Goal: Task Accomplishment & Management: Manage account settings

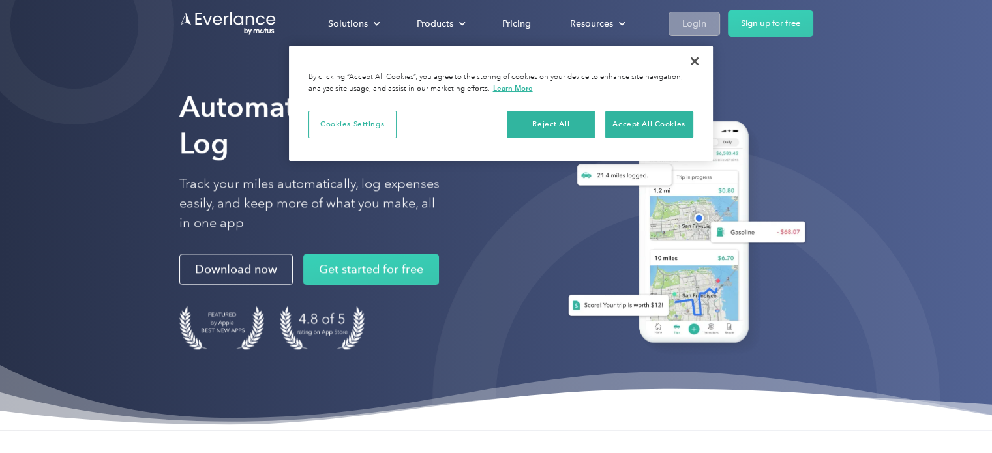
click at [689, 31] on div "Login" at bounding box center [694, 24] width 24 height 16
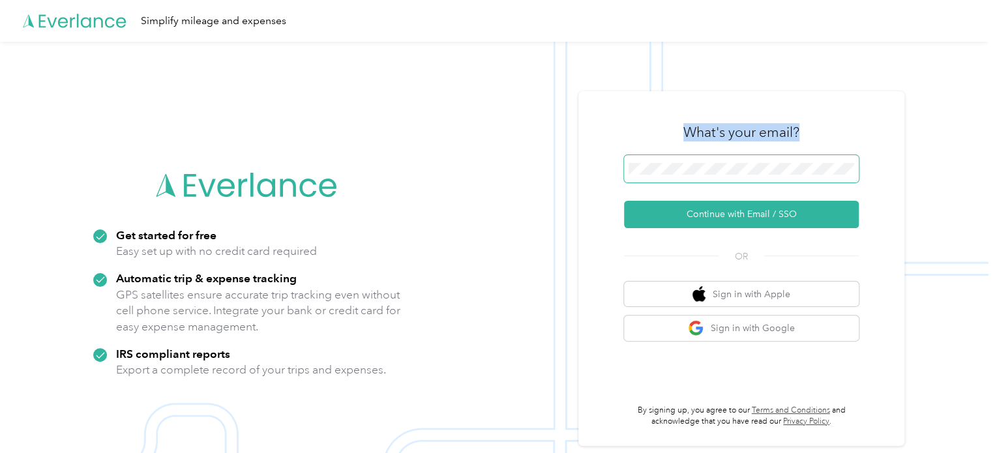
click at [682, 169] on div "What's your email? Continue with Email / SSO OR Sign in with Apple Sign in with…" at bounding box center [741, 269] width 235 height 318
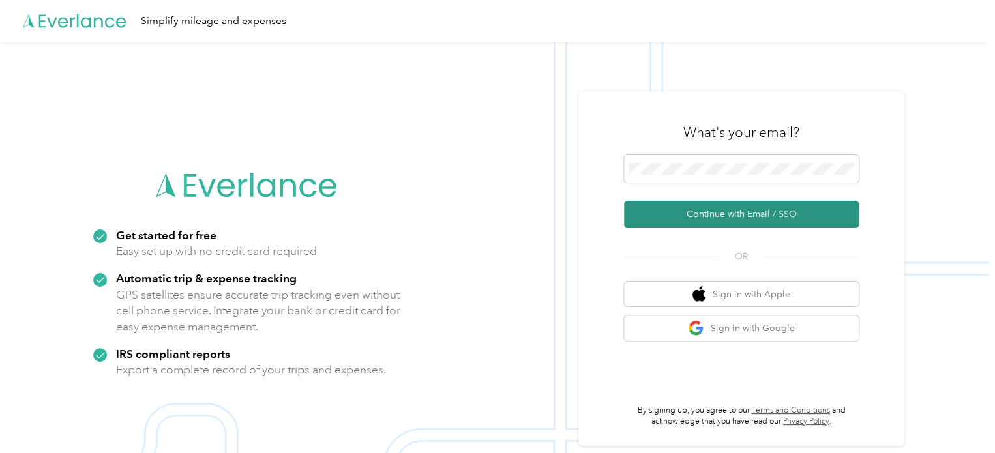
click at [727, 216] on button "Continue with Email / SSO" at bounding box center [741, 214] width 235 height 27
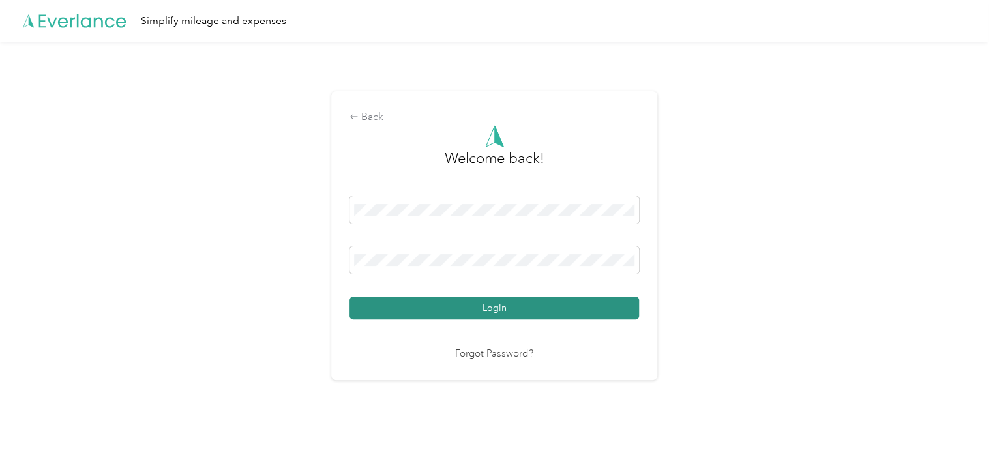
click at [500, 312] on button "Login" at bounding box center [495, 308] width 290 height 23
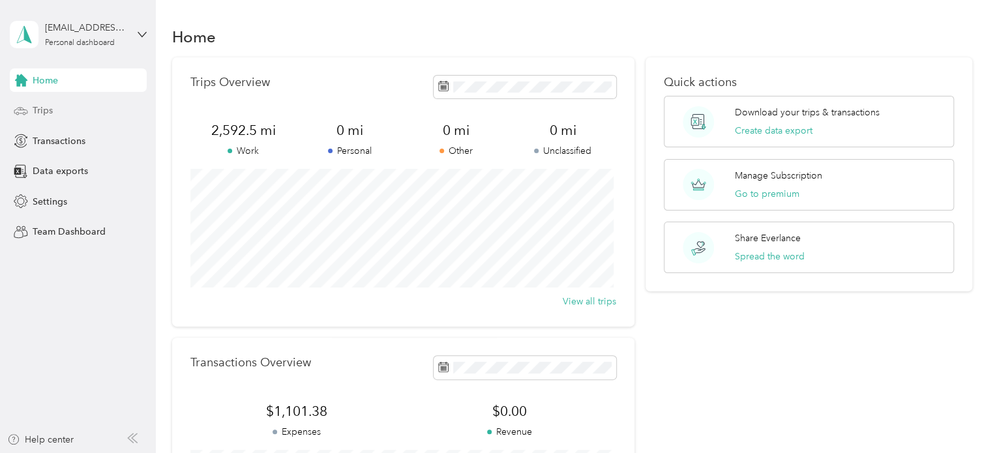
click at [55, 106] on div "Trips" at bounding box center [78, 110] width 137 height 23
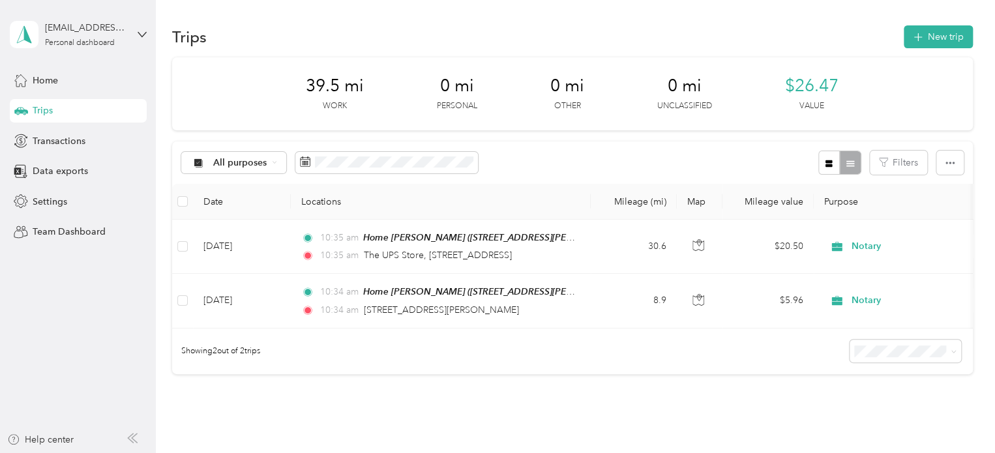
click at [553, 151] on div "All purposes Filters" at bounding box center [572, 163] width 801 height 42
click at [912, 46] on button "New trip" at bounding box center [938, 36] width 69 height 23
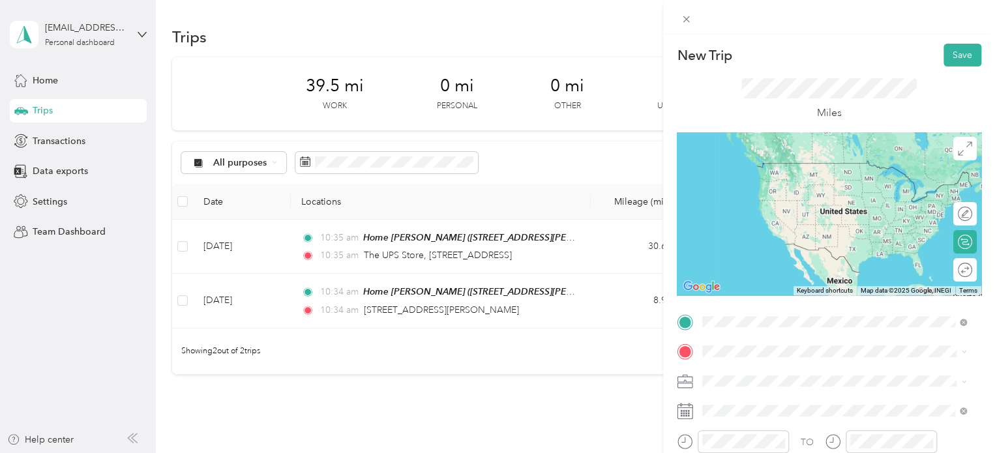
click at [738, 260] on span "19042 Birch View Trail, Lake Ann, MI, United States , 49650, Lake Ann, MI, Unit…" at bounding box center [814, 278] width 174 height 38
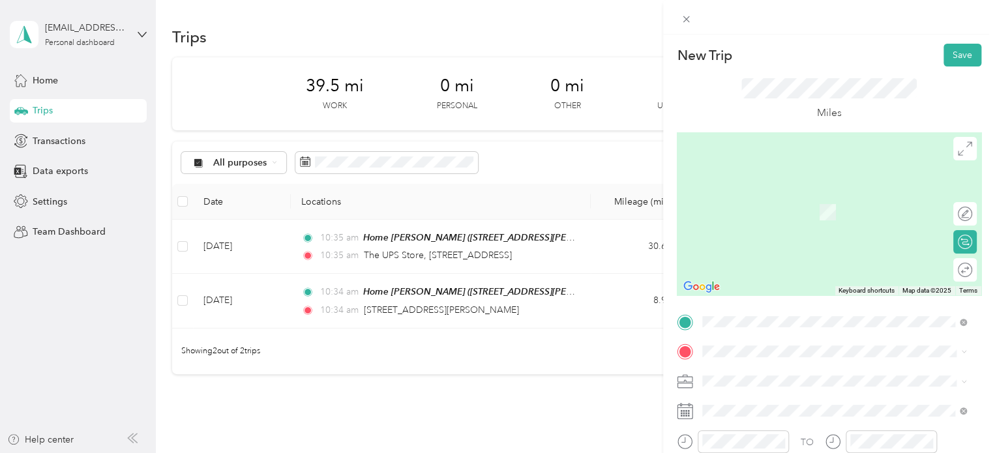
click at [748, 286] on div "Meijer Traverse City Meijer, 3955 US-31 S, Traverse City, MI 49684, United Stat…" at bounding box center [844, 294] width 235 height 55
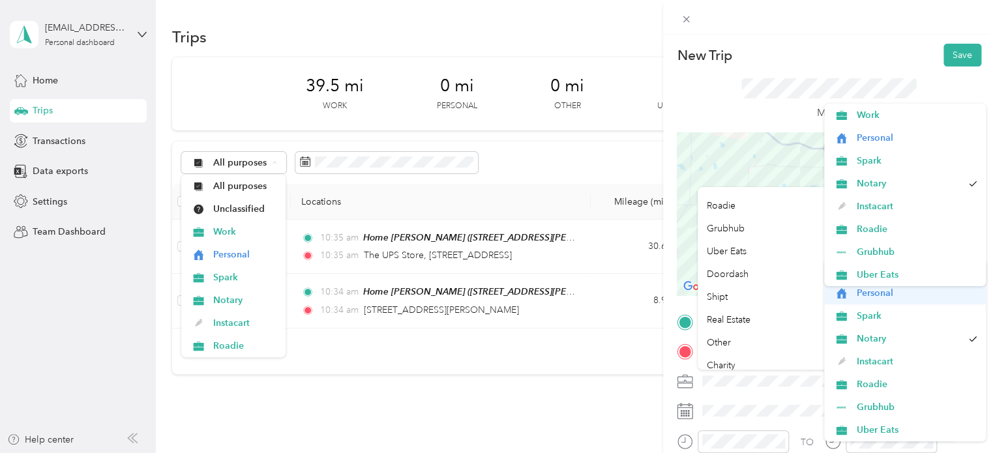
scroll to position [108, 0]
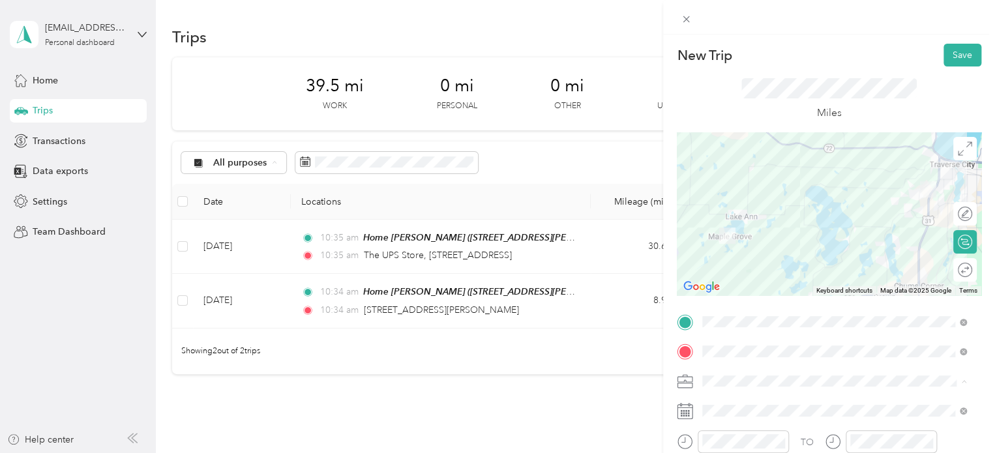
click at [731, 305] on ol "Work Personal Spark Notary Instacart Roadie Grubhub Uber Eats Doordash Shipt Re…" at bounding box center [834, 278] width 273 height 183
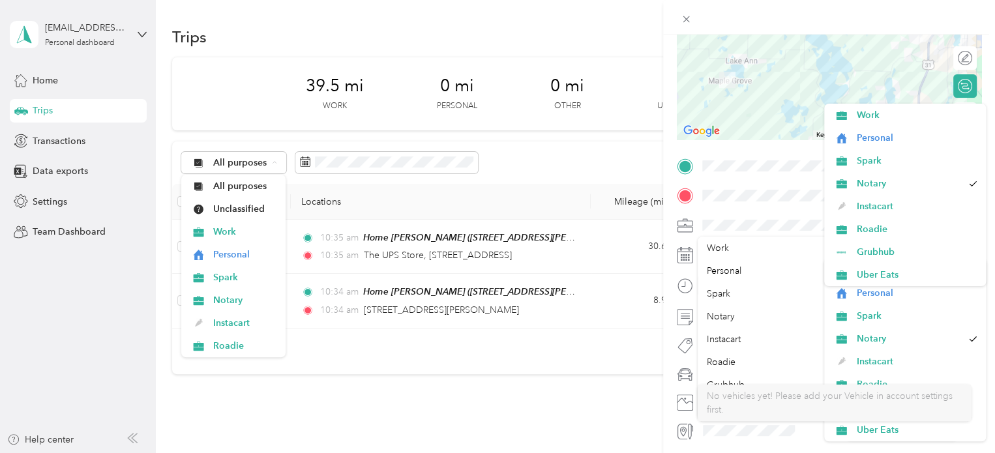
scroll to position [5, 0]
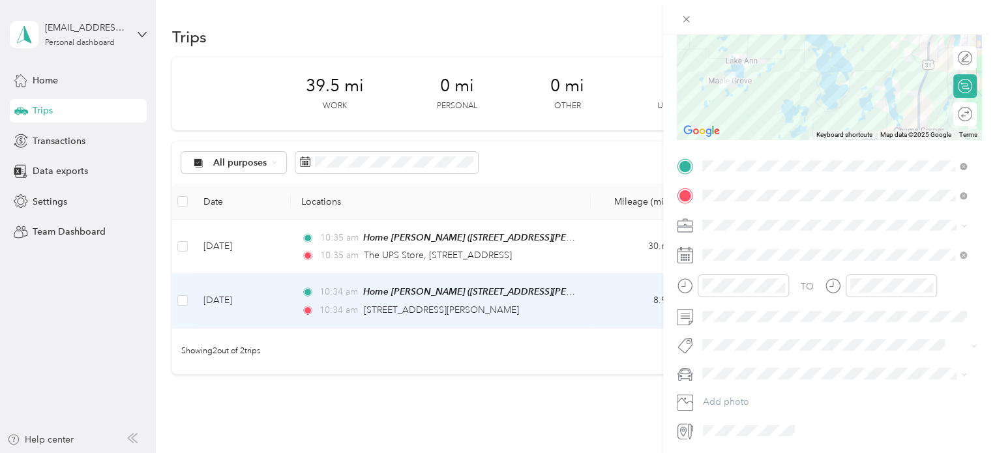
click at [960, 266] on li "Uber Eats" at bounding box center [905, 267] width 162 height 23
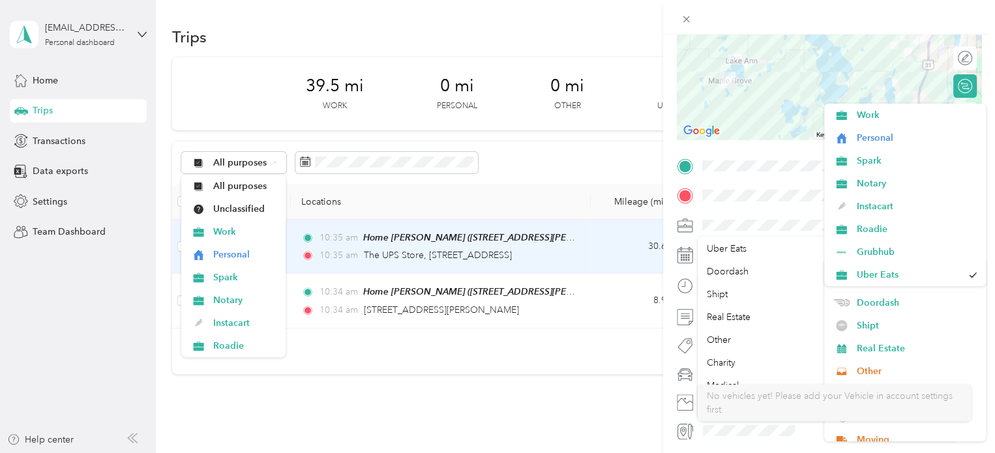
scroll to position [148, 0]
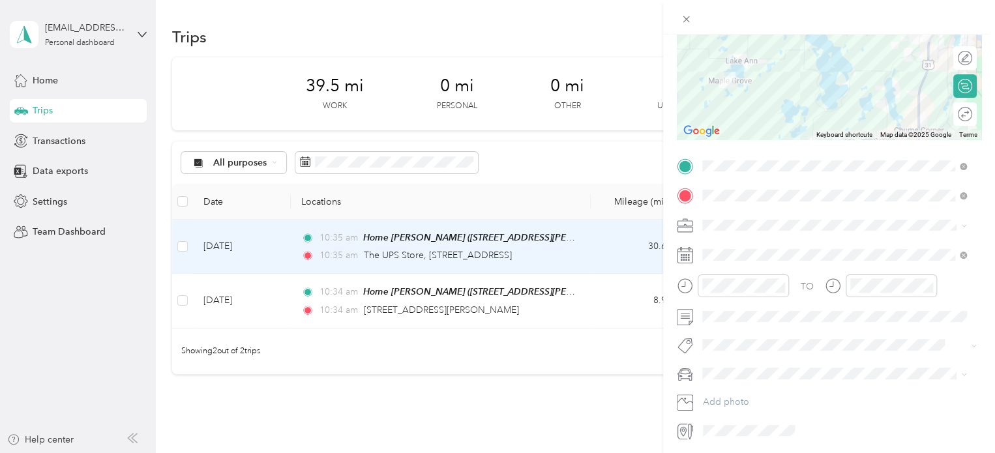
click at [877, 320] on li "Shipt" at bounding box center [905, 327] width 162 height 23
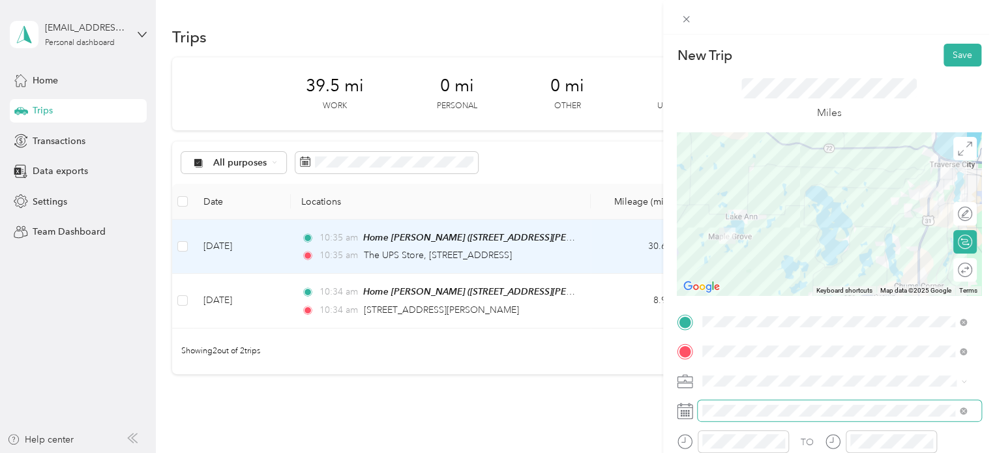
scroll to position [0, 0]
click at [725, 404] on span at bounding box center [840, 410] width 284 height 21
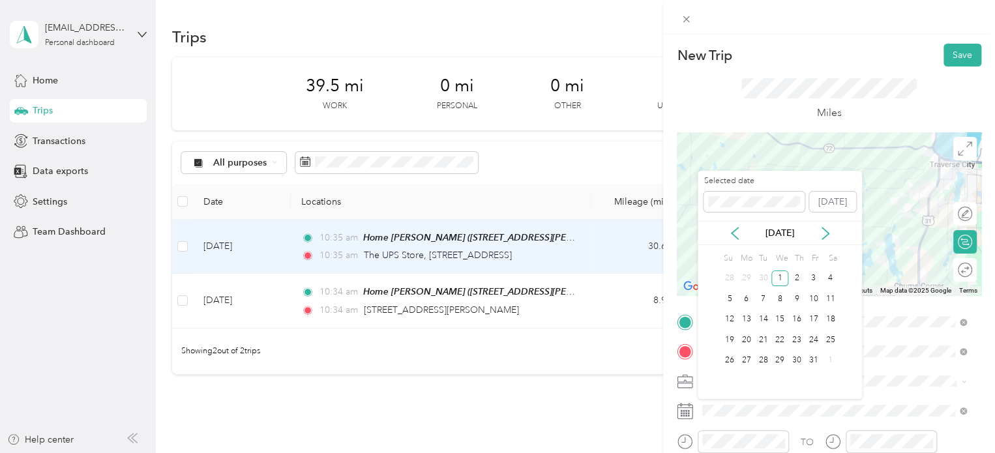
click at [764, 187] on div "Selected date" at bounding box center [754, 193] width 101 height 37
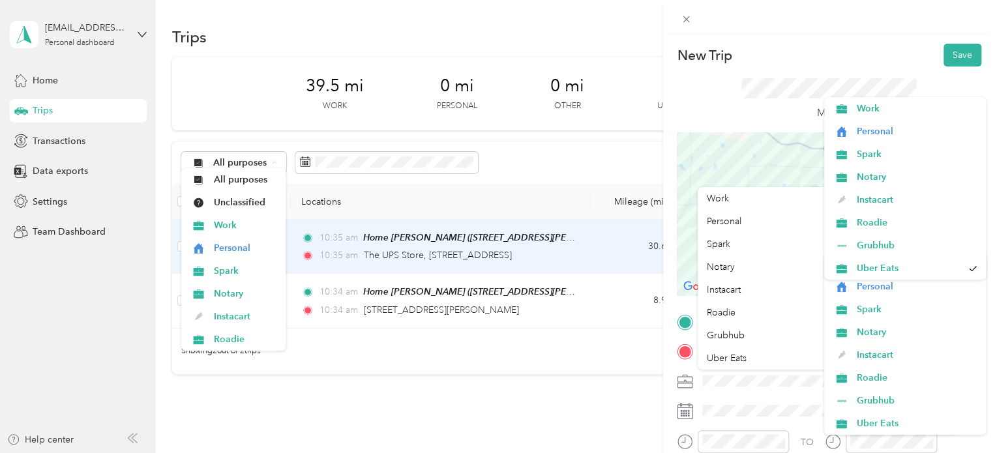
scroll to position [26, 0]
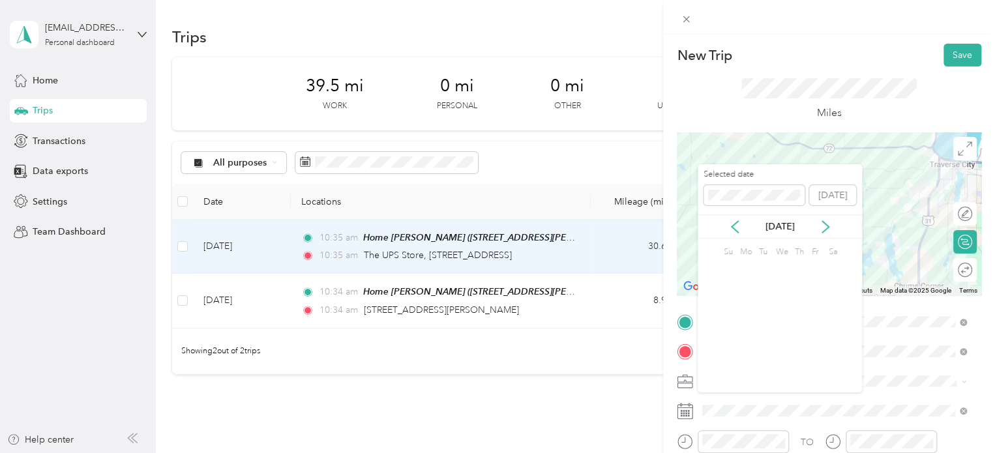
click at [968, 362] on li "Instacart" at bounding box center [905, 361] width 162 height 23
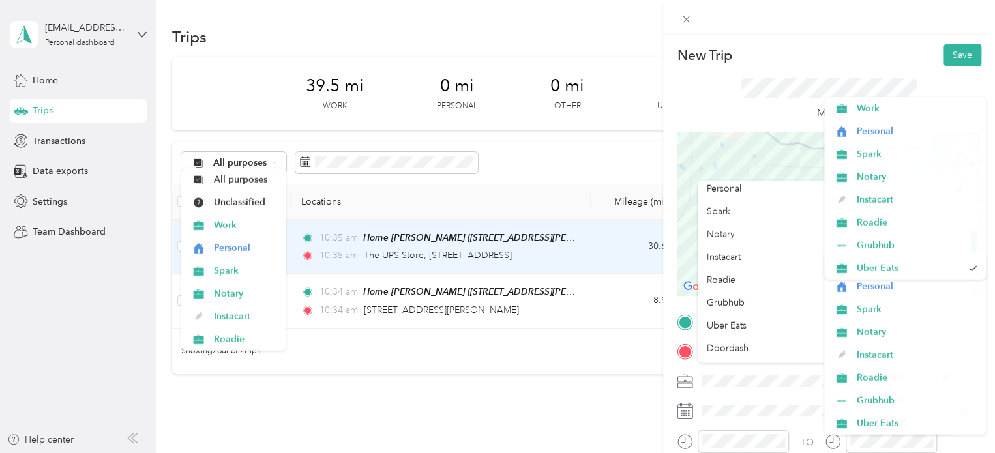
click at [968, 362] on li "Instacart" at bounding box center [905, 355] width 162 height 23
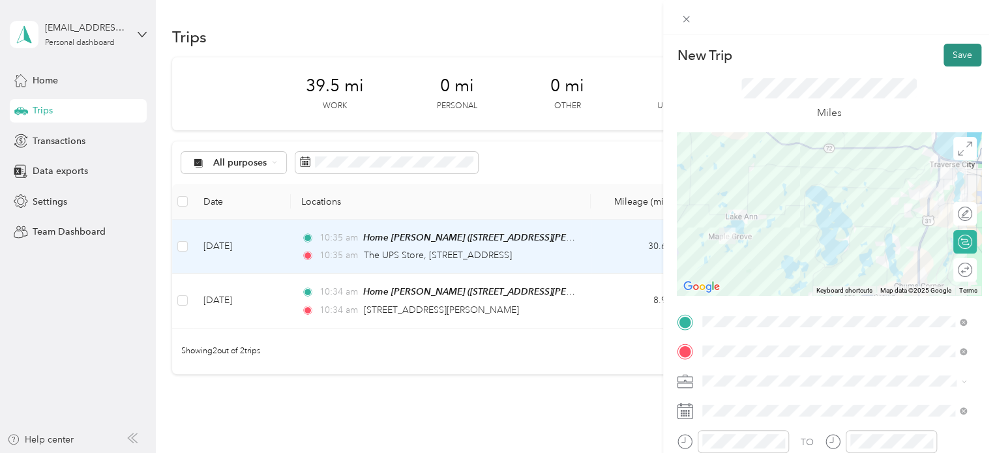
click at [944, 57] on button "Save" at bounding box center [963, 55] width 38 height 23
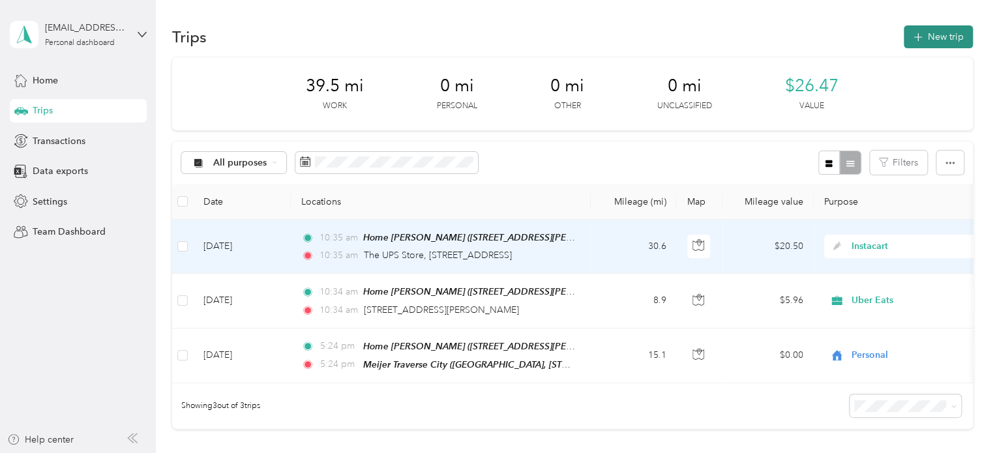
click at [927, 37] on button "New trip" at bounding box center [938, 36] width 69 height 23
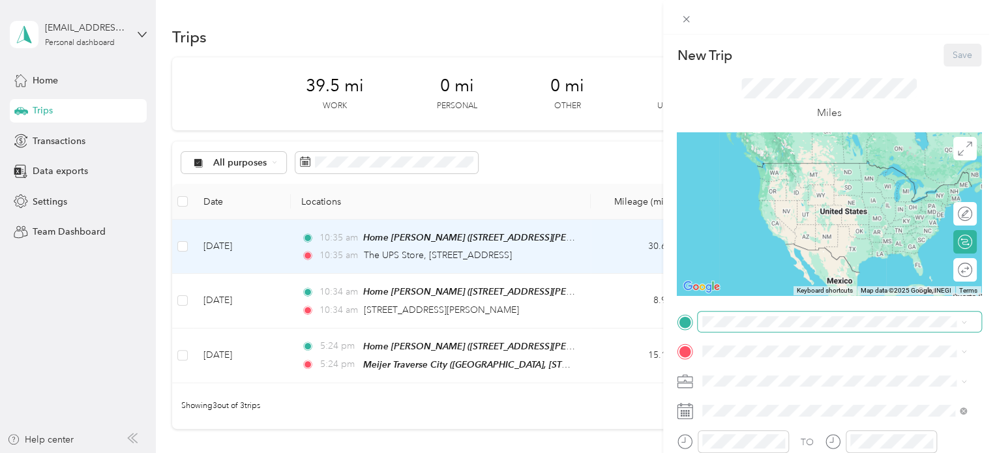
click at [743, 315] on span at bounding box center [840, 322] width 284 height 21
click at [749, 258] on div "Meijer Traverse City Meijer, 3955 US-31 S, Traverse City, MI 49684, United Stat…" at bounding box center [844, 271] width 235 height 55
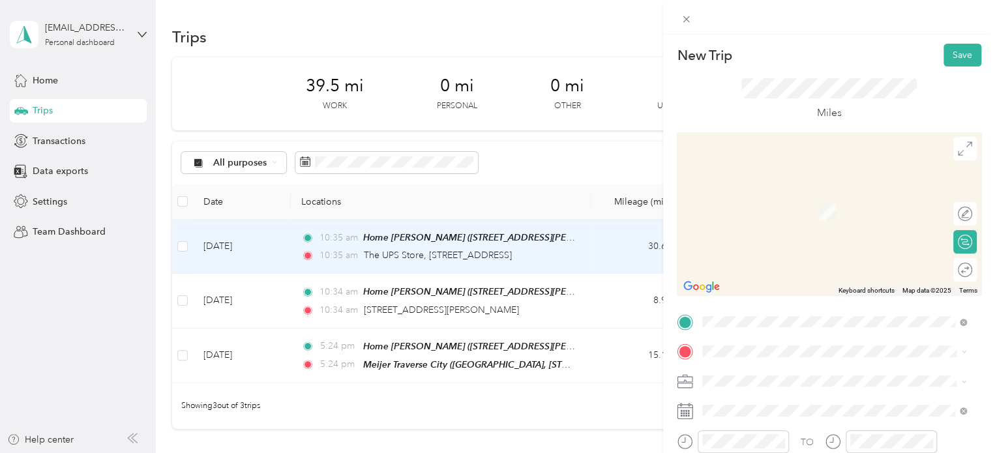
click at [781, 186] on div "3802 Brook Drive Traverse City, Michigan 49684, United States" at bounding box center [834, 186] width 255 height 18
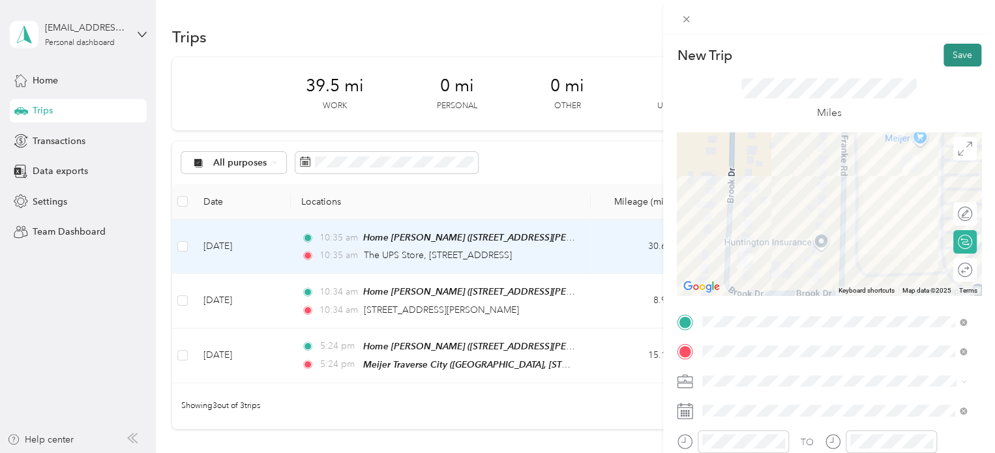
click at [945, 51] on button "Save" at bounding box center [963, 55] width 38 height 23
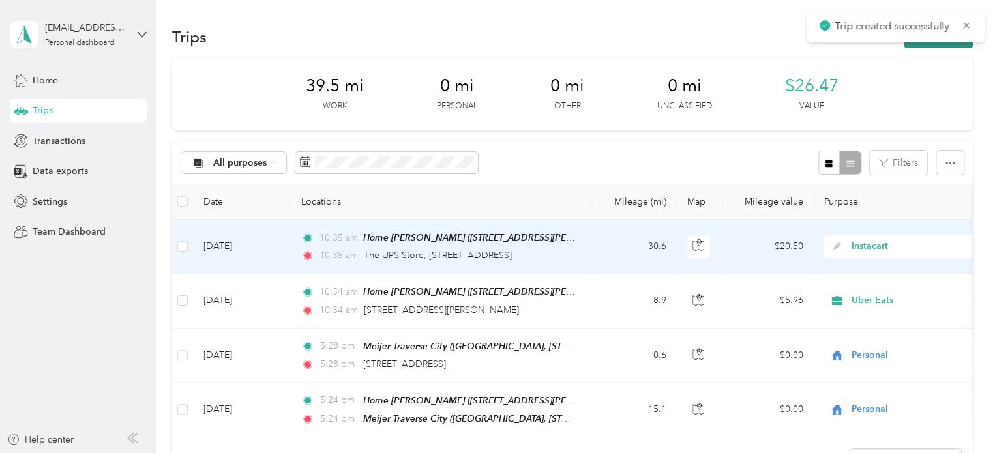
click at [944, 47] on button "New trip" at bounding box center [938, 36] width 69 height 23
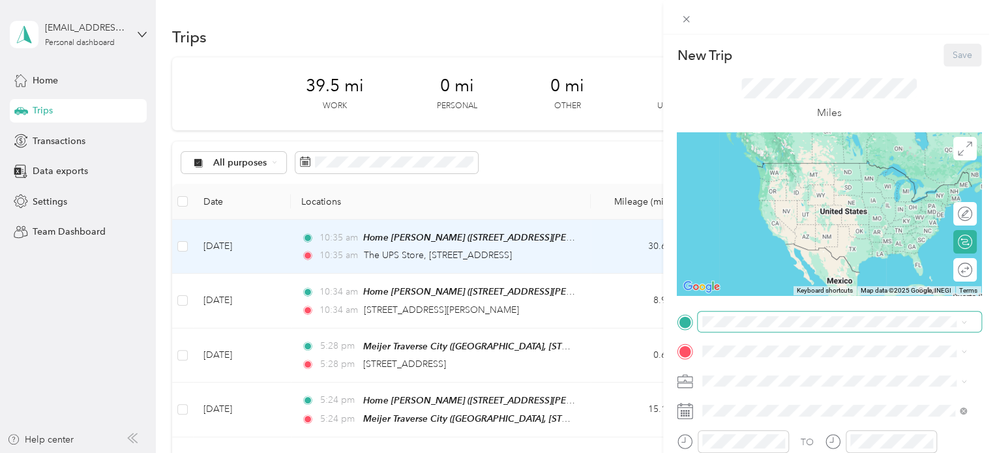
click at [727, 331] on span at bounding box center [840, 322] width 284 height 21
click at [760, 168] on span "3802 Brook Drive Traverse City, Michigan 49684, United States" at bounding box center [792, 162] width 130 height 11
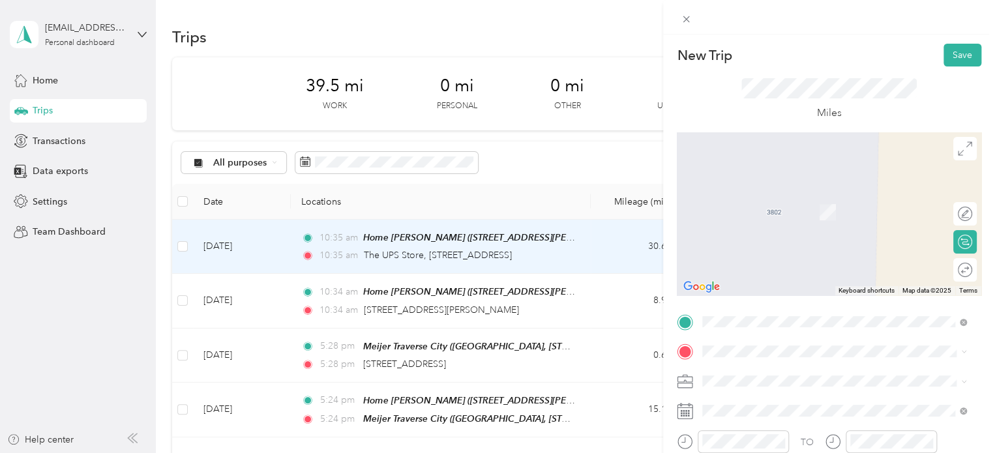
click at [736, 212] on span "3500 Marketplace Circle, Traverse City, 49684, Traverse City, Michigan, United …" at bounding box center [792, 206] width 130 height 11
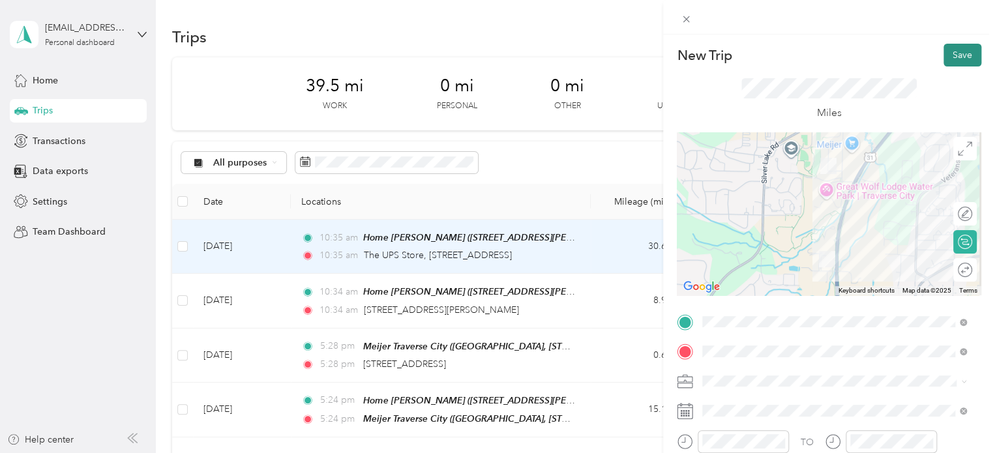
click at [944, 53] on button "Save" at bounding box center [963, 55] width 38 height 23
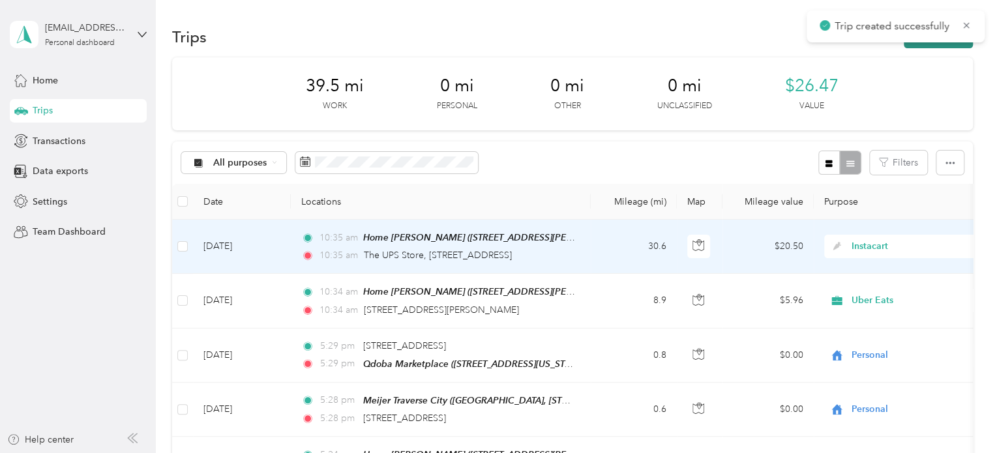
click at [935, 46] on button "New trip" at bounding box center [938, 36] width 69 height 23
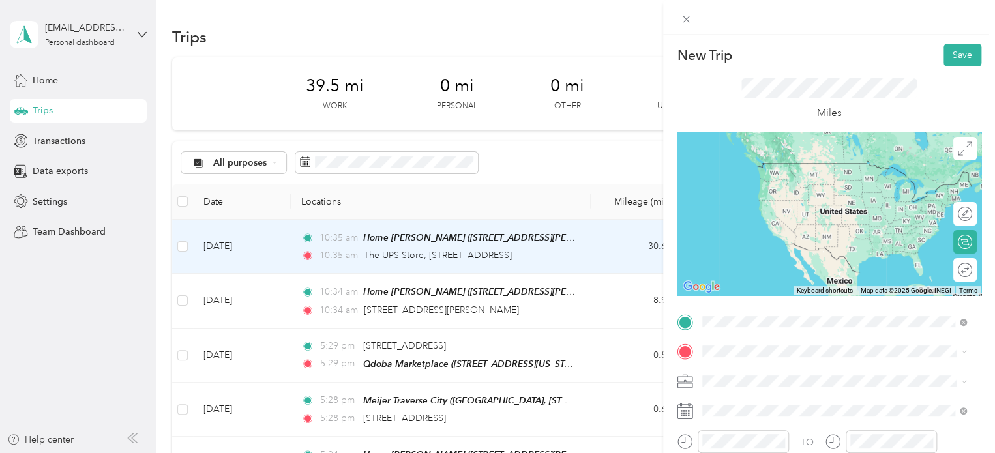
click at [762, 189] on div "Qdoba Marketplace 3500 Marketplace Circle, Traverse City, 49684, Traverse City,…" at bounding box center [792, 175] width 130 height 27
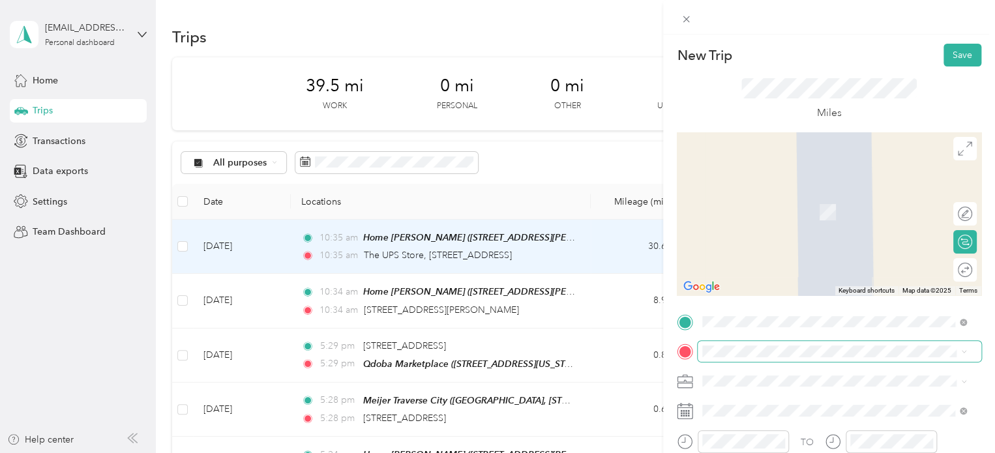
click at [718, 341] on span at bounding box center [840, 351] width 284 height 21
click at [738, 195] on span "415 Sixth Street Traverse City, Michigan 49684, United States" at bounding box center [792, 189] width 130 height 12
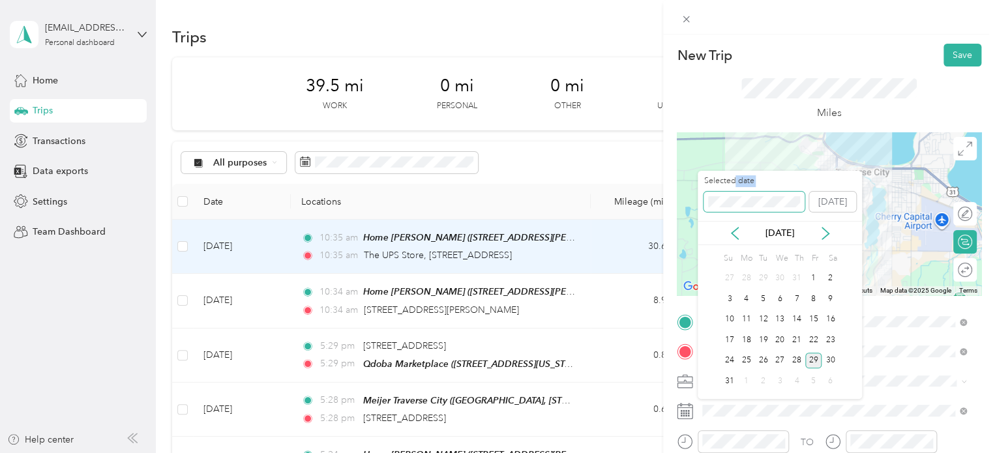
drag, startPoint x: 735, startPoint y: 188, endPoint x: 730, endPoint y: 194, distance: 7.4
click at [730, 194] on div "Selected date" at bounding box center [754, 193] width 101 height 37
click at [730, 194] on span at bounding box center [754, 202] width 101 height 21
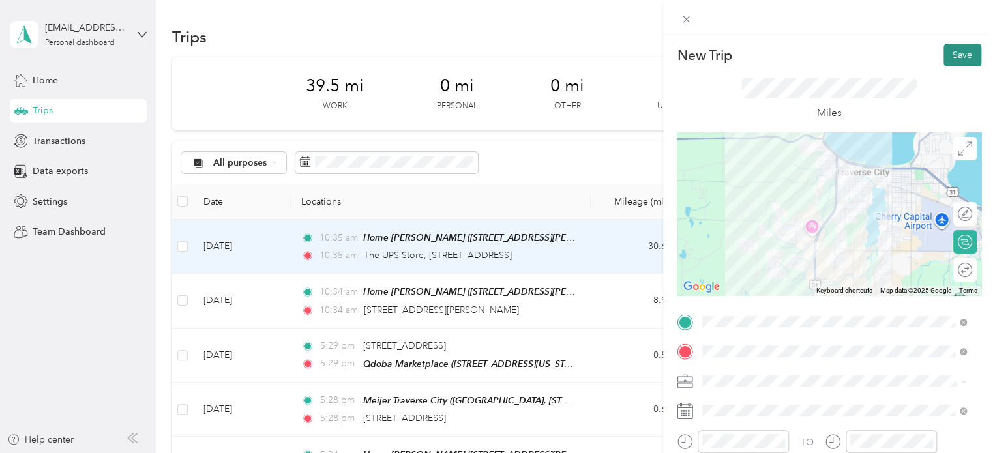
click at [955, 58] on button "Save" at bounding box center [963, 55] width 38 height 23
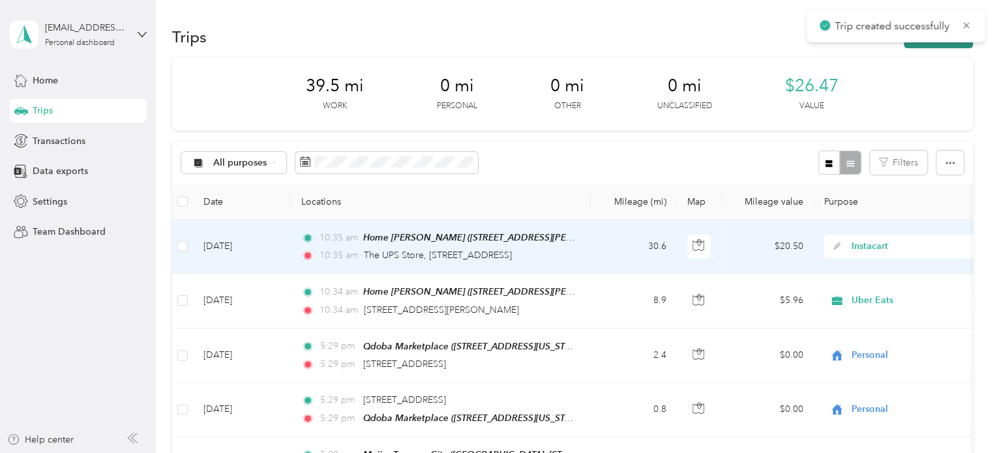
click at [950, 44] on button "New trip" at bounding box center [938, 36] width 69 height 23
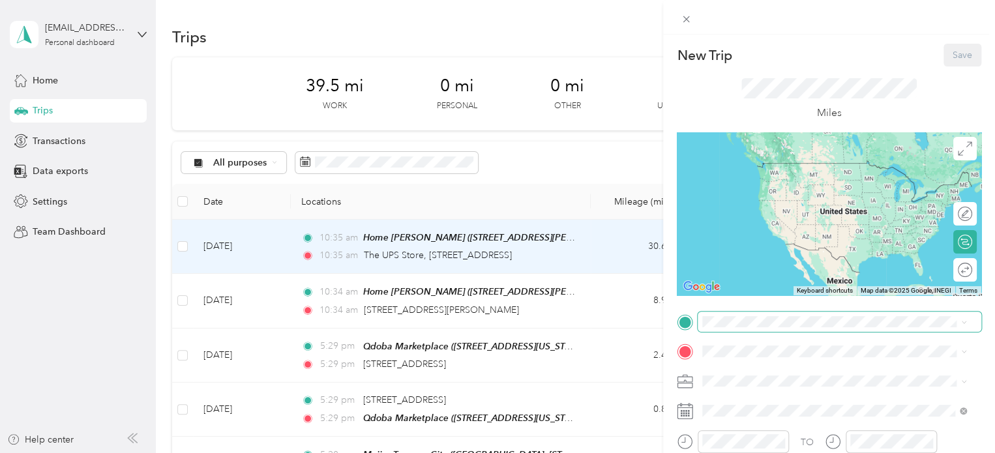
click at [748, 329] on span at bounding box center [840, 322] width 284 height 21
click at [758, 164] on span "415 Sixth Street Traverse City, Michigan 49684, United States" at bounding box center [792, 163] width 130 height 12
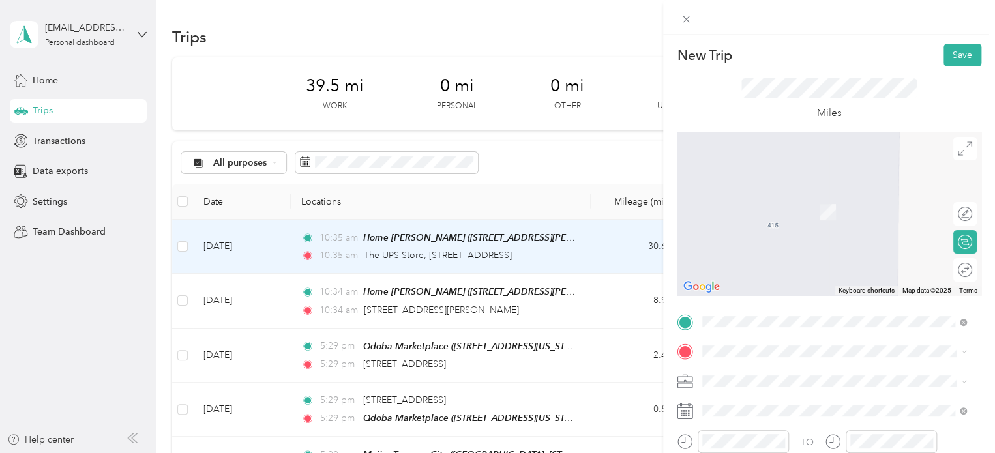
click at [772, 231] on span "Walmart Supercenter, 2640 Crossing Cir, Traverse City, MI 49684, United States …" at bounding box center [832, 224] width 211 height 38
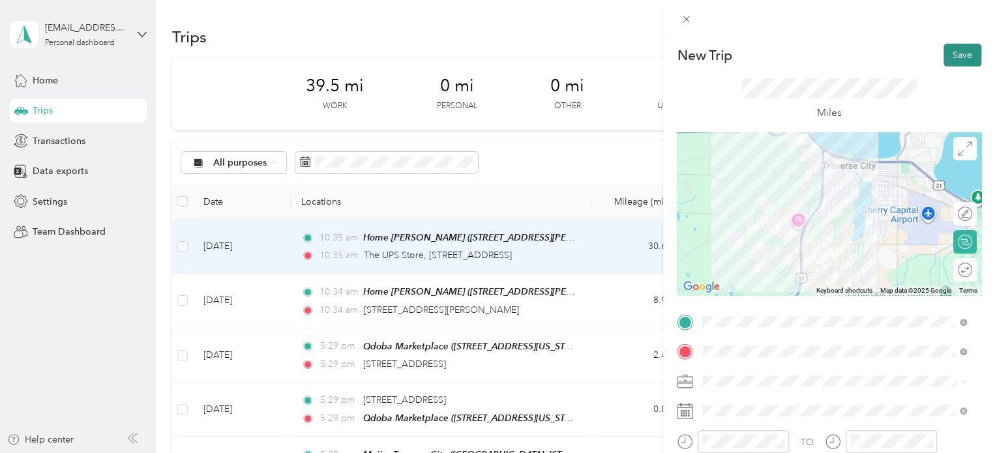
click at [950, 56] on button "Save" at bounding box center [963, 55] width 38 height 23
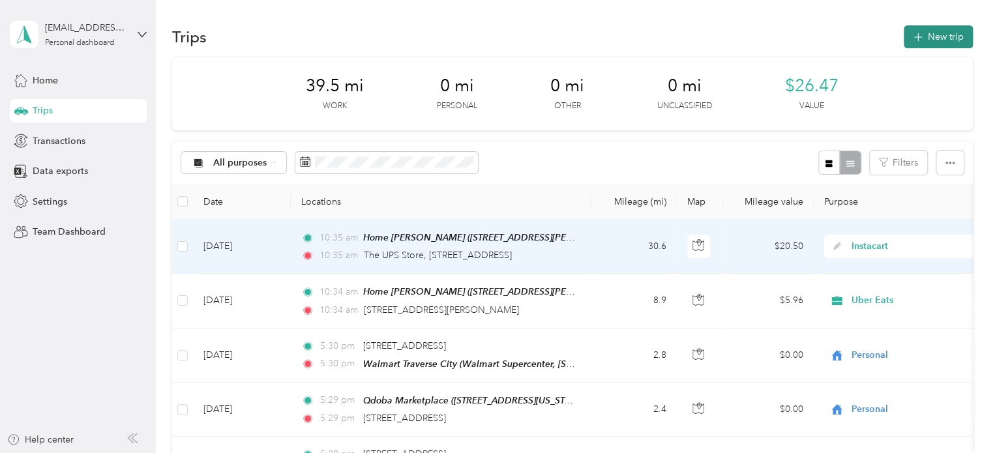
click at [938, 30] on button "New trip" at bounding box center [938, 36] width 69 height 23
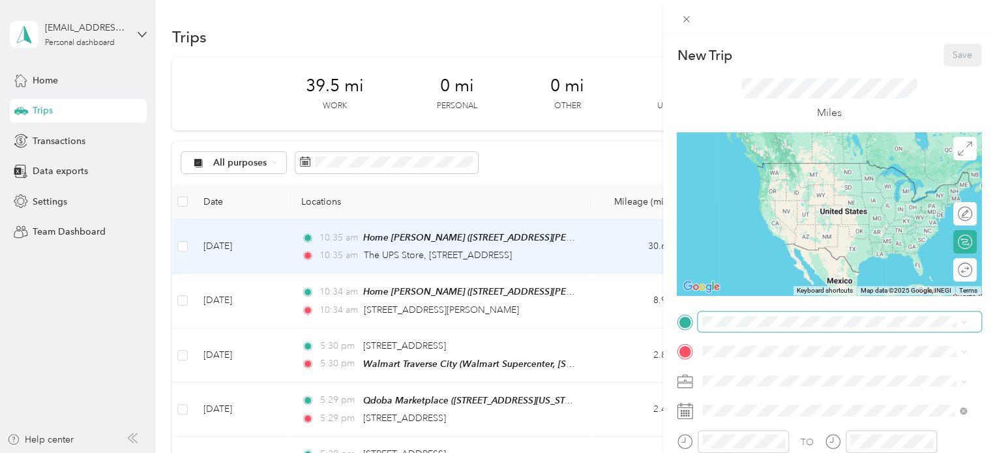
click at [702, 313] on span at bounding box center [840, 322] width 284 height 21
click at [772, 190] on div "Walmart Traverse City Walmart Supercenter, 2640 Crossing Cir, Traverse City, MI…" at bounding box center [844, 189] width 235 height 55
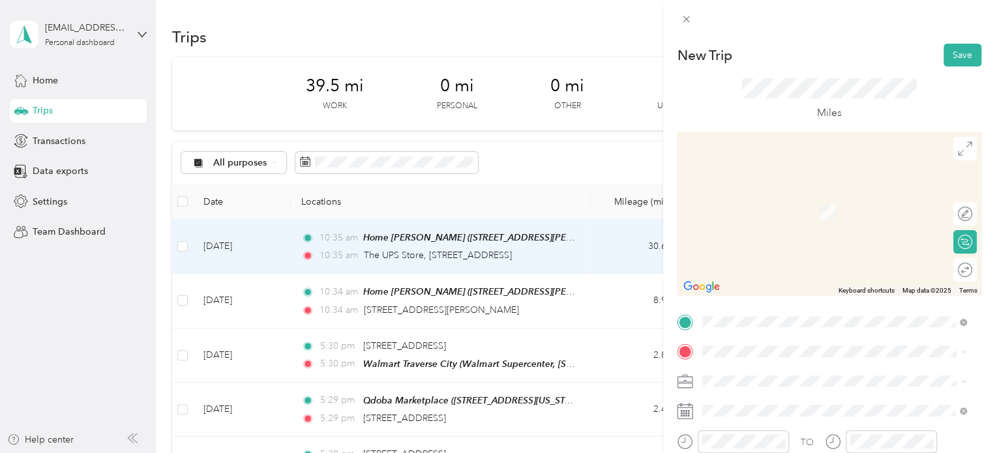
click at [747, 190] on span "4856 Kodiak Drive Traverse City, Michigan 49685, United States" at bounding box center [792, 186] width 130 height 12
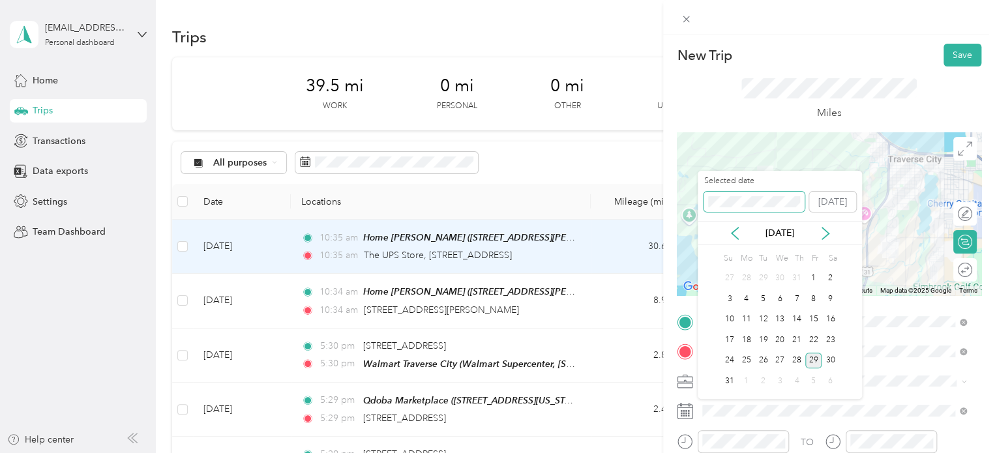
click at [765, 205] on span at bounding box center [754, 202] width 101 height 21
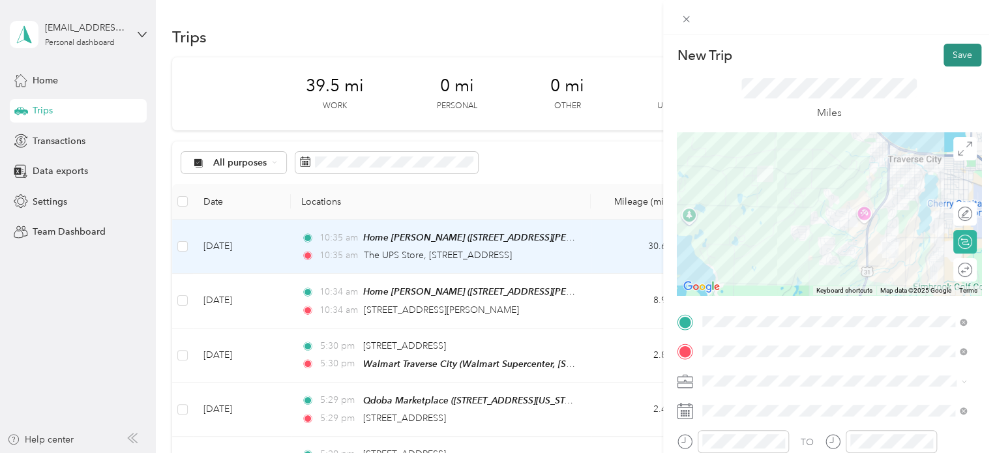
click at [955, 61] on button "Save" at bounding box center [963, 55] width 38 height 23
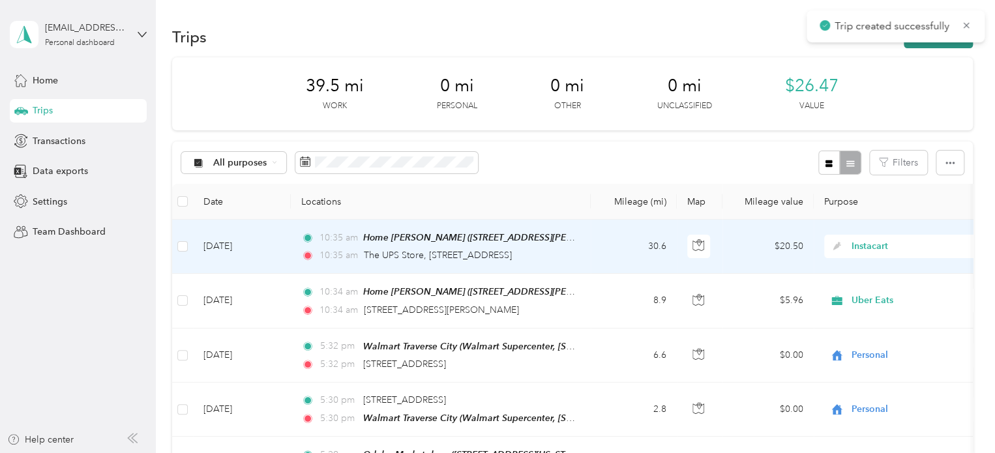
click at [931, 46] on button "New trip" at bounding box center [938, 36] width 69 height 23
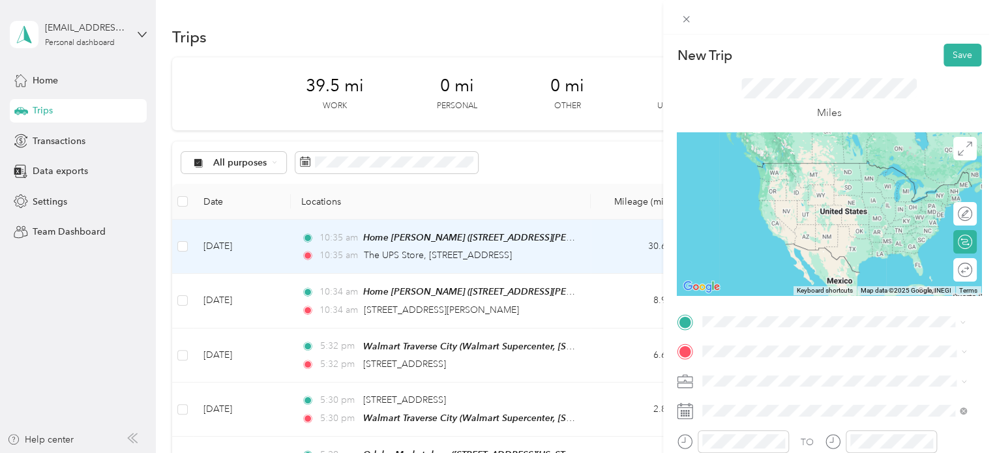
click at [777, 168] on span "4856 Kodiak Drive Traverse City, Michigan 49685, United States" at bounding box center [792, 163] width 130 height 12
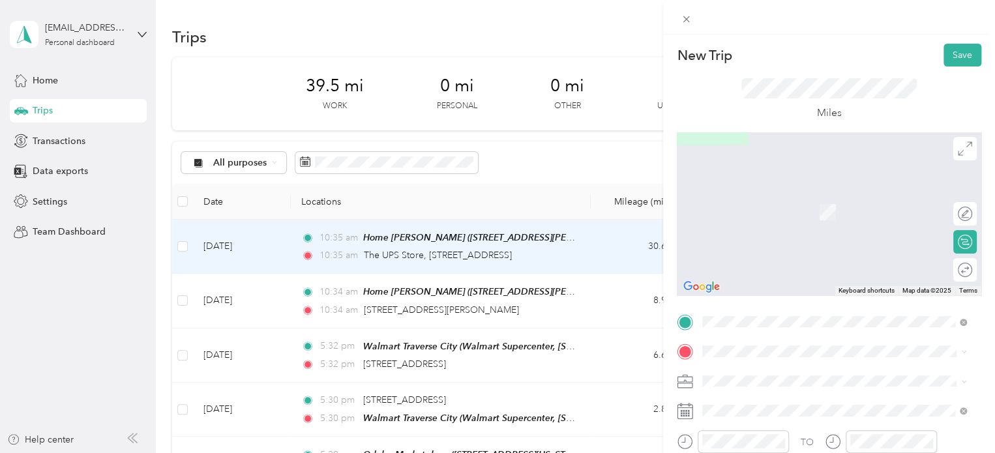
click at [749, 280] on div "Meijer Traverse City Meijer, 3955 US-31 S, Traverse City, MI 49684, United Stat…" at bounding box center [844, 295] width 235 height 55
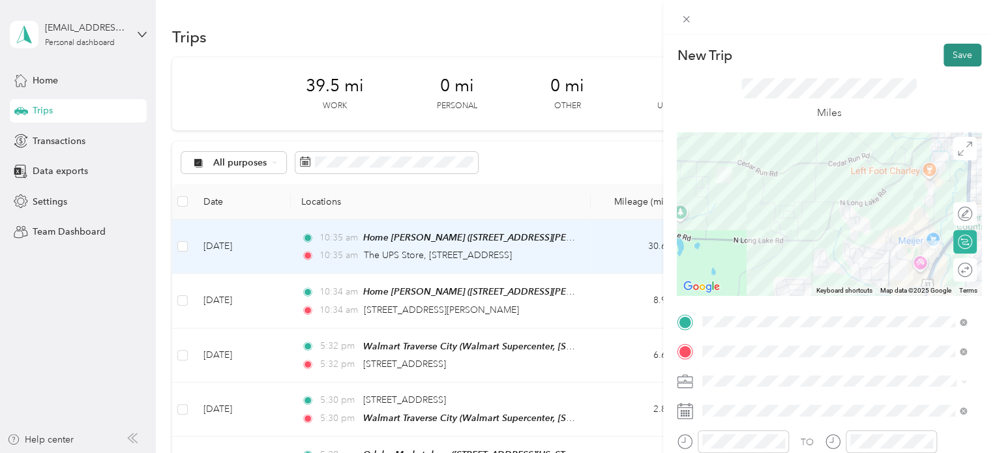
click at [949, 61] on button "Save" at bounding box center [963, 55] width 38 height 23
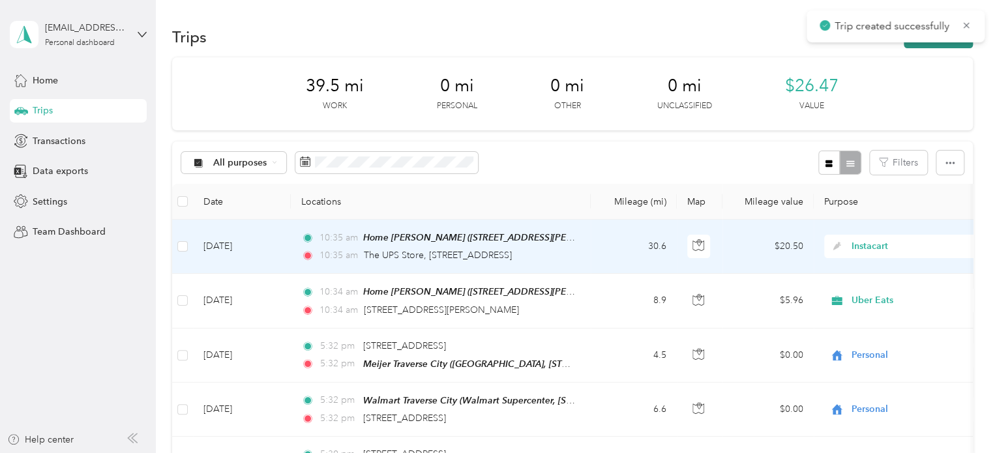
click at [939, 43] on button "New trip" at bounding box center [938, 36] width 69 height 23
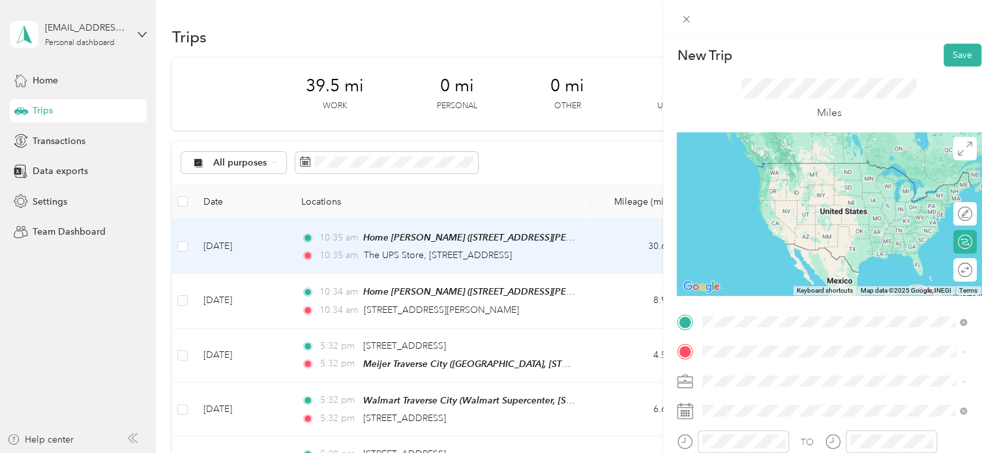
click at [738, 262] on span "Meijer, 3955 US-31 S, Traverse City, MI 49684, United States , 49684, Traverse …" at bounding box center [825, 278] width 196 height 38
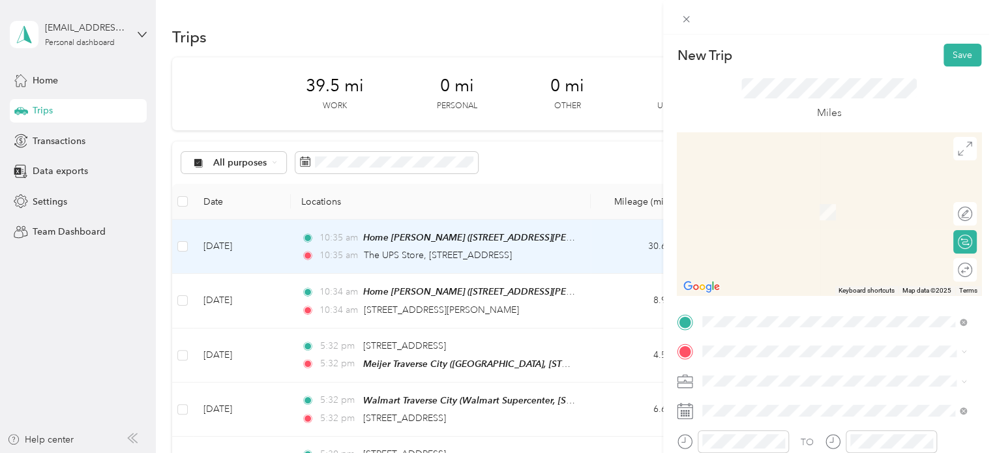
click at [755, 246] on div "1674 Sunburst Street Grawn, Michigan 49637, United States" at bounding box center [834, 237] width 255 height 18
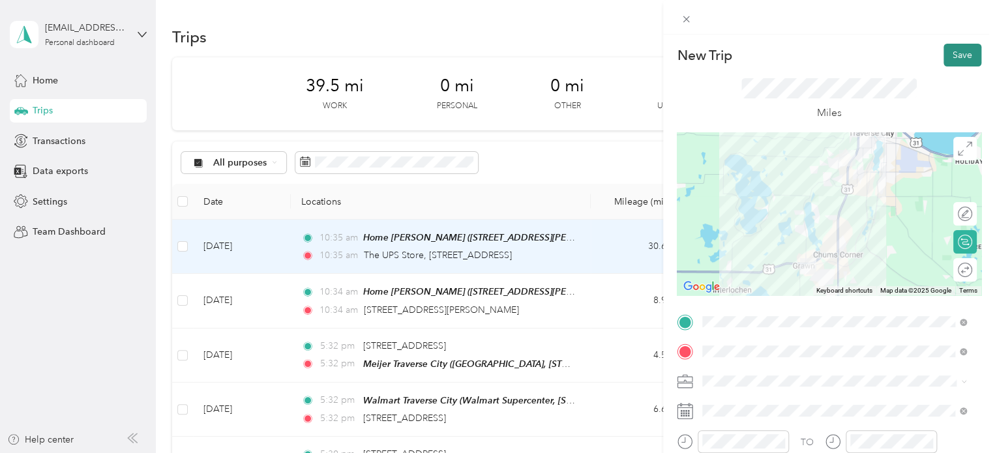
click at [954, 53] on button "Save" at bounding box center [963, 55] width 38 height 23
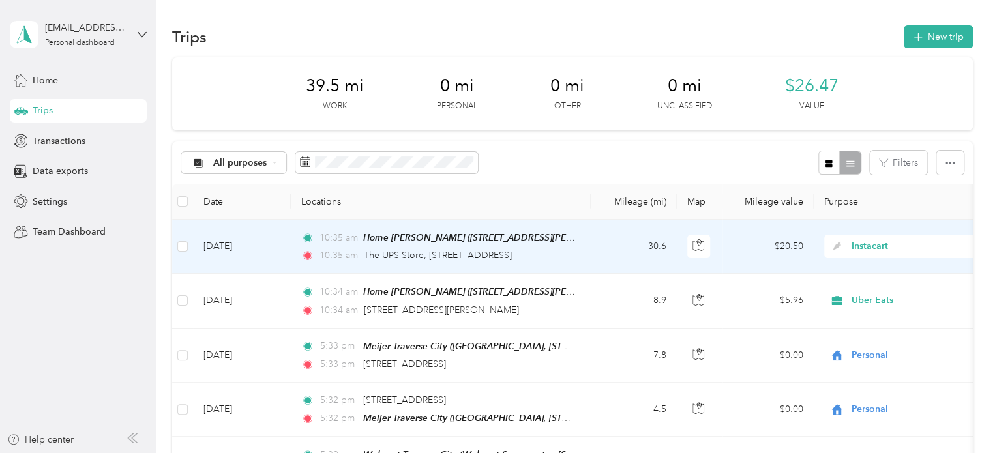
click at [948, 49] on div "Trips New trip" at bounding box center [572, 36] width 801 height 27
click at [939, 37] on button "New trip" at bounding box center [938, 36] width 69 height 23
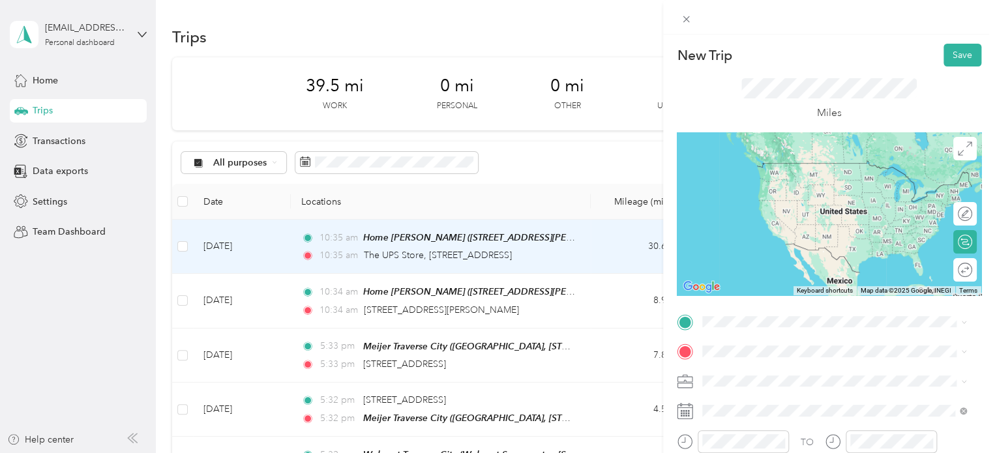
click at [763, 213] on span "1674 Sunburst Street Grawn, Michigan 49637, United States" at bounding box center [792, 207] width 130 height 12
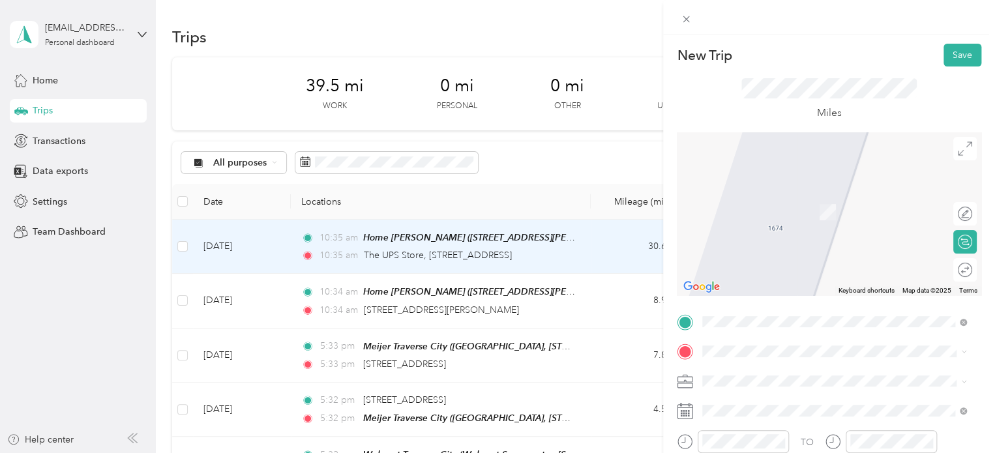
click at [767, 197] on div "Tom's Food Markets 9475 Market Drive, Interlochen, 49643, Interlochen, Michigan…" at bounding box center [799, 199] width 145 height 27
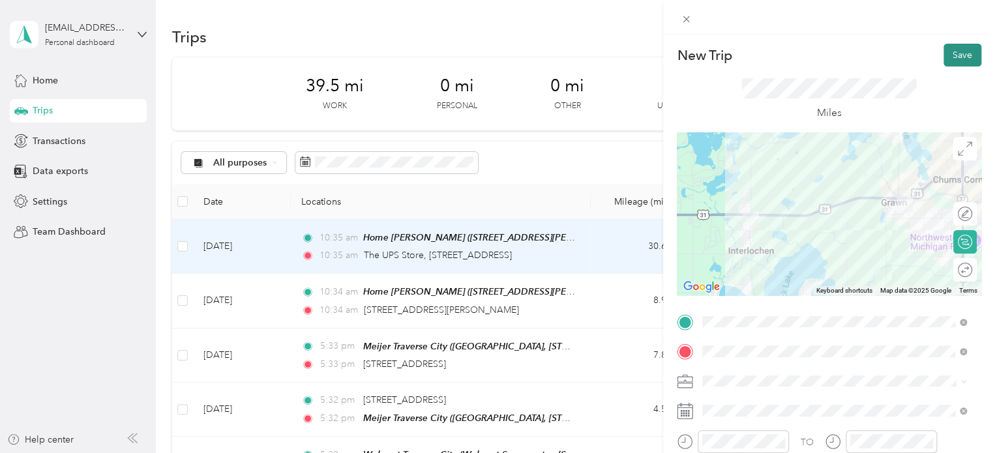
click at [953, 58] on button "Save" at bounding box center [963, 55] width 38 height 23
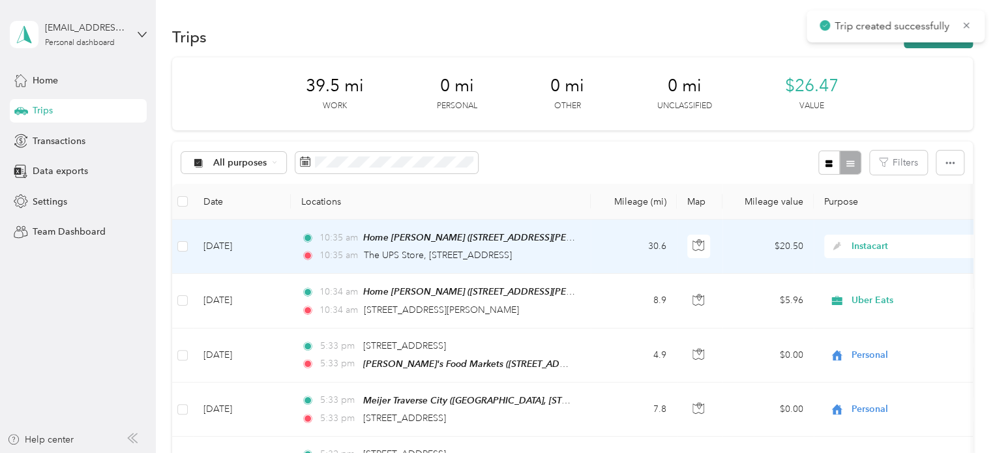
click at [942, 43] on button "New trip" at bounding box center [938, 36] width 69 height 23
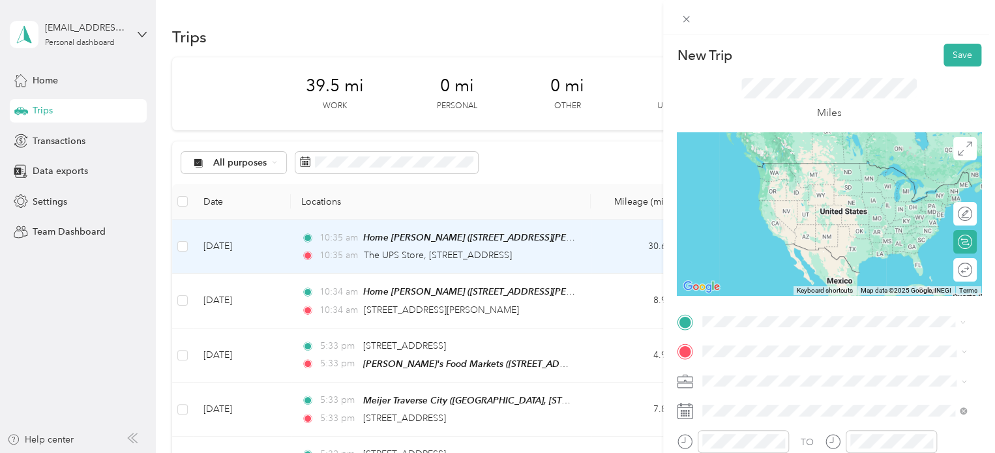
click at [789, 166] on strong "Tom's Food Markets" at bounding box center [799, 168] width 145 height 12
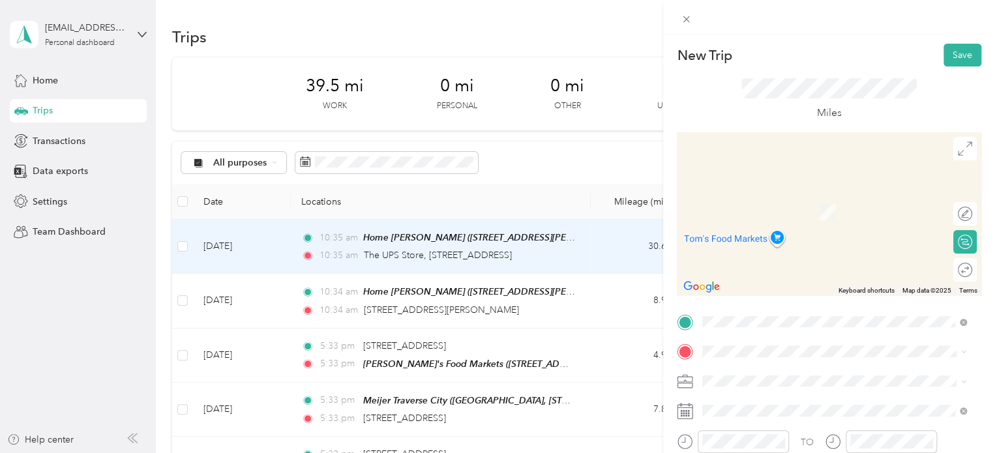
click at [761, 195] on strong "Interlochen Center for the Arts" at bounding box center [792, 191] width 130 height 12
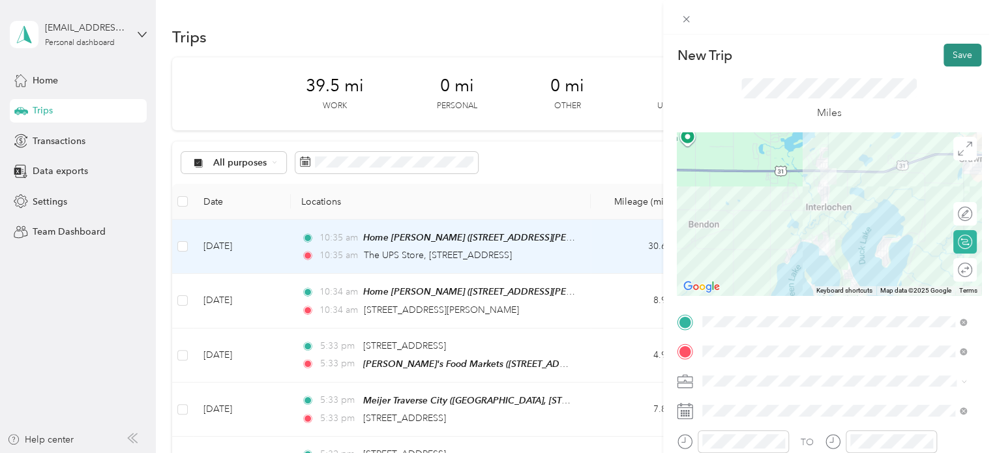
click at [944, 51] on button "Save" at bounding box center [963, 55] width 38 height 23
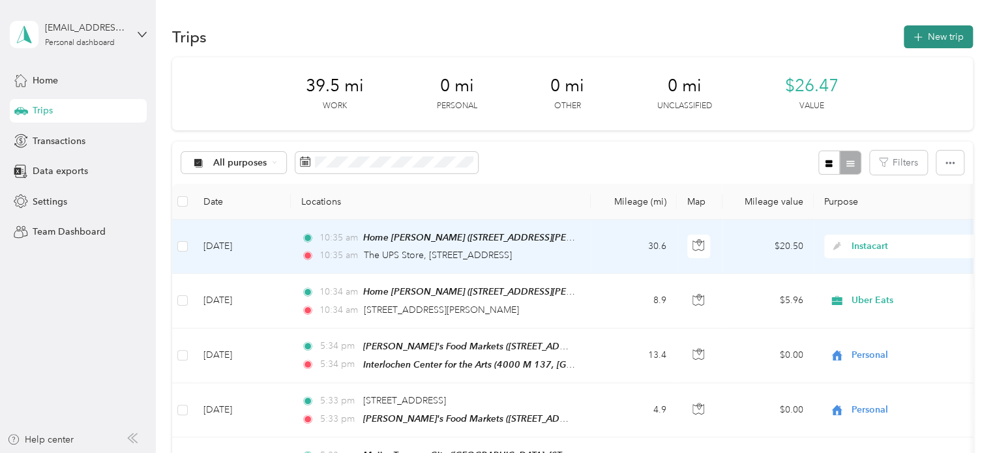
click at [940, 43] on button "New trip" at bounding box center [938, 36] width 69 height 23
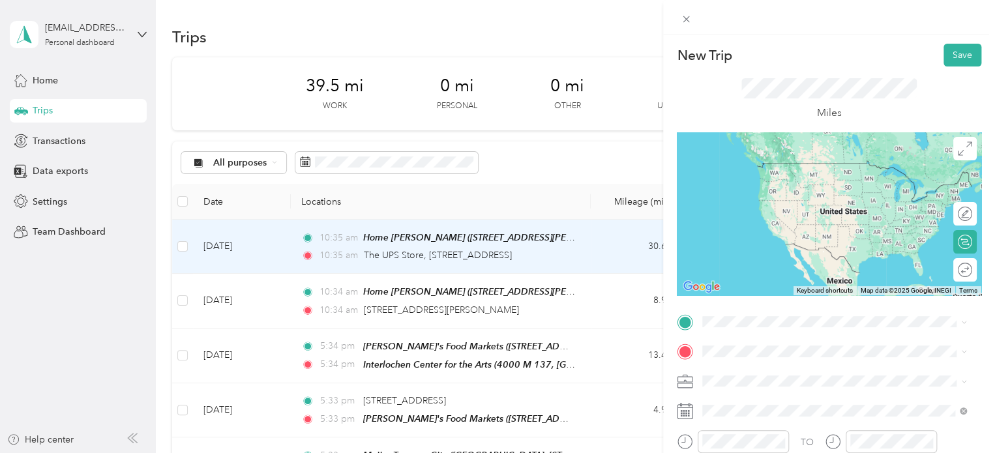
click at [755, 219] on span "Interlochen Center for the Arts Exit Road Interlochen, Michigan 49643, United S…" at bounding box center [844, 212] width 235 height 23
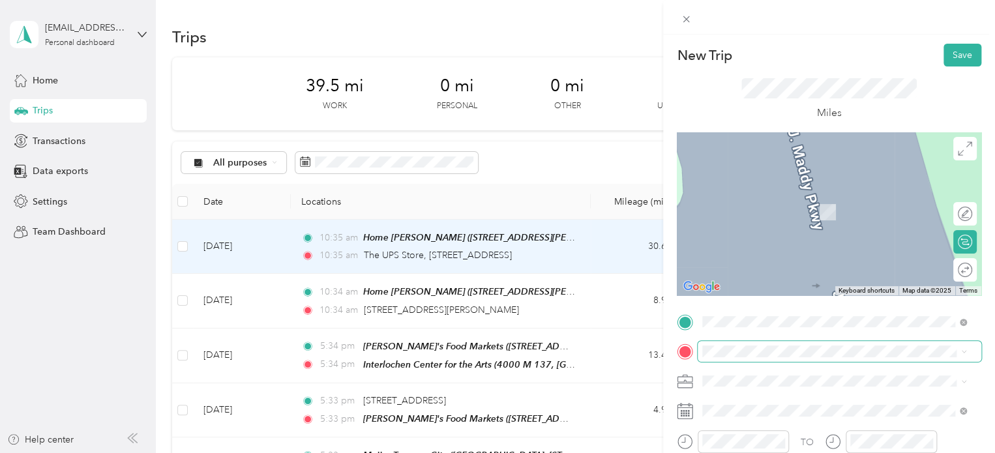
click at [704, 345] on span at bounding box center [840, 351] width 284 height 21
click at [762, 297] on span "19042 Birch View Trail, Lake Ann, MI, United States , 49650, Lake Ann, MI, Unit…" at bounding box center [814, 308] width 174 height 38
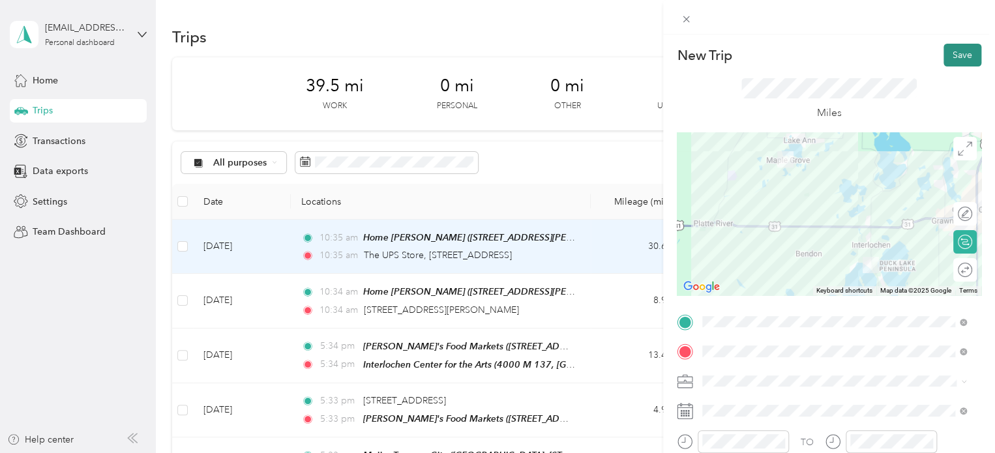
click at [948, 51] on button "Save" at bounding box center [963, 55] width 38 height 23
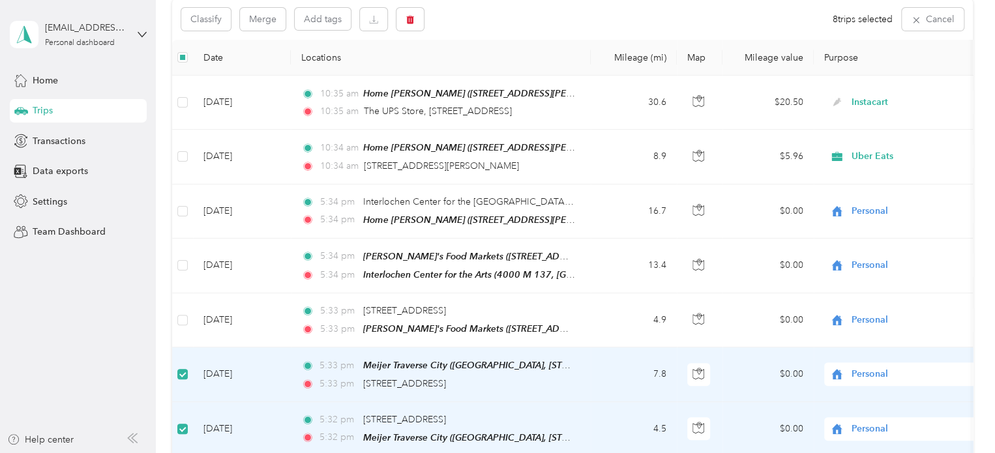
scroll to position [117, 0]
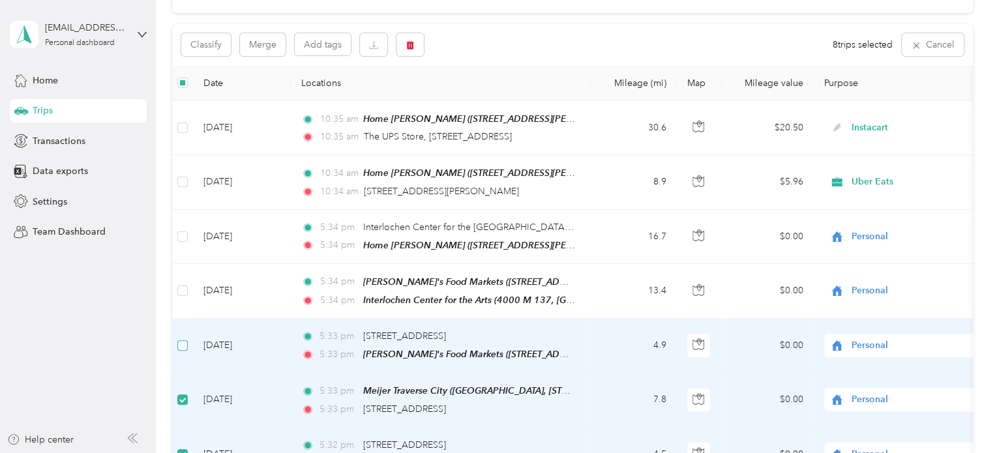
click at [183, 338] on label at bounding box center [182, 345] width 10 height 14
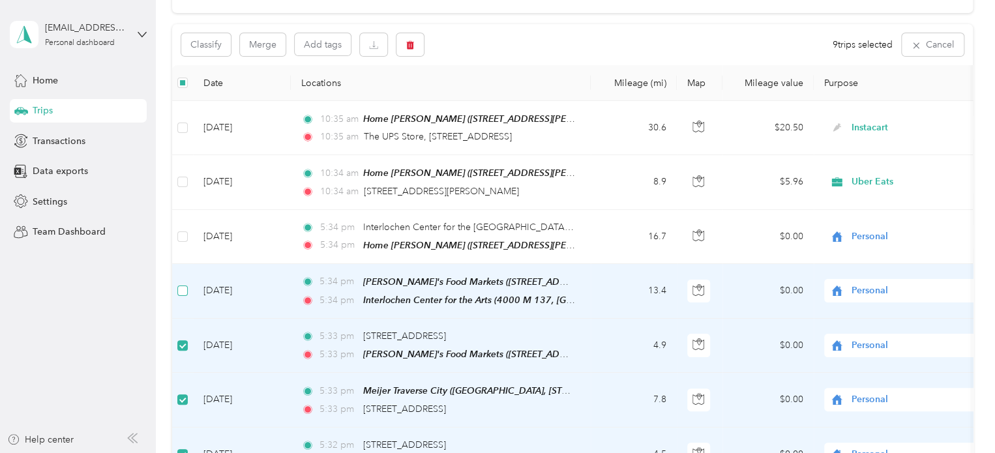
click at [182, 284] on label at bounding box center [182, 291] width 10 height 14
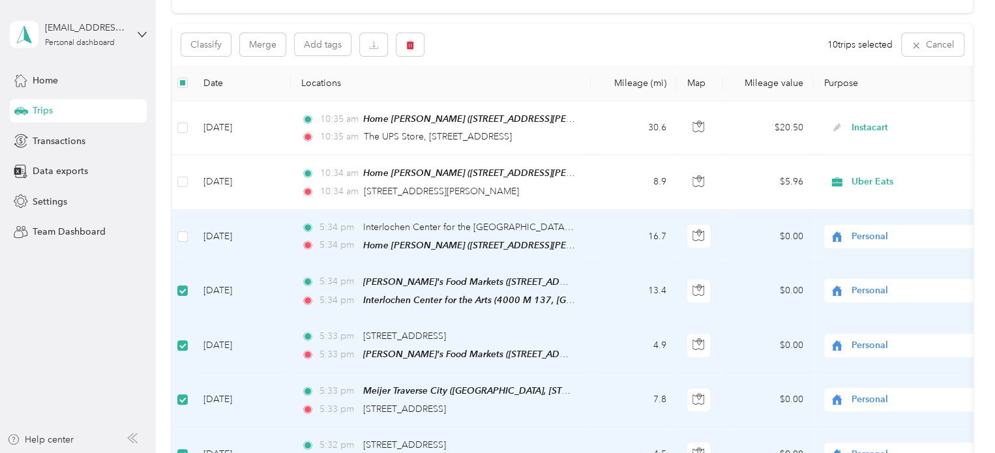
click at [185, 222] on td at bounding box center [182, 237] width 21 height 54
click at [267, 46] on button "Merge" at bounding box center [263, 44] width 46 height 23
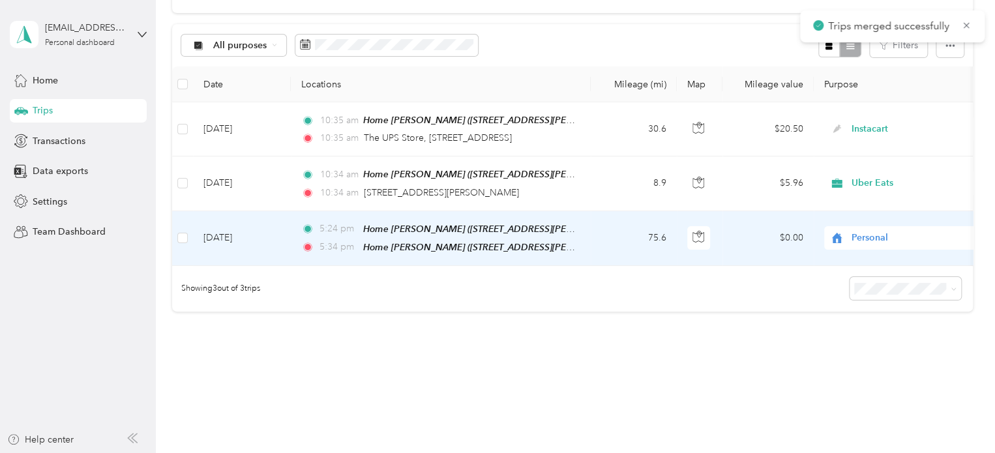
click at [847, 235] on span "Personal" at bounding box center [900, 238] width 142 height 14
click at [882, 417] on span "Uber Eats" at bounding box center [916, 420] width 121 height 14
click at [882, 251] on td "Uber Eats" at bounding box center [905, 238] width 183 height 55
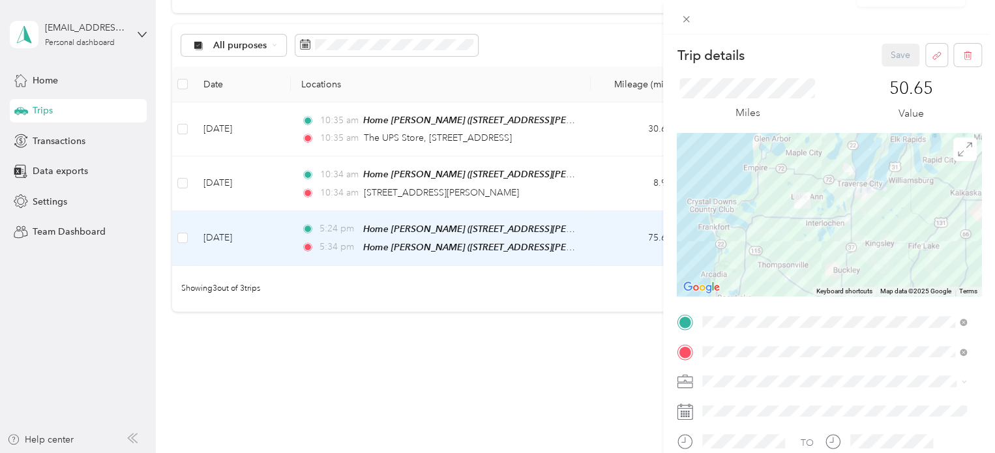
click at [425, 340] on div "Trip details Save This trip cannot be edited because it is either under review,…" at bounding box center [497, 226] width 995 height 453
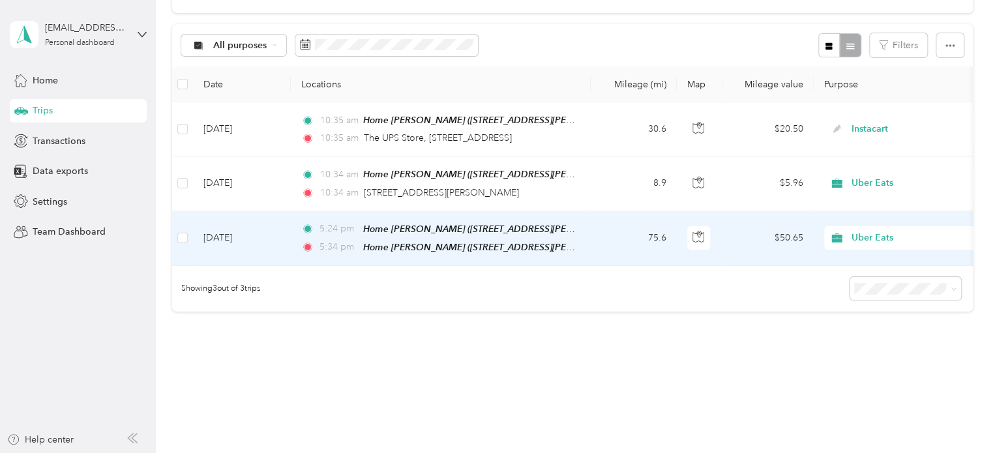
click at [873, 237] on span "Uber Eats" at bounding box center [911, 238] width 119 height 14
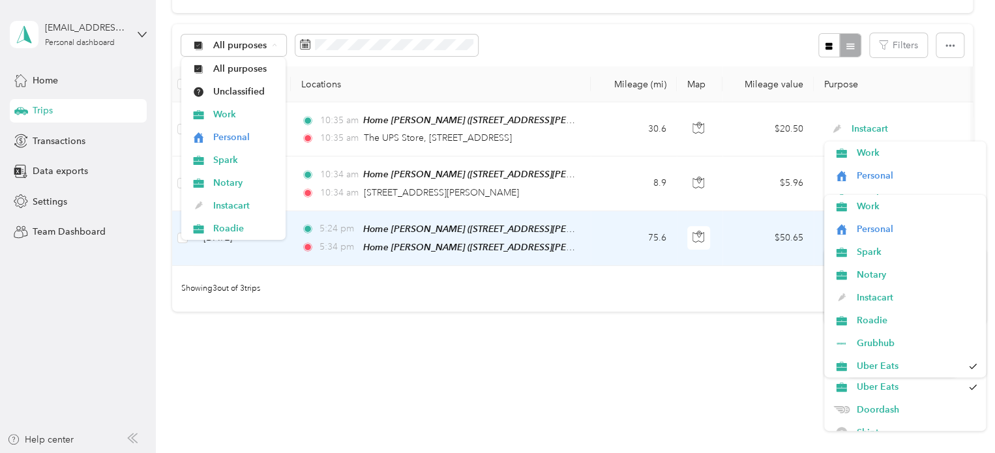
scroll to position [31, 0]
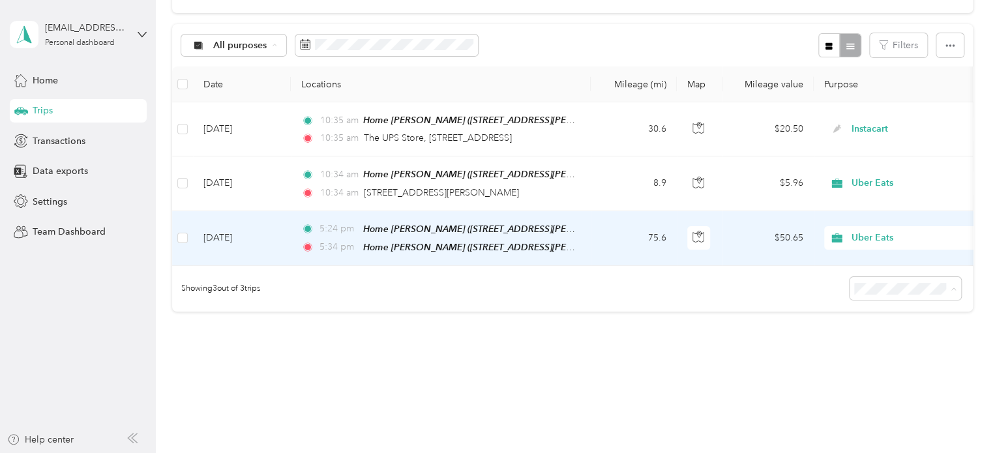
click at [888, 404] on li "Doordash" at bounding box center [905, 411] width 162 height 23
click at [856, 237] on span "Doordash" at bounding box center [911, 238] width 119 height 14
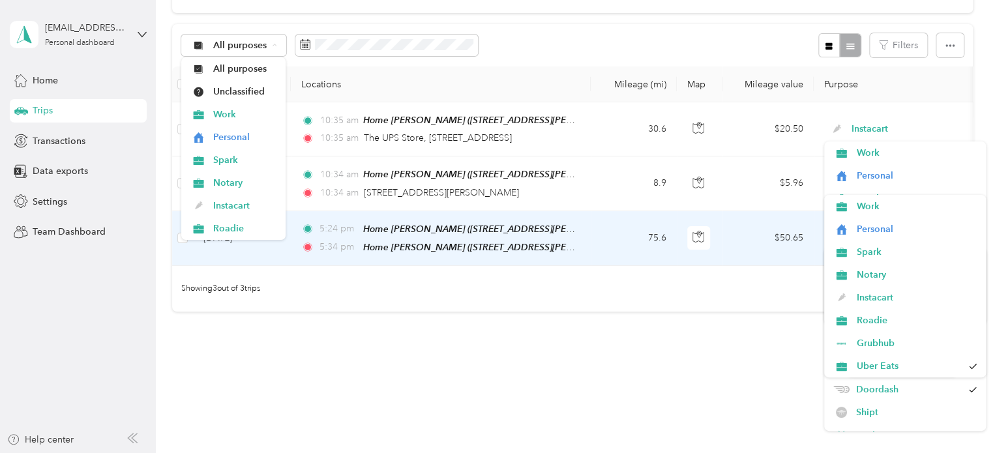
scroll to position [59, 0]
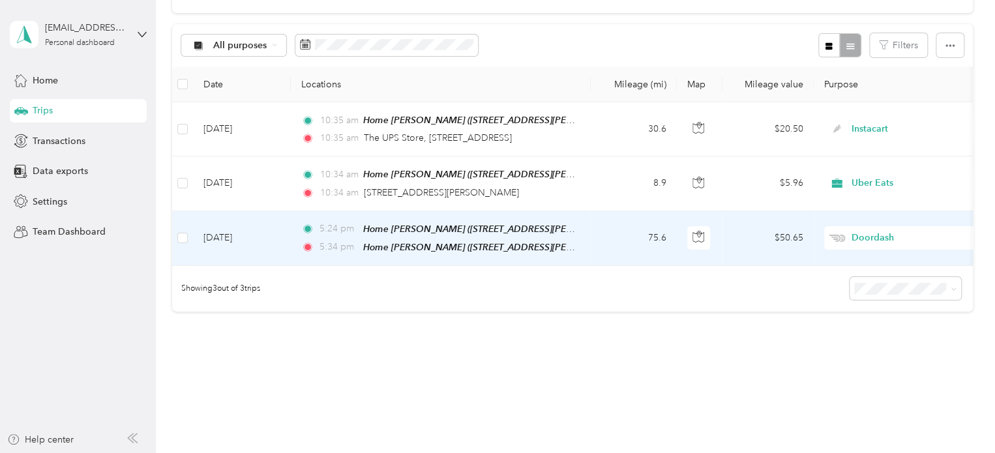
click at [866, 405] on span "Shipt" at bounding box center [916, 400] width 121 height 14
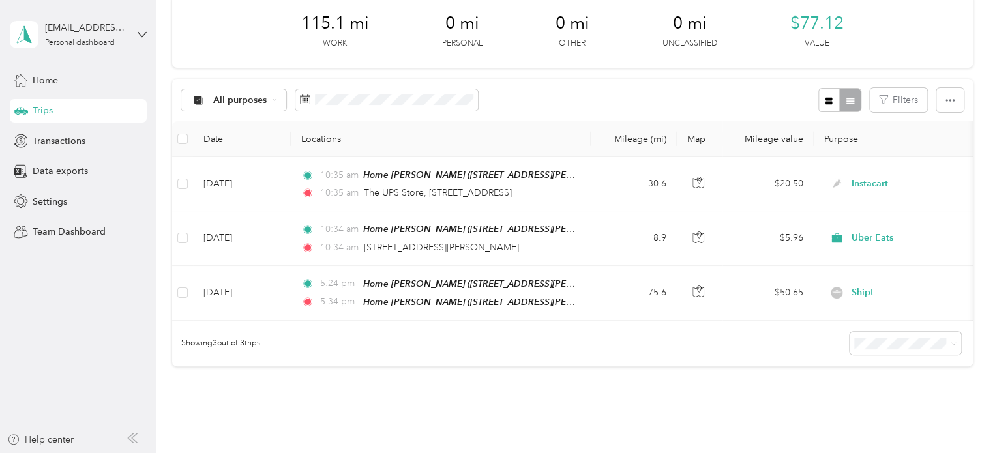
scroll to position [0, 0]
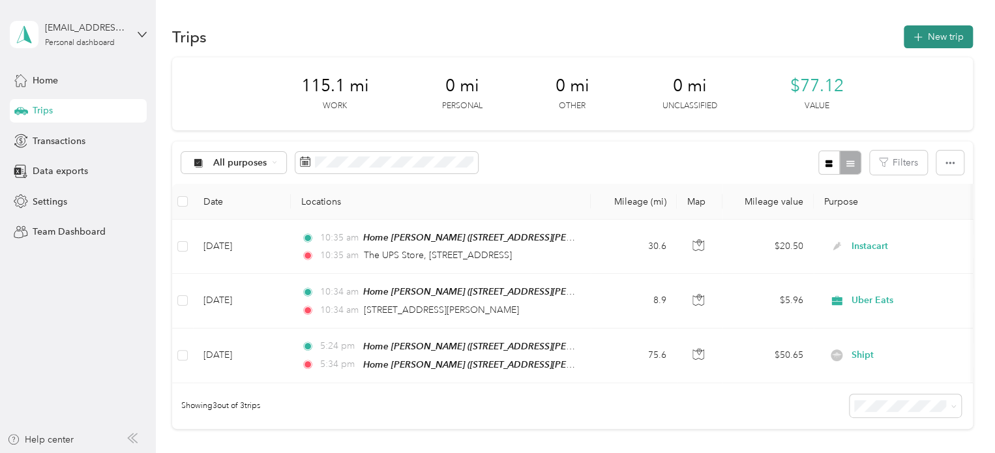
click at [914, 31] on icon "button" at bounding box center [917, 37] width 15 height 15
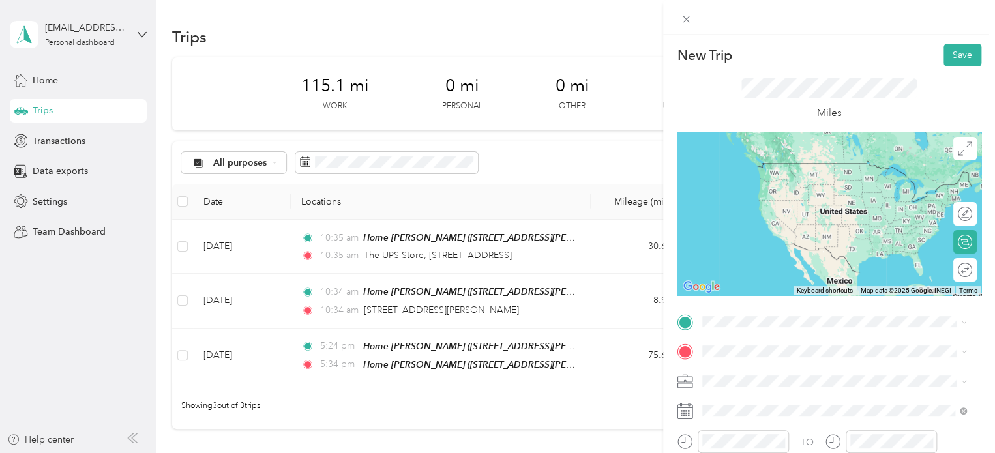
click at [761, 263] on div "Home Lake Ann 19042 Birch View Trail, Lake Ann, MI, United States , 49650, Lake…" at bounding box center [844, 268] width 235 height 55
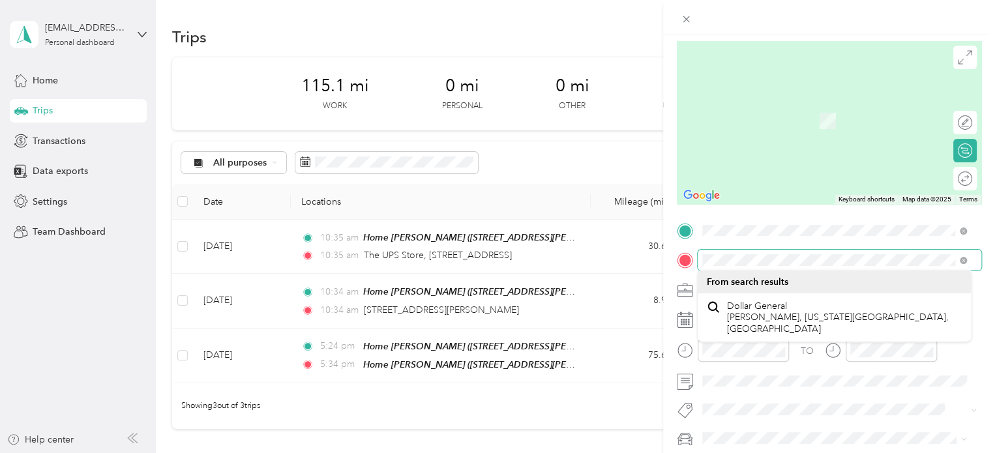
scroll to position [92, 0]
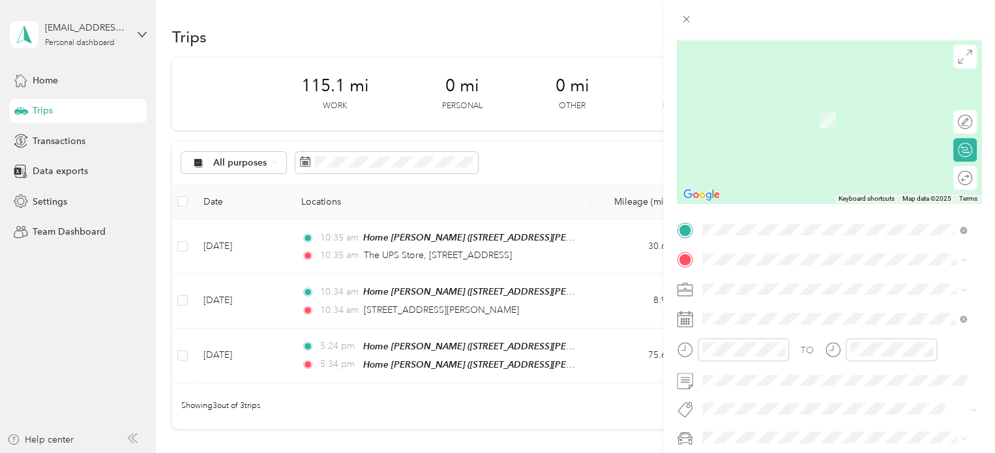
click at [809, 261] on span at bounding box center [840, 259] width 284 height 21
click at [761, 307] on span "9680 US 31 South Interlochen, Michigan 49643, United States" at bounding box center [792, 301] width 130 height 12
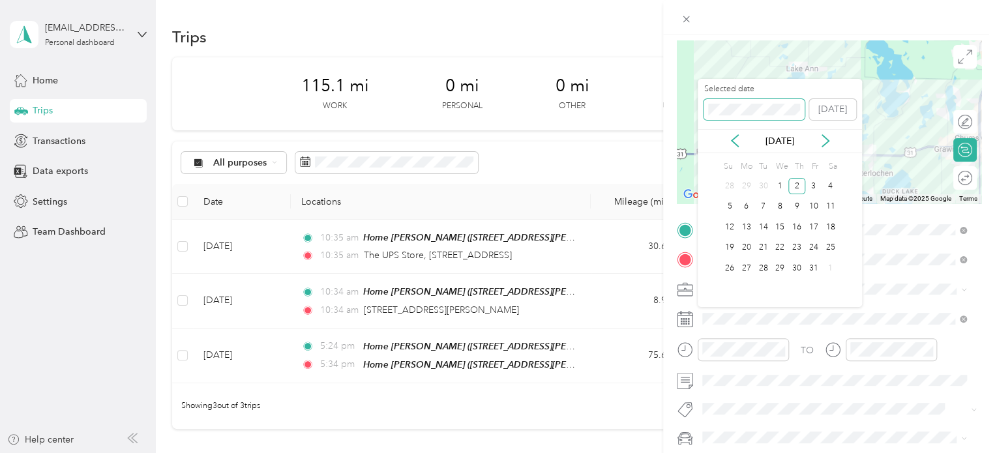
click at [725, 103] on span at bounding box center [754, 109] width 101 height 21
click at [685, 453] on div "New Trip Save This trip cannot be edited because it is either under review, app…" at bounding box center [494, 453] width 989 height 0
click at [801, 185] on div "2" at bounding box center [796, 186] width 17 height 16
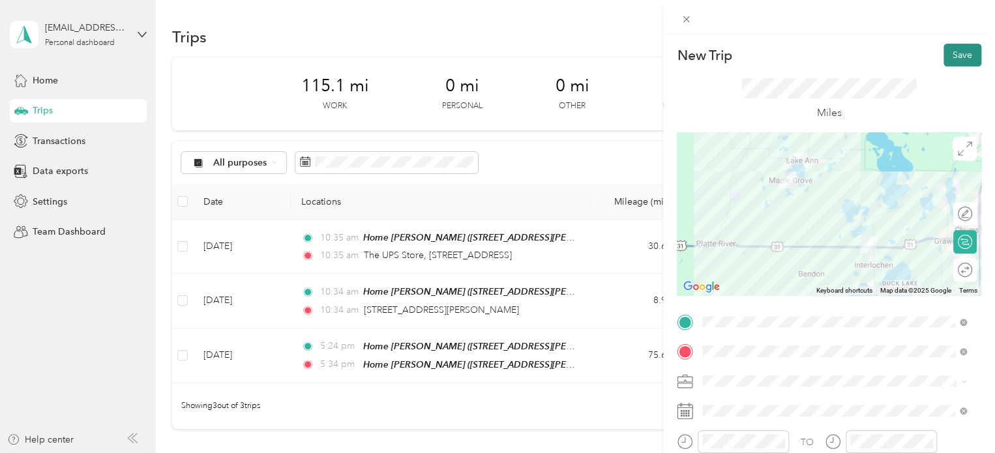
scroll to position [0, 0]
click at [955, 54] on button "Save" at bounding box center [963, 55] width 38 height 23
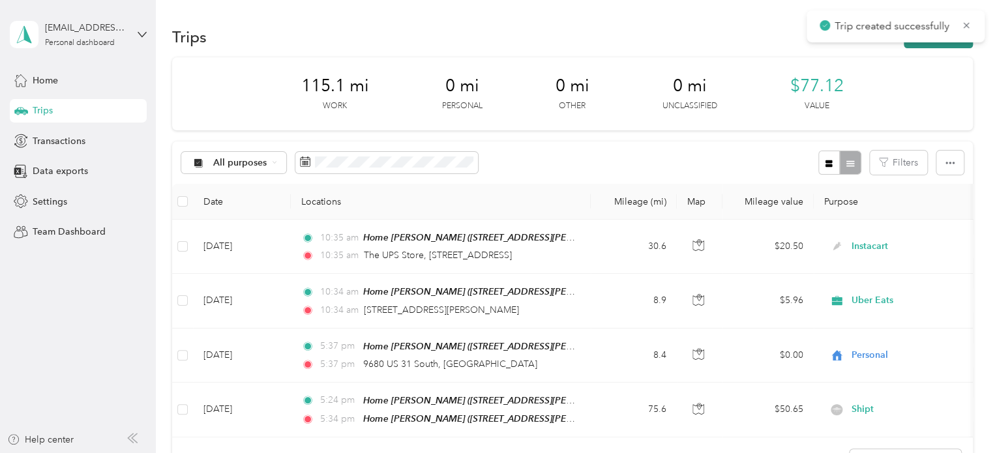
click at [946, 45] on button "New trip" at bounding box center [938, 36] width 69 height 23
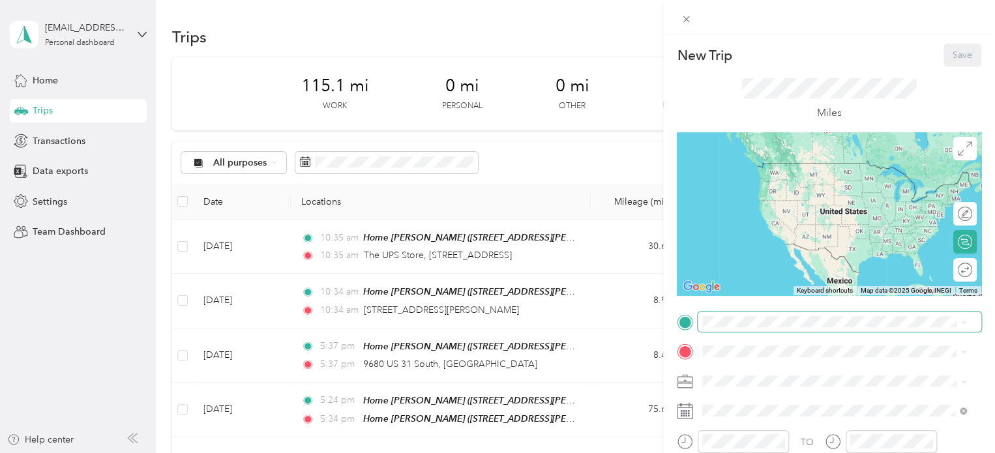
click at [752, 328] on span at bounding box center [840, 322] width 284 height 21
click at [747, 371] on span "9680 US 31 South Interlochen, Michigan 49643, United States" at bounding box center [792, 369] width 130 height 12
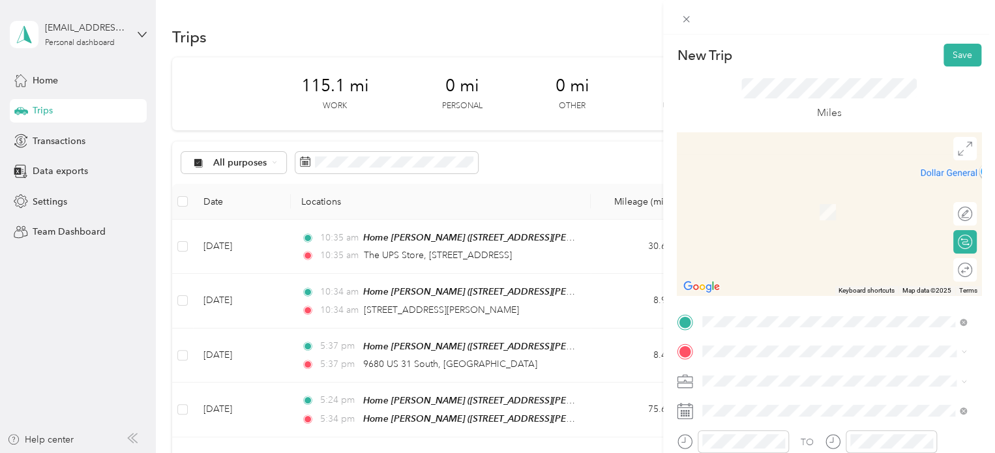
click at [760, 213] on div "Interlochen Center for the Arts 4000 M 137, 49643, Interlochen, Michigan, Unite…" at bounding box center [844, 210] width 235 height 41
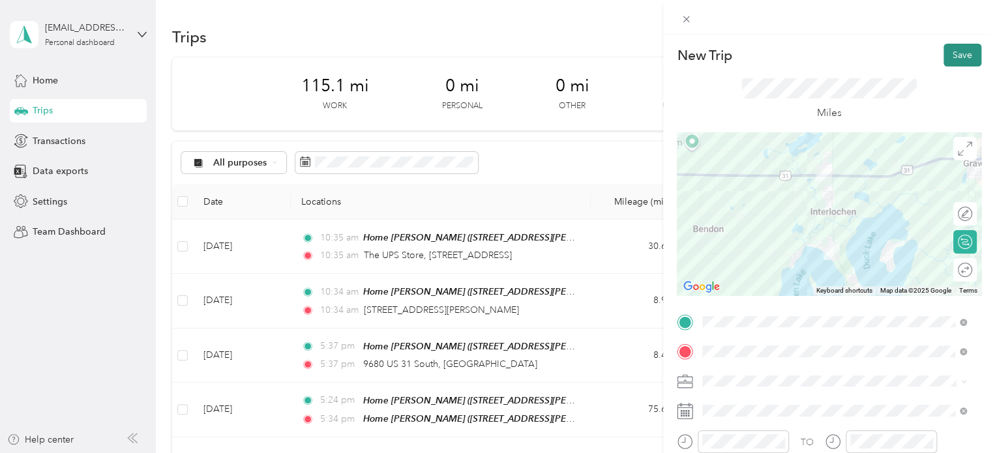
click at [938, 62] on div "New Trip Save" at bounding box center [829, 55] width 305 height 23
click at [944, 62] on button "Save" at bounding box center [963, 55] width 38 height 23
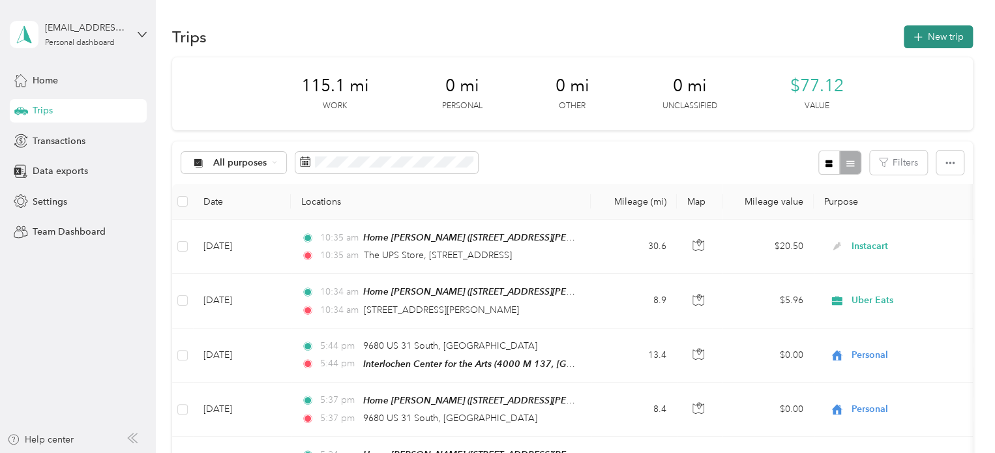
click at [937, 40] on button "New trip" at bounding box center [938, 36] width 69 height 23
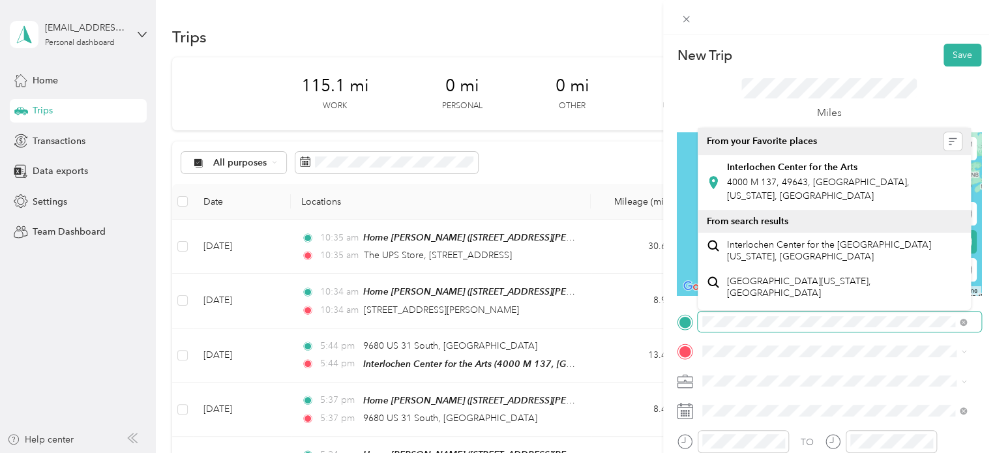
click at [770, 453] on div "New Trip Save This trip cannot be edited because it is either under review, app…" at bounding box center [494, 453] width 989 height 0
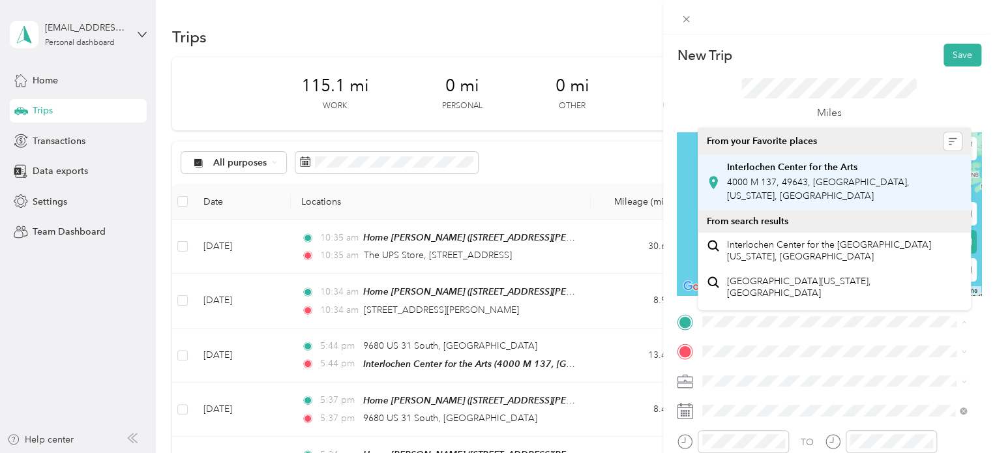
drag, startPoint x: 783, startPoint y: 314, endPoint x: 785, endPoint y: 199, distance: 114.8
click at [785, 453] on div "New Trip Save This trip cannot be edited because it is either under review, app…" at bounding box center [494, 453] width 989 height 0
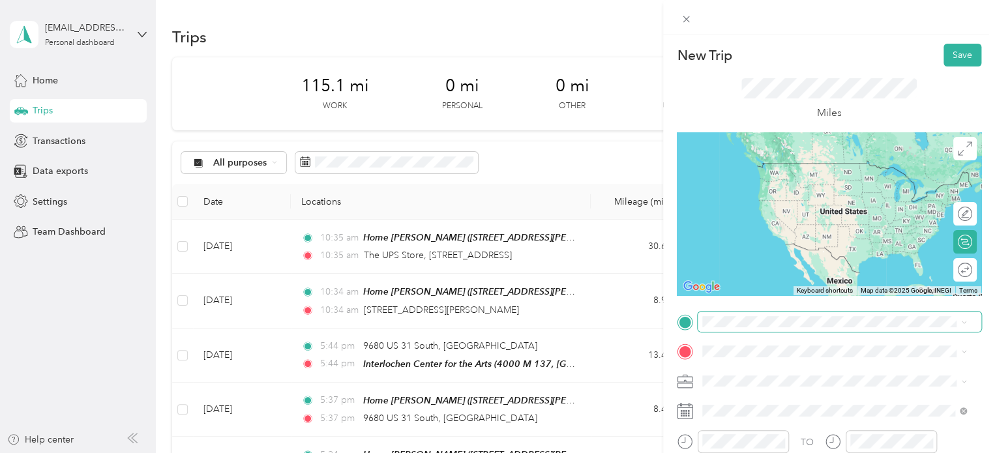
click at [741, 314] on span at bounding box center [840, 322] width 284 height 21
click at [764, 183] on div "Interlochen Center for the Arts 4000 M 137, 49643, Interlochen, Michigan, Unite…" at bounding box center [844, 182] width 235 height 41
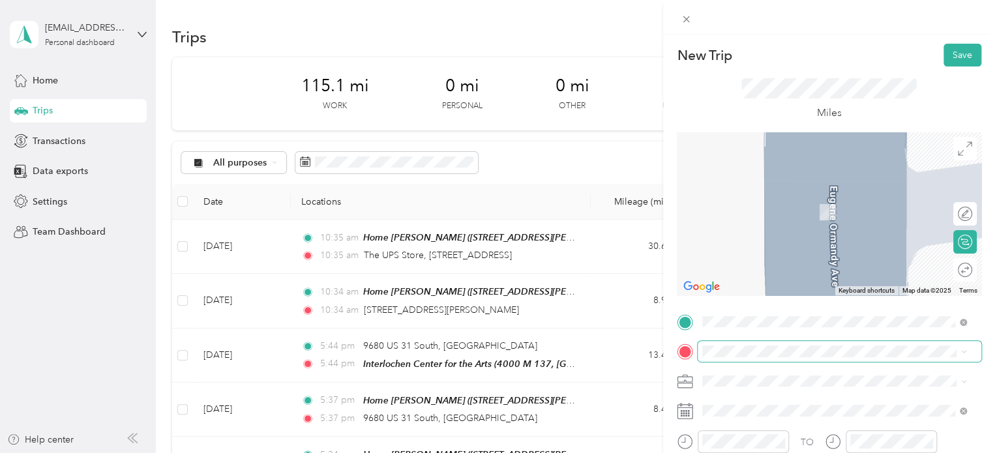
click at [733, 344] on span at bounding box center [840, 351] width 284 height 21
click at [735, 271] on li "Outback Traverse City Outback Steakhouse, 3501 Marketplace Cir, Traverse City, …" at bounding box center [834, 239] width 273 height 68
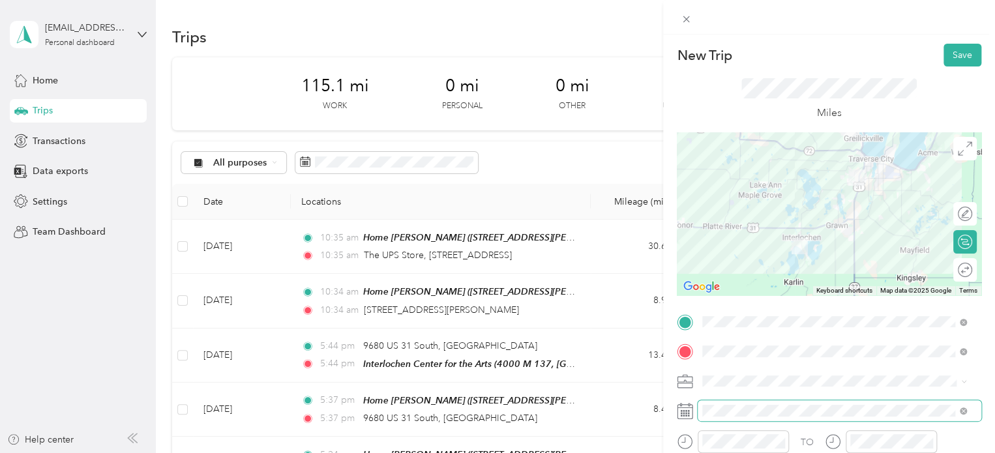
click at [719, 401] on span at bounding box center [840, 410] width 284 height 21
click at [719, 402] on span at bounding box center [840, 410] width 284 height 21
click at [944, 57] on button "Save" at bounding box center [963, 55] width 38 height 23
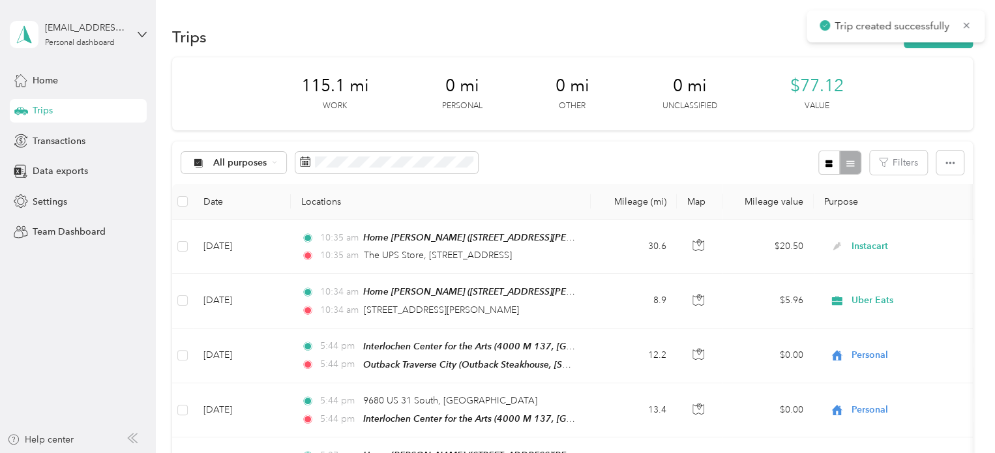
click at [944, 40] on div "Trip created successfully" at bounding box center [896, 26] width 178 height 32
click at [942, 42] on button "New trip" at bounding box center [938, 36] width 69 height 23
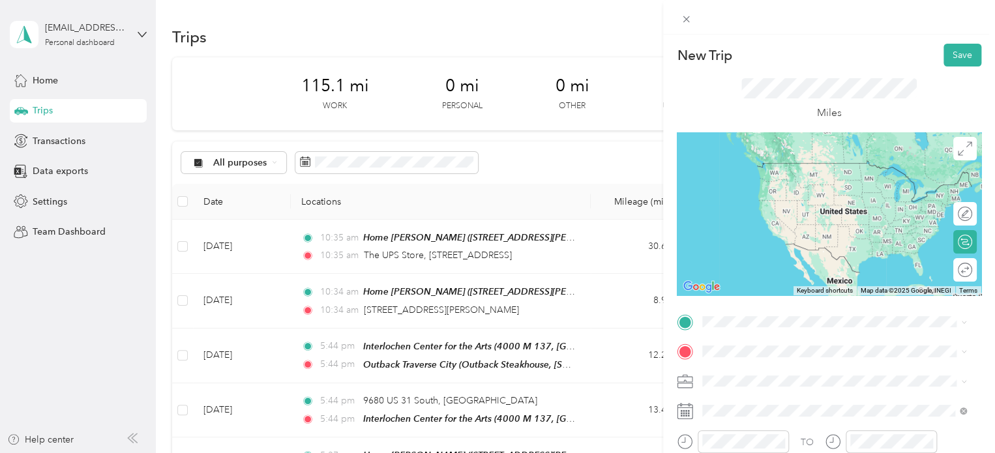
click at [769, 208] on div "Outback Traverse City Outback Steakhouse, 3501 Marketplace Cir, Traverse City, …" at bounding box center [844, 182] width 235 height 55
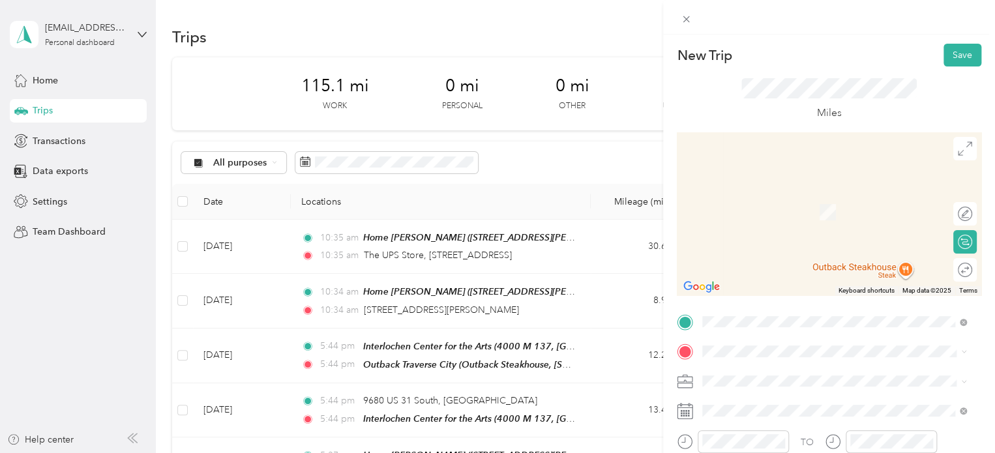
click at [760, 200] on li "3701 North Country Drive Traverse City, Michigan 49684, United States" at bounding box center [834, 186] width 273 height 27
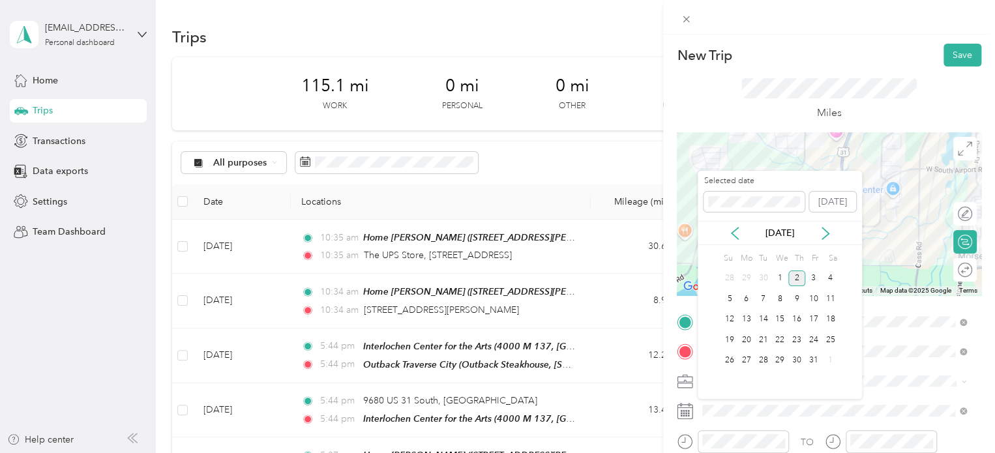
click at [794, 277] on div "2" at bounding box center [796, 279] width 17 height 16
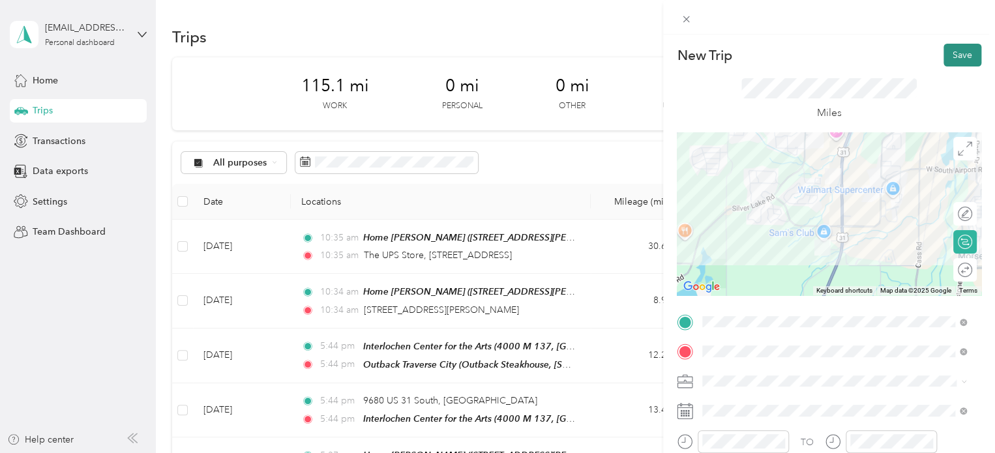
click at [950, 52] on button "Save" at bounding box center [963, 55] width 38 height 23
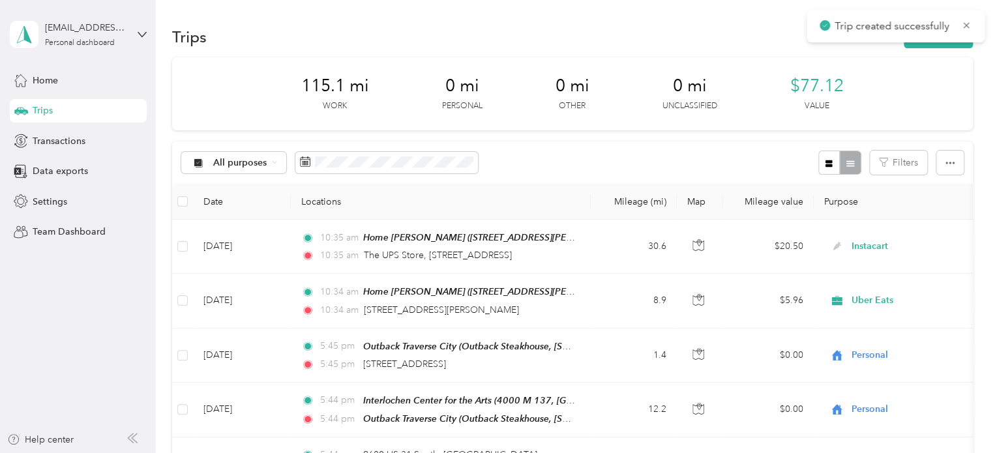
click at [945, 48] on div "Trips New trip" at bounding box center [572, 36] width 801 height 27
click at [942, 44] on button "New trip" at bounding box center [938, 36] width 69 height 23
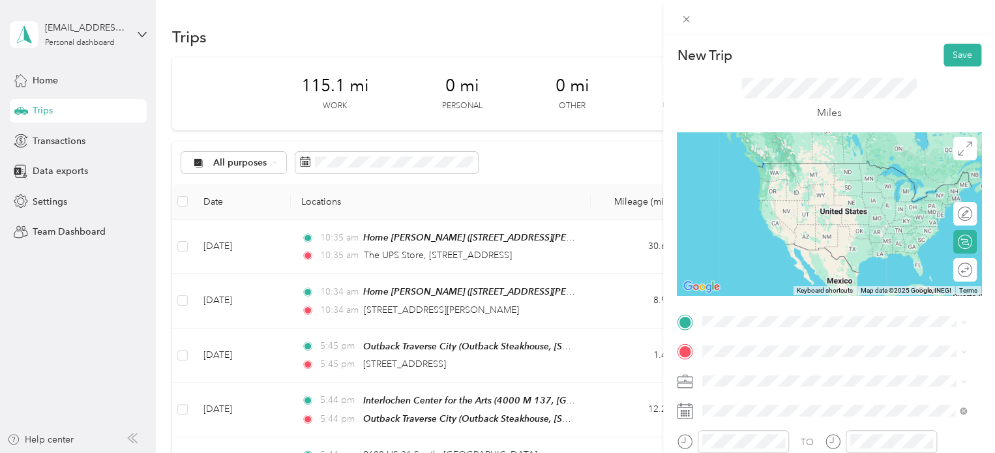
click at [783, 162] on span "3701 North Country Drive Traverse City, Michigan 49684, United States" at bounding box center [792, 156] width 130 height 12
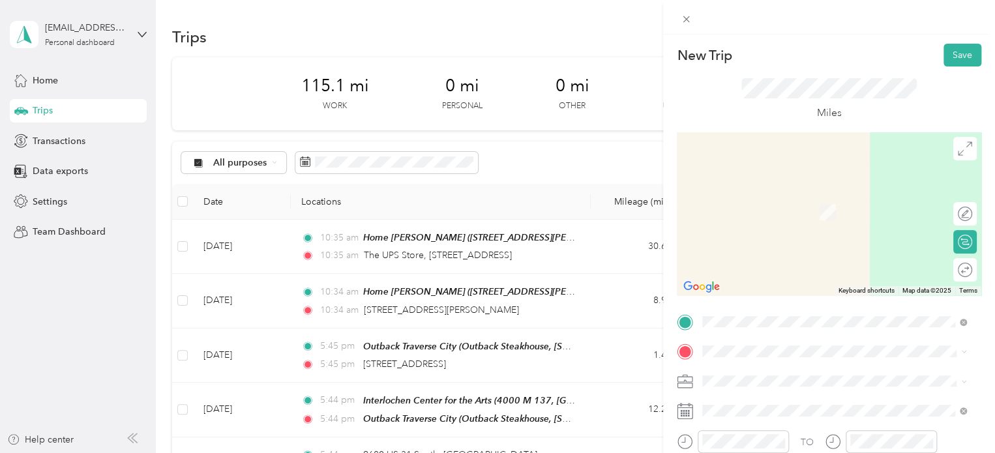
click at [768, 292] on span "Meijer, 3955 US-31 S, Traverse City, MI 49684, United States , 49684, Traverse …" at bounding box center [825, 307] width 196 height 38
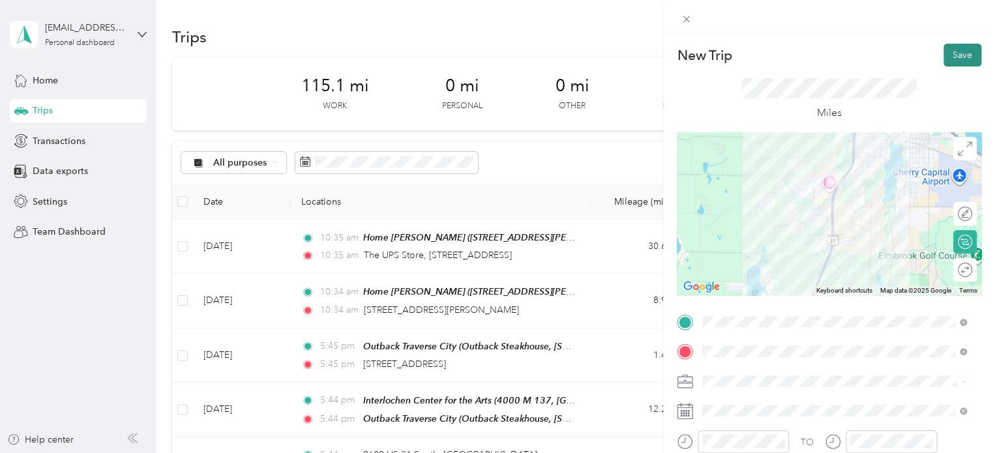
click at [961, 63] on button "Save" at bounding box center [963, 55] width 38 height 23
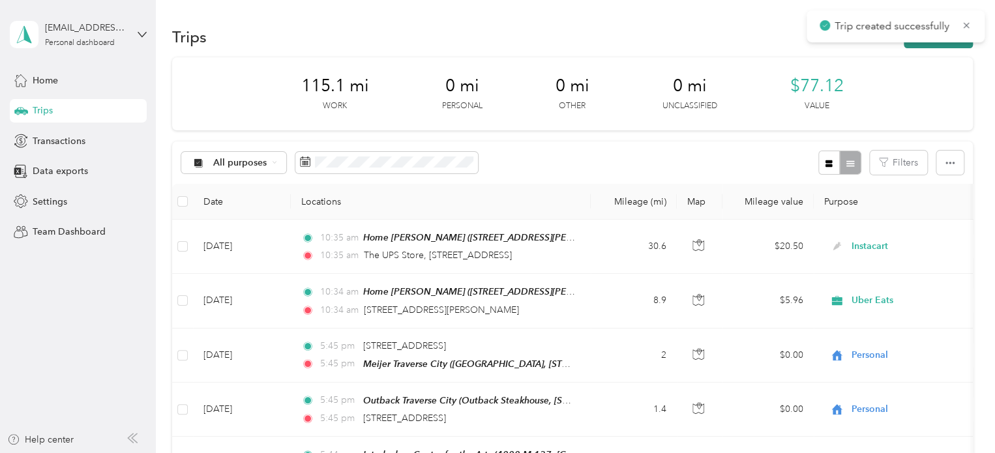
click at [945, 44] on button "New trip" at bounding box center [938, 36] width 69 height 23
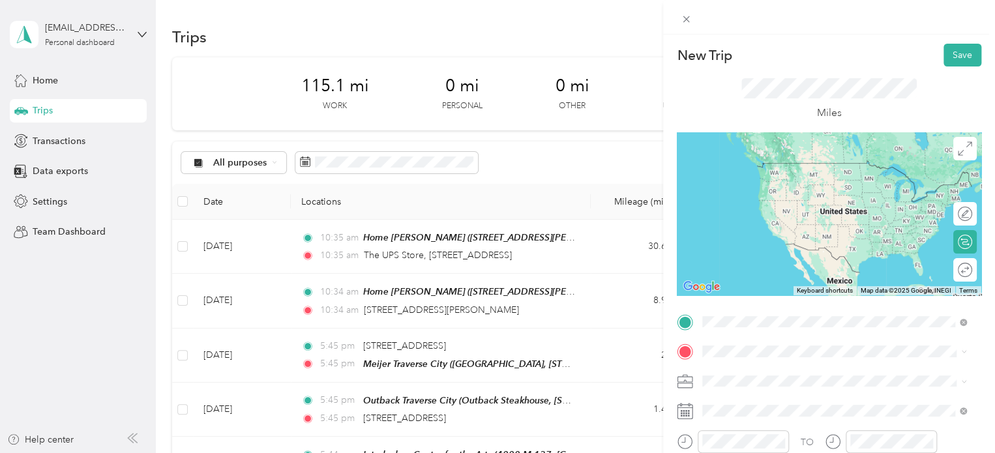
click at [739, 250] on div "Meijer Traverse City Meijer, 3955 US-31 S, Traverse City, MI 49684, United Stat…" at bounding box center [844, 271] width 235 height 55
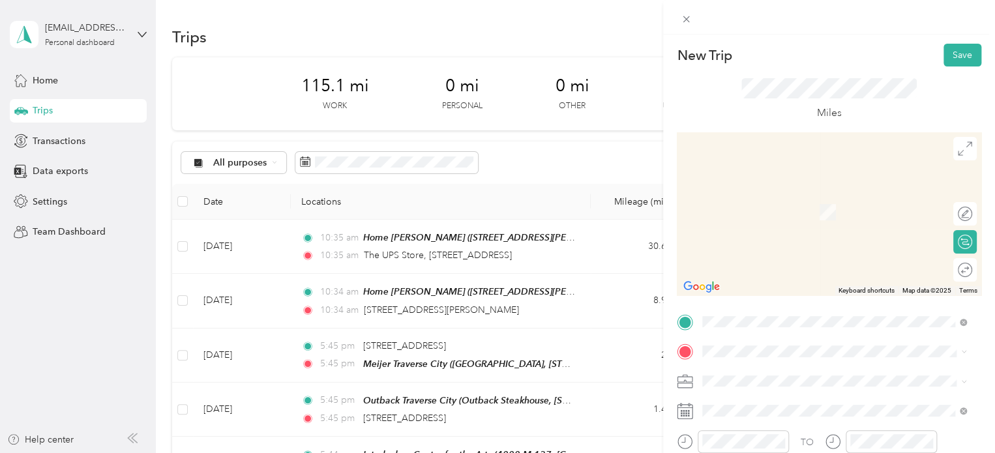
click at [754, 277] on span "4112 Wyatt Road Traverse City, Michigan 49684, United States" at bounding box center [828, 273] width 203 height 12
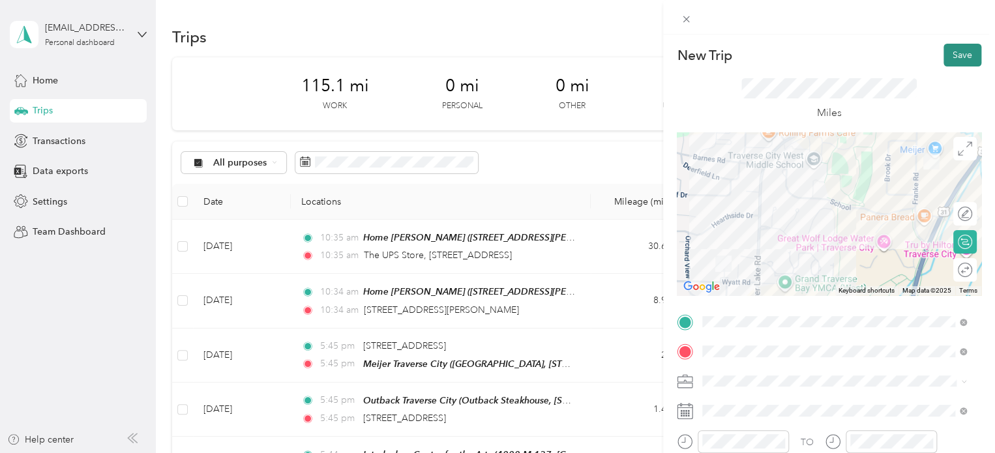
click at [944, 53] on button "Save" at bounding box center [963, 55] width 38 height 23
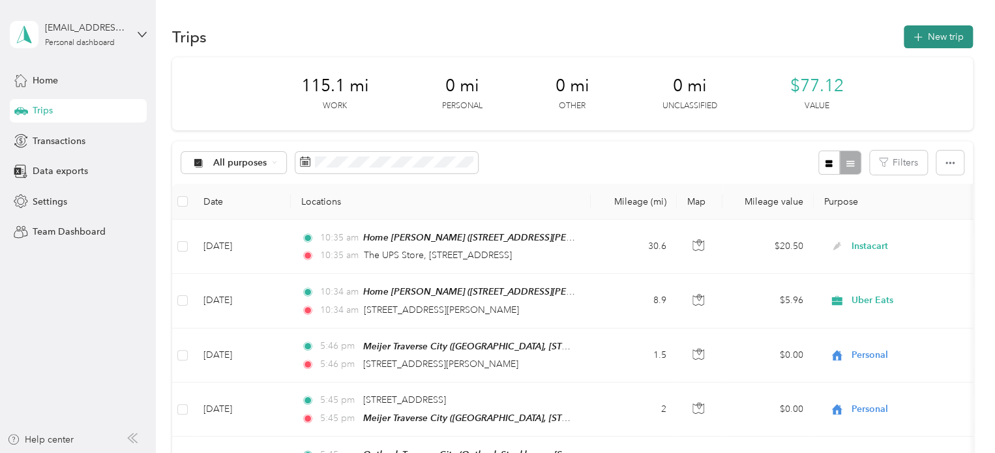
click at [938, 44] on button "New trip" at bounding box center [938, 36] width 69 height 23
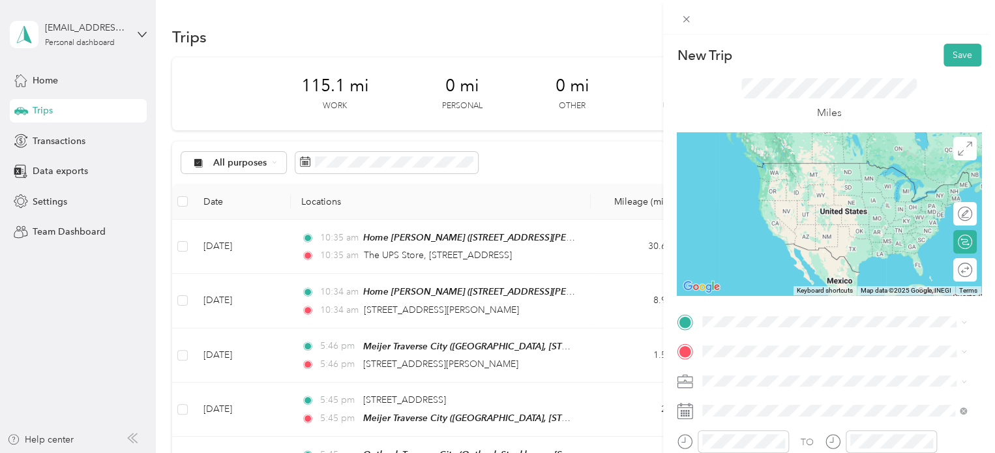
click at [765, 368] on span "4112 Wyatt Road Traverse City, Michigan 49684, United States" at bounding box center [828, 362] width 203 height 12
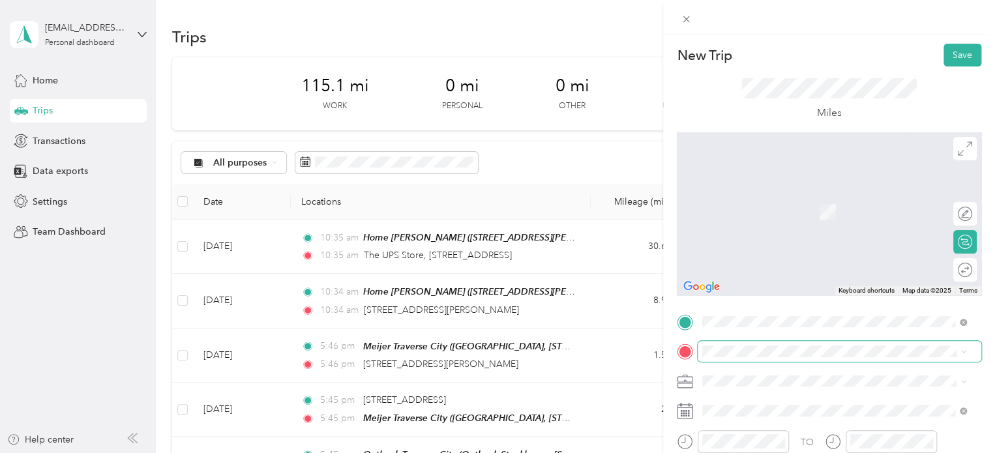
drag, startPoint x: 747, startPoint y: 344, endPoint x: 739, endPoint y: 357, distance: 15.2
click at [739, 357] on span at bounding box center [840, 351] width 284 height 21
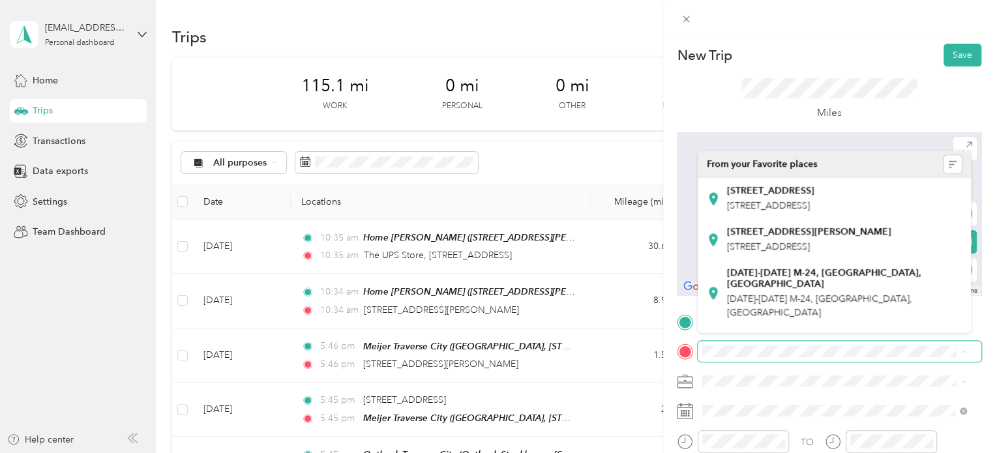
click at [739, 353] on span at bounding box center [840, 351] width 284 height 21
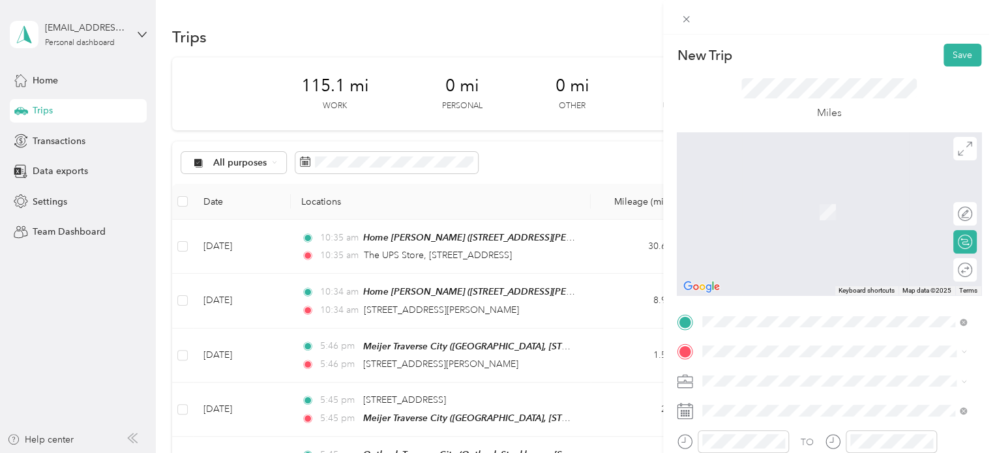
click at [777, 205] on span "Walmart Supercenter, 2640 Crossing Cir, Traverse City, MI 49684, United States …" at bounding box center [832, 223] width 211 height 38
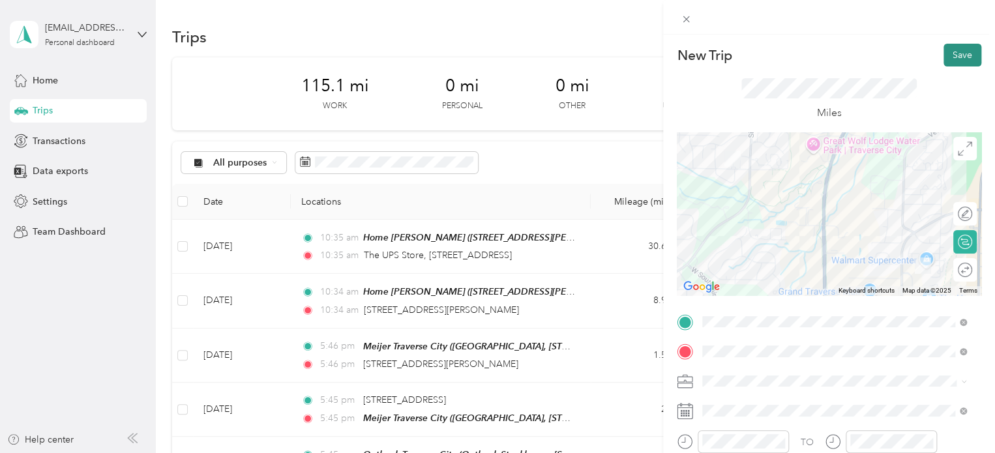
click at [944, 57] on button "Save" at bounding box center [963, 55] width 38 height 23
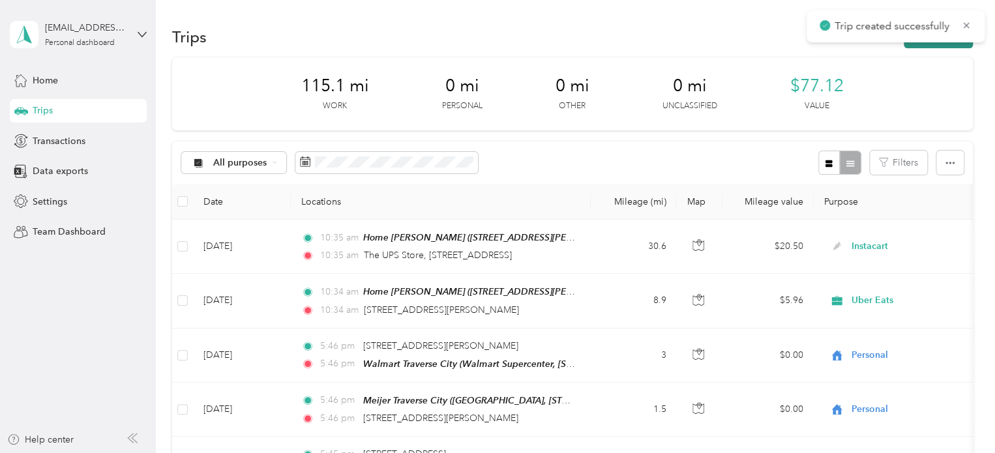
click at [925, 46] on button "New trip" at bounding box center [938, 36] width 69 height 23
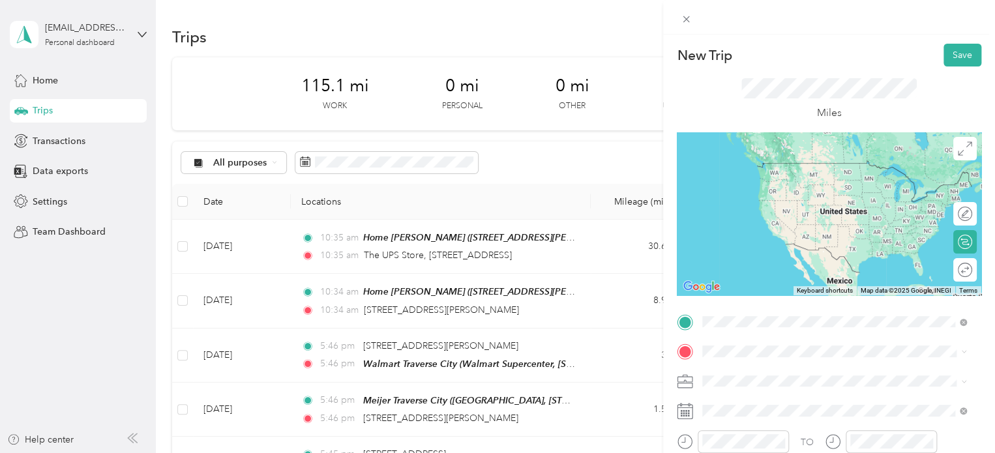
click at [766, 177] on span "Walmart Supercenter, 2640 Crossing Cir, Traverse City, MI 49684, United States …" at bounding box center [832, 196] width 211 height 38
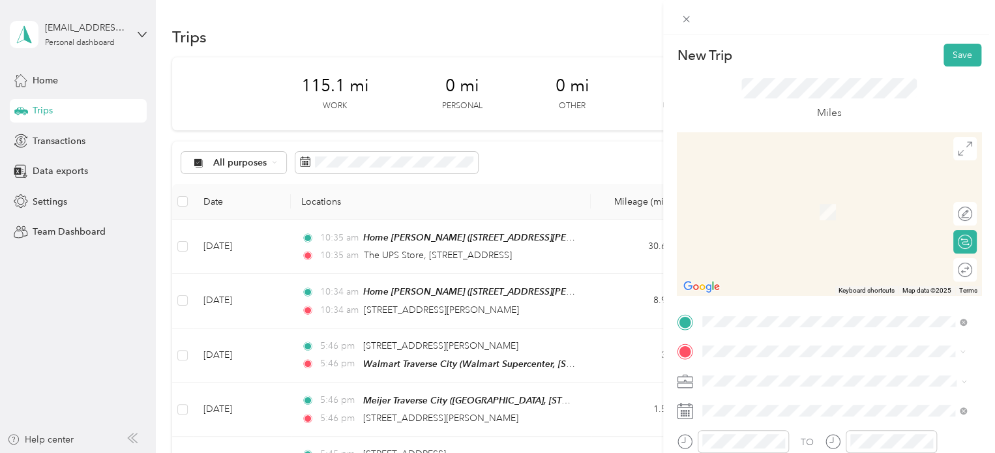
click at [741, 187] on span "2966 Feiger Lane Traverse City, Michigan 49684, United States" at bounding box center [828, 193] width 203 height 12
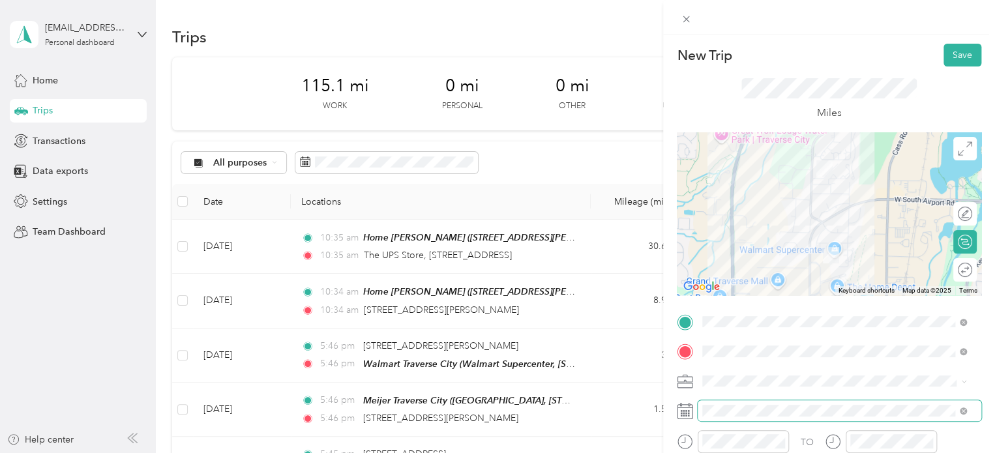
click at [731, 404] on span at bounding box center [840, 410] width 284 height 21
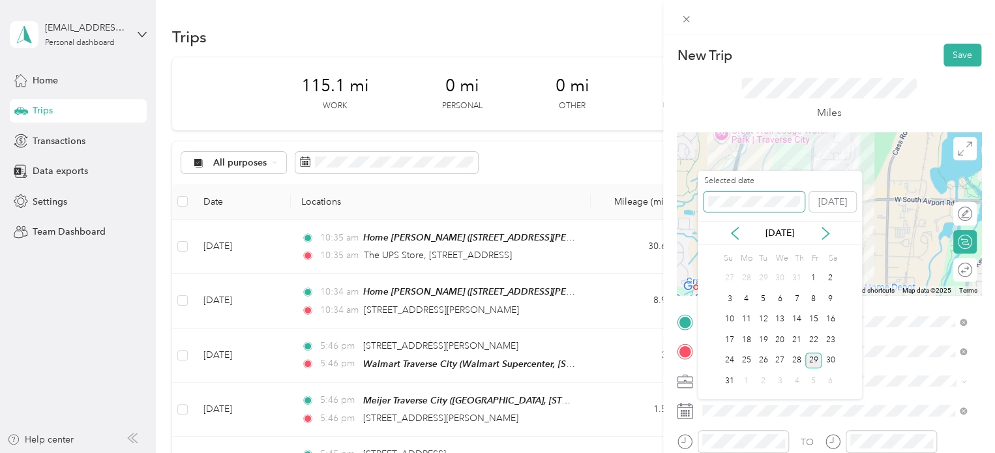
click at [742, 195] on span at bounding box center [754, 202] width 101 height 21
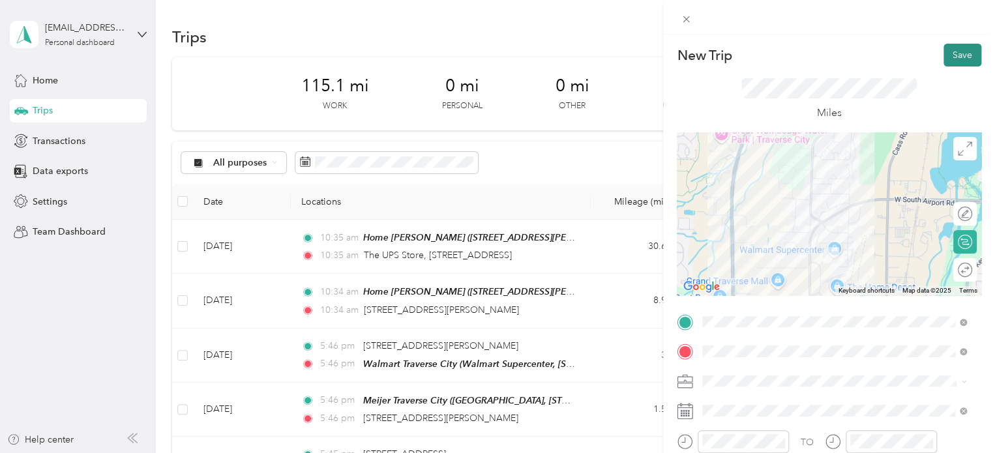
click at [944, 60] on button "Save" at bounding box center [963, 55] width 38 height 23
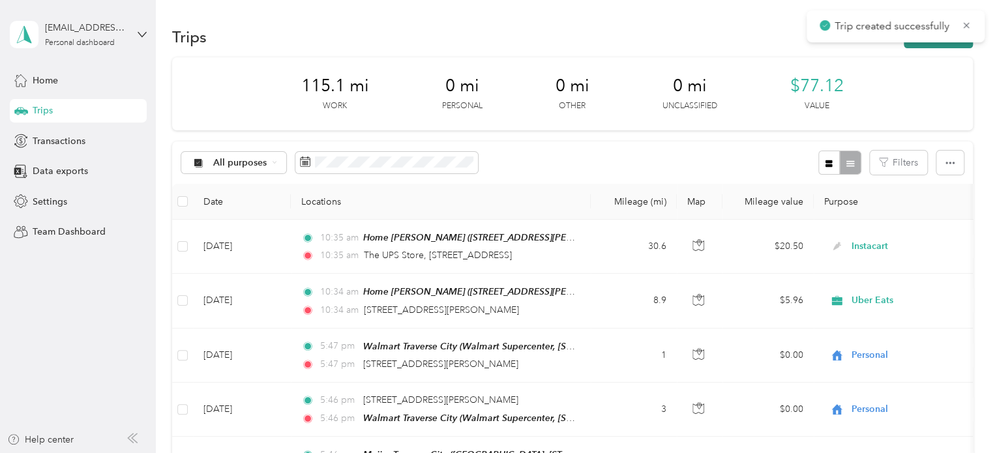
click at [933, 44] on button "New trip" at bounding box center [938, 36] width 69 height 23
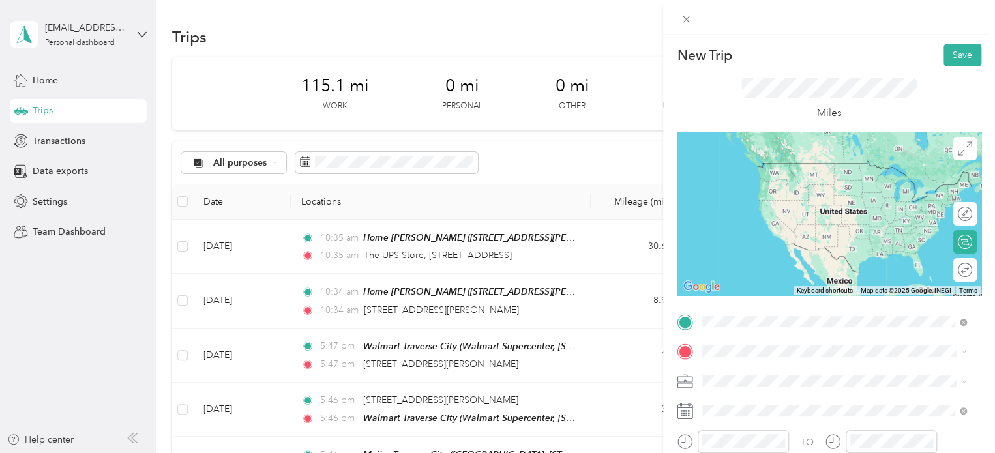
click at [786, 160] on span "2966 Feiger Lane Traverse City, Michigan 49684, United States" at bounding box center [828, 163] width 203 height 12
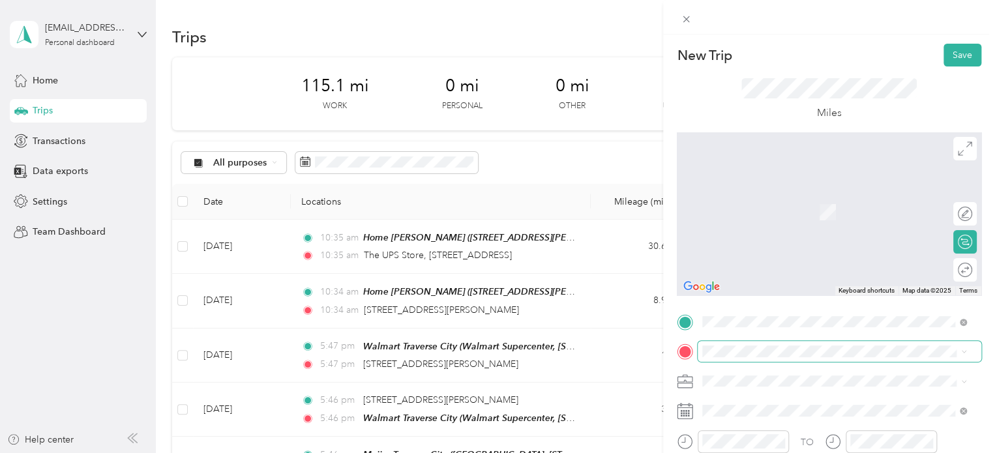
click at [715, 354] on span at bounding box center [840, 351] width 284 height 21
click at [772, 234] on span "Walmart Supercenter, 2640 Crossing Cir, Traverse City, MI 49684, United States …" at bounding box center [832, 224] width 211 height 38
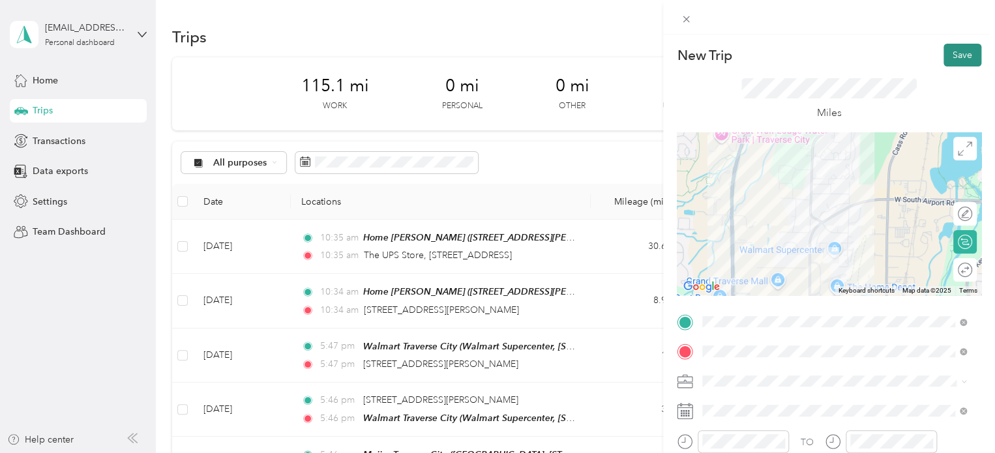
click at [953, 50] on button "Save" at bounding box center [963, 55] width 38 height 23
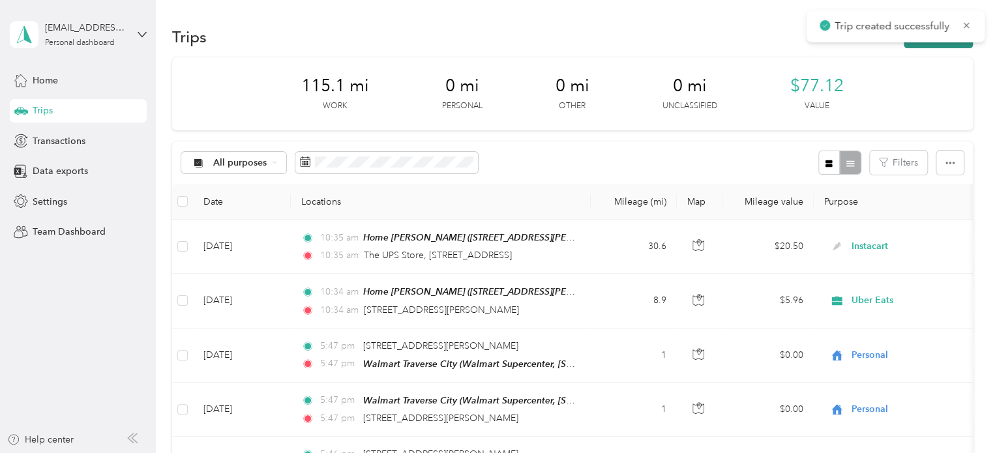
click at [948, 42] on button "New trip" at bounding box center [938, 36] width 69 height 23
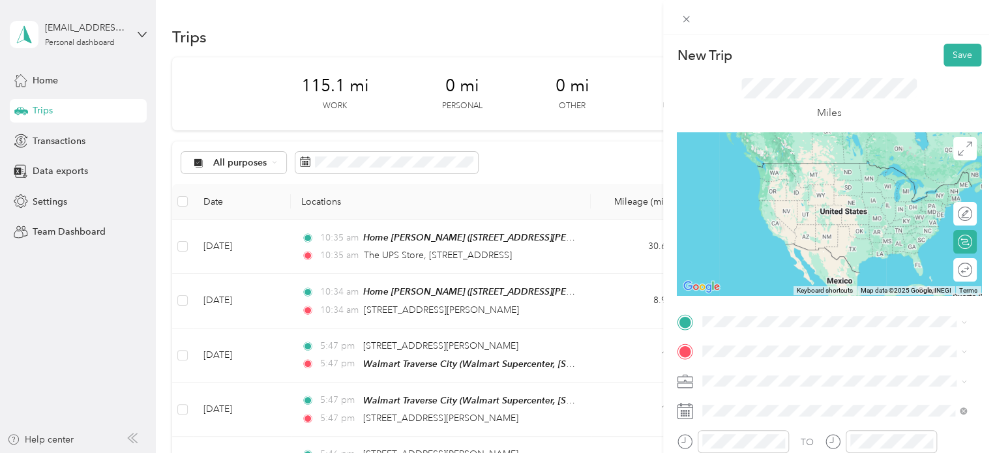
click at [773, 181] on div "Walmart Traverse City Walmart Supercenter, 2640 Crossing Cir, Traverse City, MI…" at bounding box center [844, 182] width 235 height 55
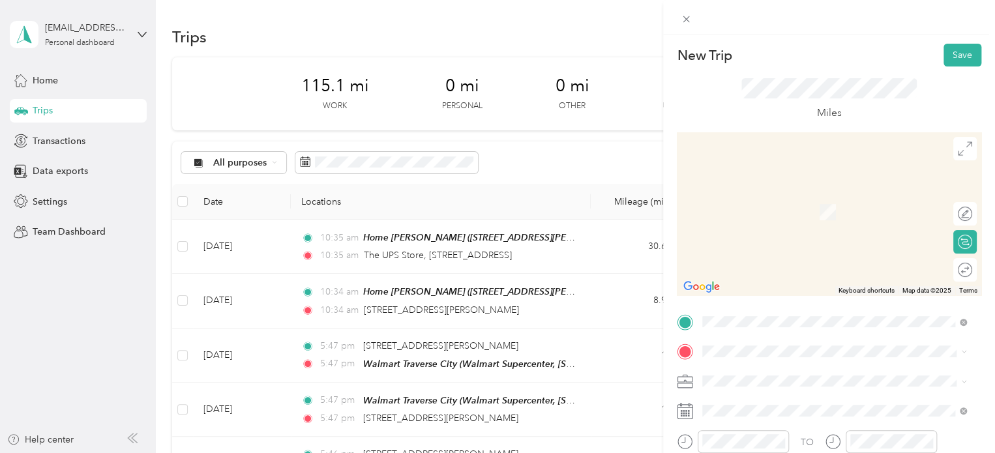
click at [772, 188] on span "2966 Feiger Lane Traverse City, Michigan 49684, United States" at bounding box center [828, 186] width 203 height 12
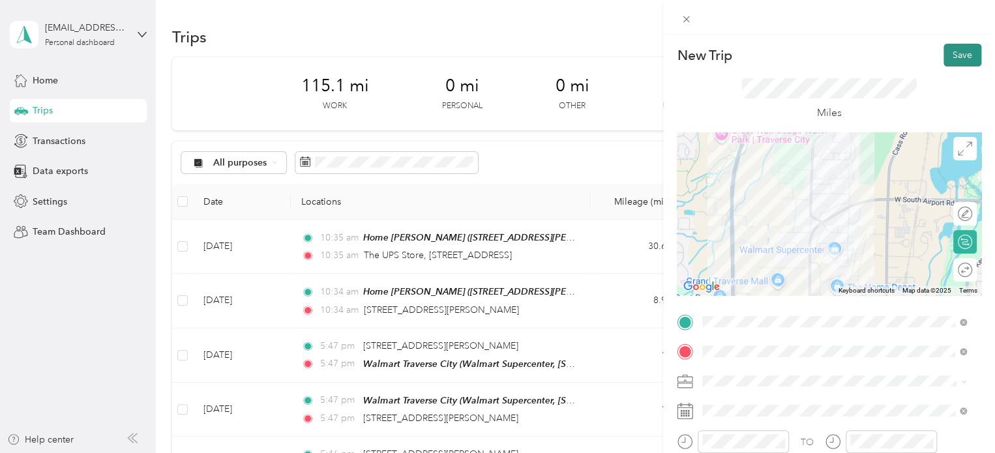
click at [944, 61] on button "Save" at bounding box center [963, 55] width 38 height 23
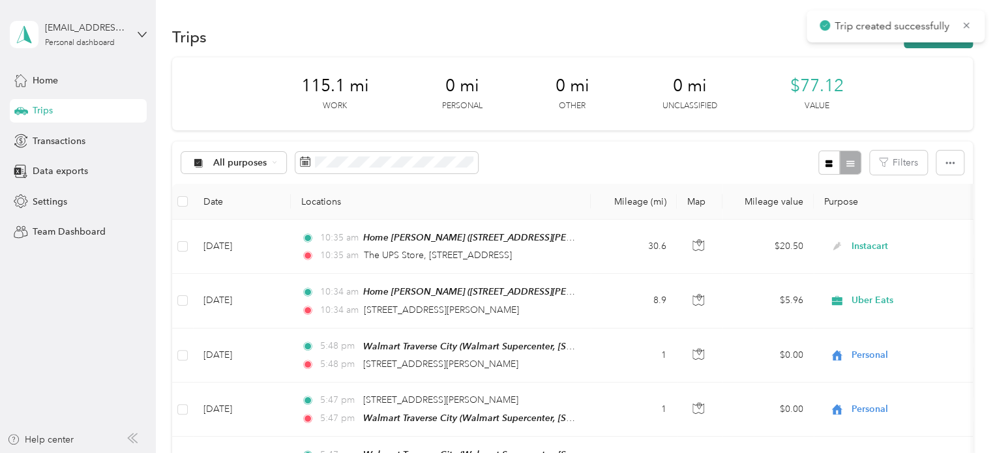
click at [942, 46] on button "New trip" at bounding box center [938, 36] width 69 height 23
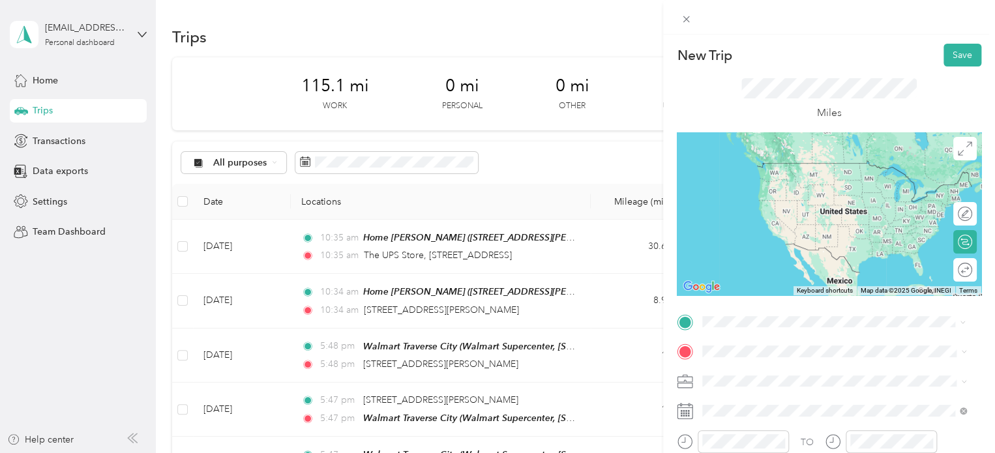
click at [798, 173] on div "2966 Feiger Lane Traverse City, Michigan 49684, United States" at bounding box center [834, 164] width 255 height 18
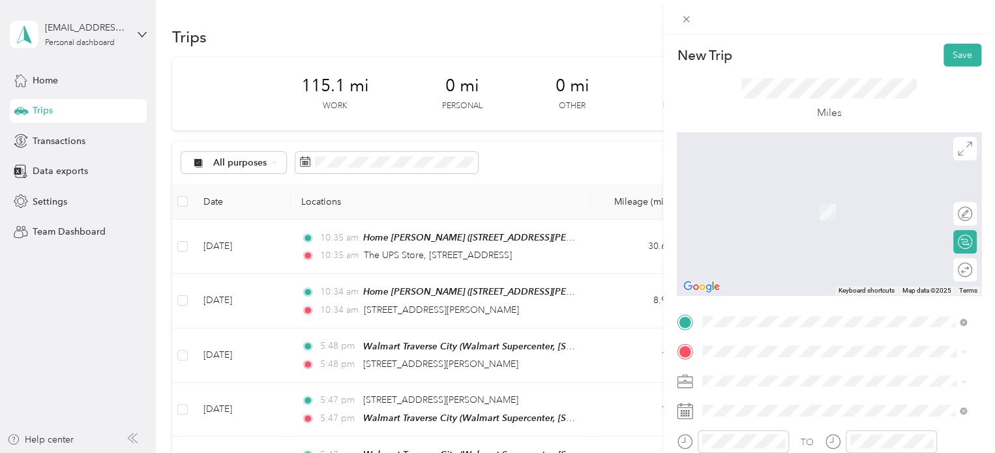
click at [749, 202] on div "Walmart Traverse City Walmart Supercenter, 2640 Crossing Cir, Traverse City, MI…" at bounding box center [844, 212] width 235 height 55
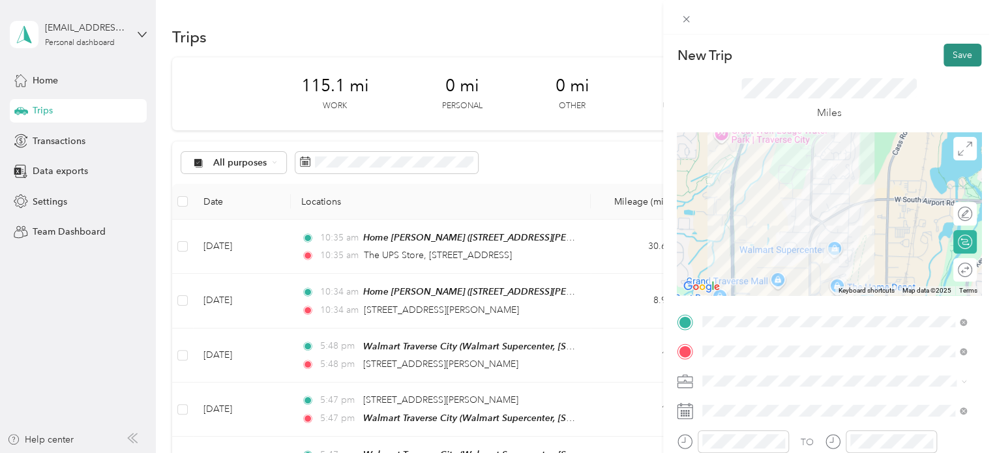
click at [945, 59] on button "Save" at bounding box center [963, 55] width 38 height 23
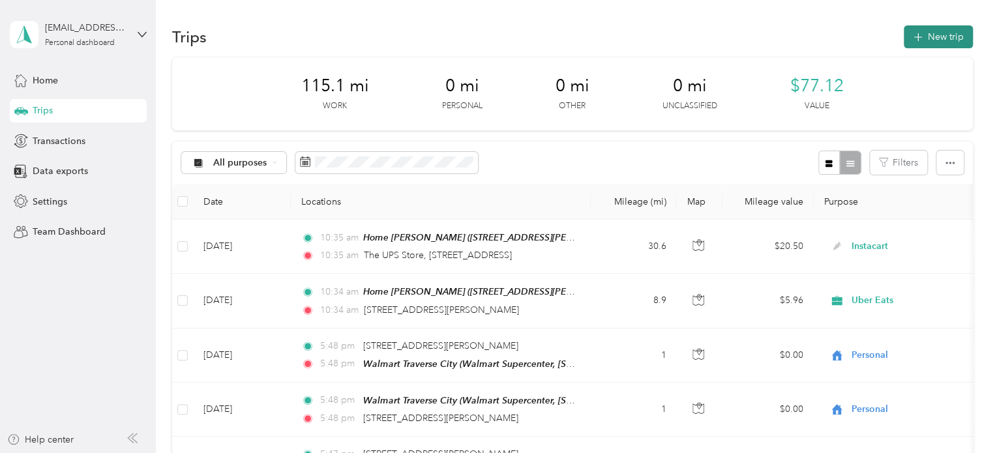
click at [944, 48] on button "New trip" at bounding box center [938, 36] width 69 height 23
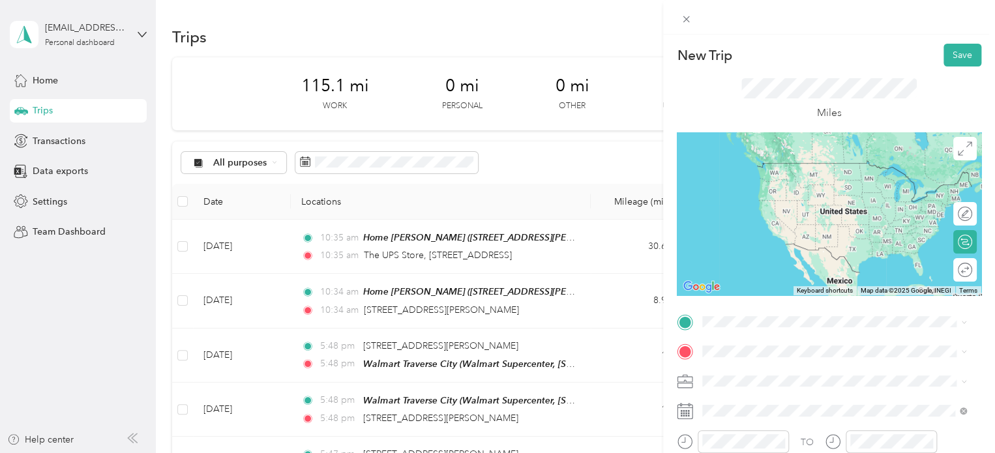
click at [803, 166] on strong "Walmart Traverse City" at bounding box center [795, 162] width 136 height 12
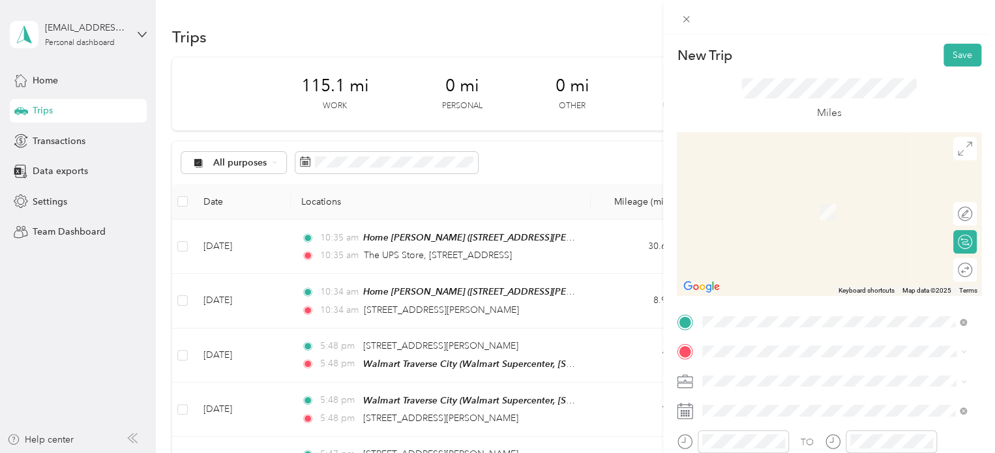
click at [736, 193] on span "138 Gillis Street Traverse City, Michigan 49684, United States" at bounding box center [828, 187] width 203 height 12
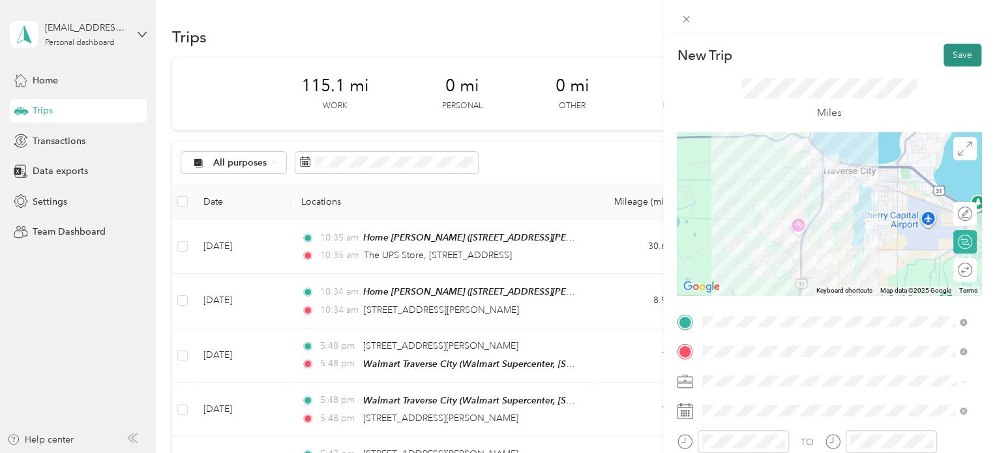
click at [950, 54] on button "Save" at bounding box center [963, 55] width 38 height 23
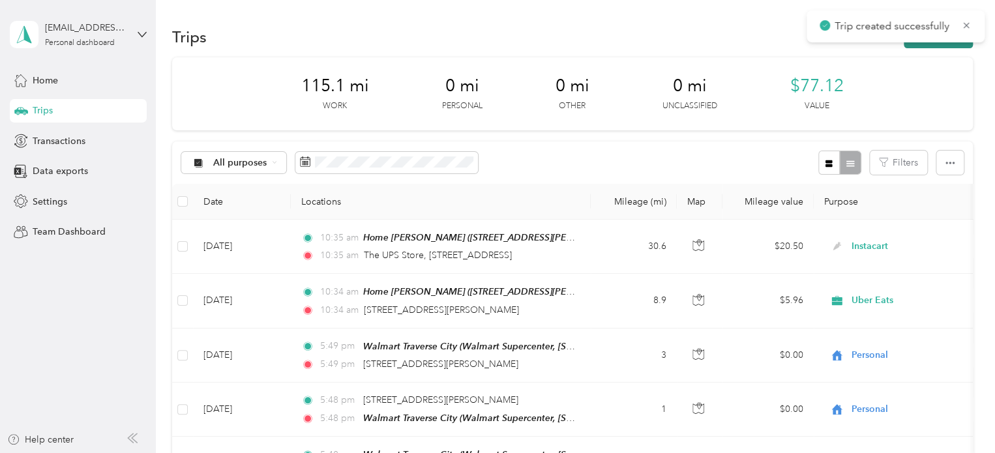
click at [942, 46] on button "New trip" at bounding box center [938, 36] width 69 height 23
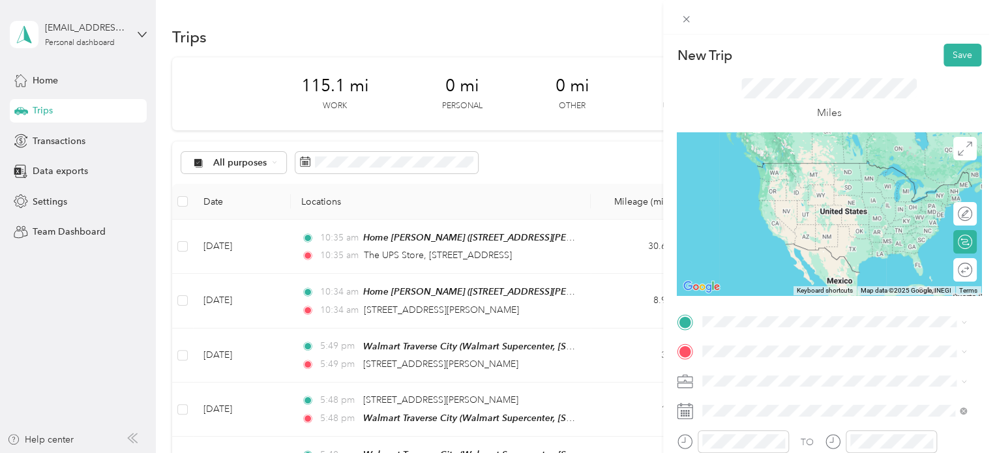
click at [796, 158] on span "138 Gillis Street Traverse City, Michigan 49684, United States" at bounding box center [828, 157] width 203 height 12
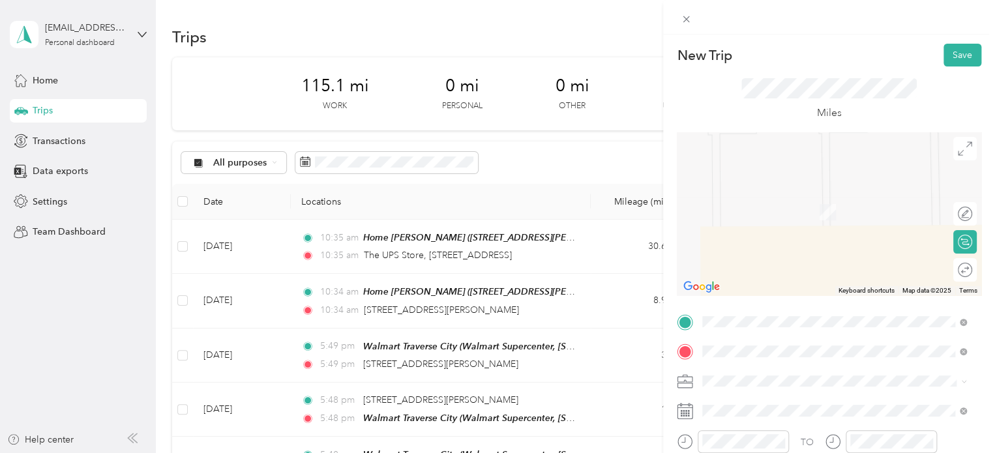
click at [770, 188] on span "13916 South West Bay Shore Drive Traverse City, Michigan 49684, United States" at bounding box center [792, 193] width 130 height 12
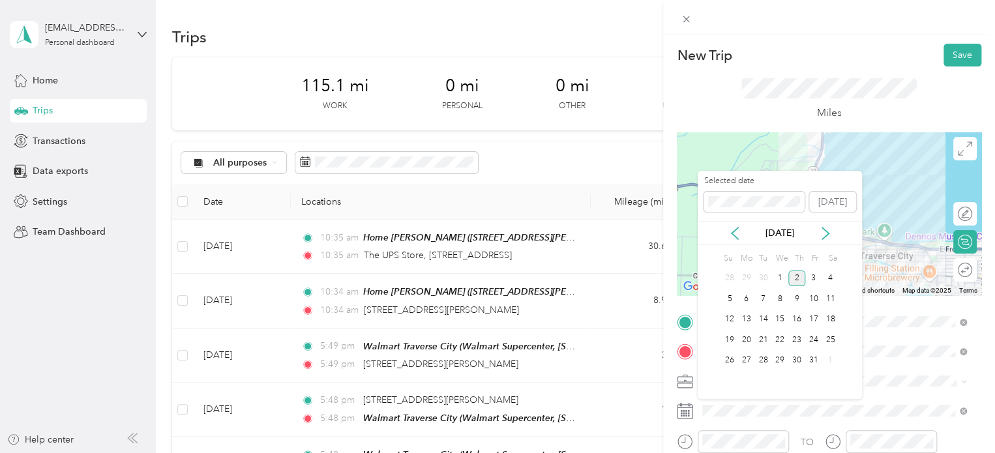
click at [794, 273] on div "2" at bounding box center [796, 279] width 17 height 16
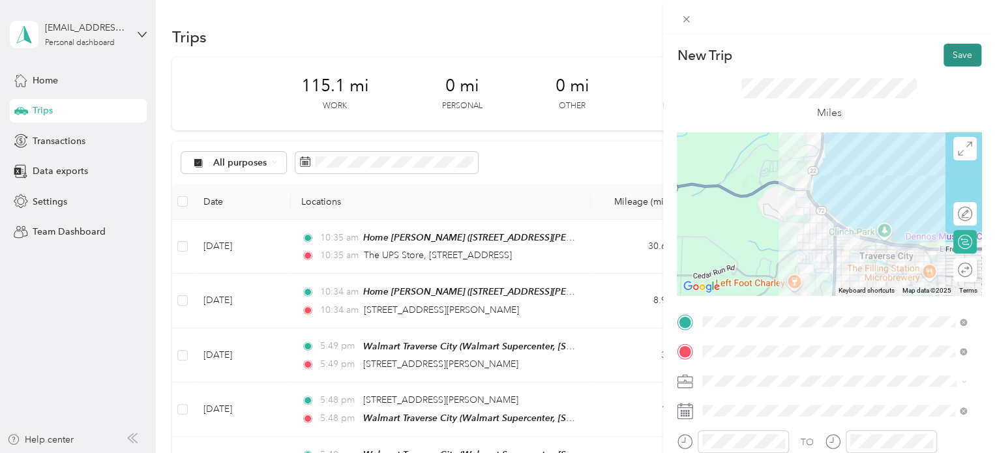
click at [948, 59] on button "Save" at bounding box center [963, 55] width 38 height 23
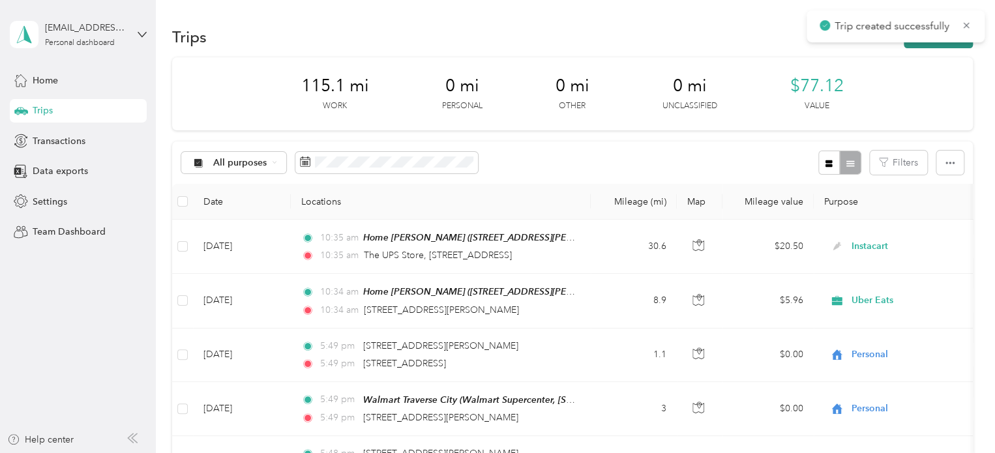
click at [943, 46] on button "New trip" at bounding box center [938, 36] width 69 height 23
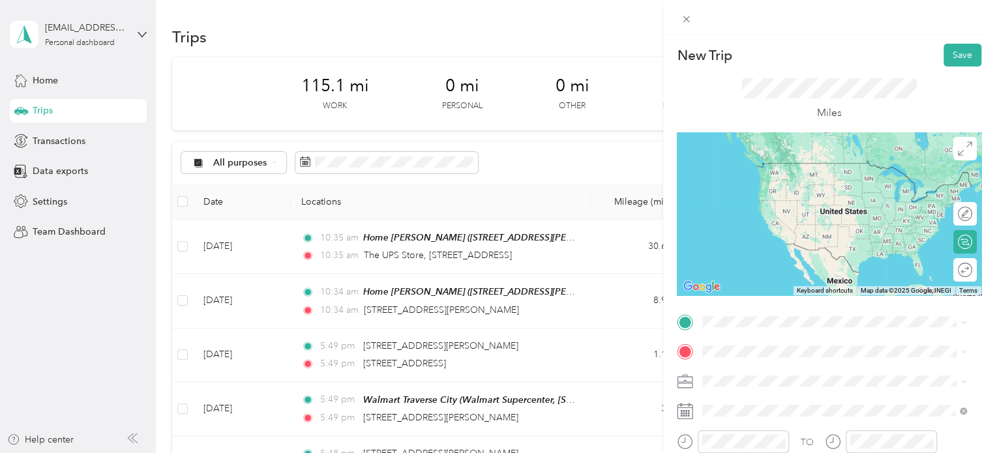
click at [731, 365] on span "13916 South West Bay Shore Drive Traverse City, Michigan 49684, United States" at bounding box center [792, 362] width 130 height 12
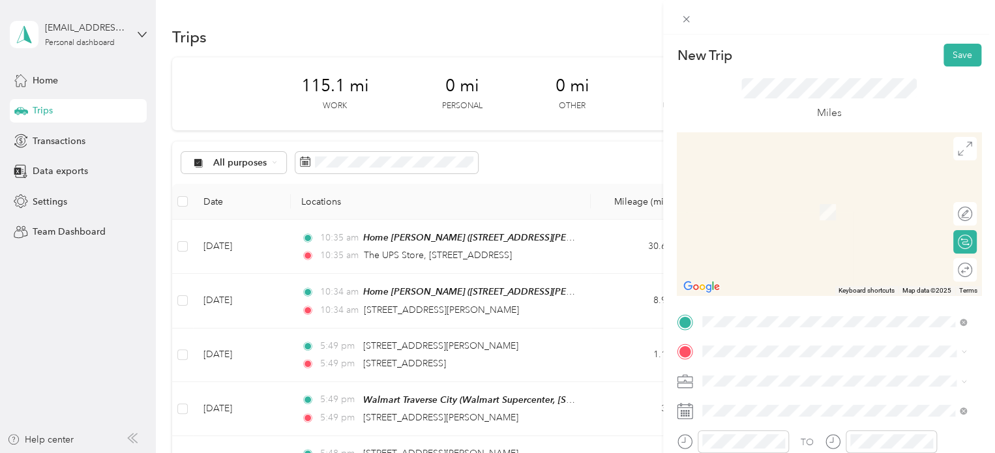
click at [740, 255] on div "Great Wolf Lodge 3575 North US 31 South, Traverse City, 49684, Traverse City, M…" at bounding box center [834, 239] width 255 height 32
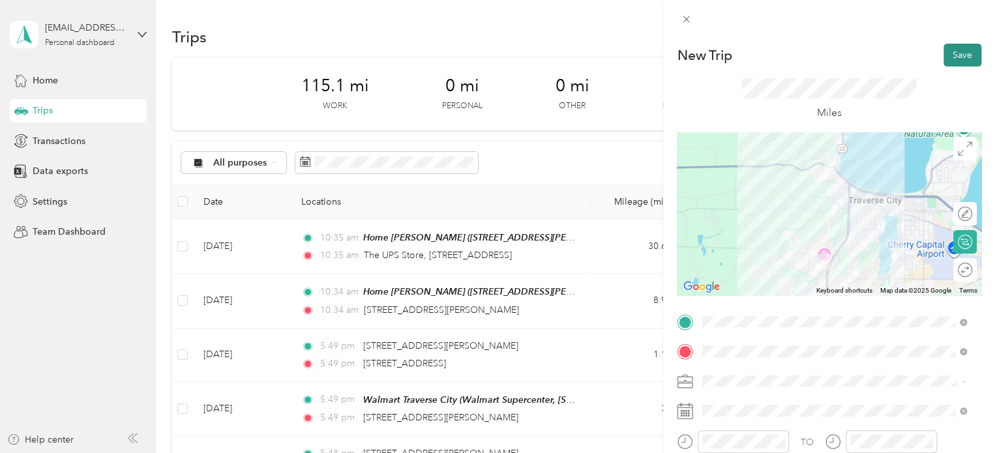
click at [961, 59] on button "Save" at bounding box center [963, 55] width 38 height 23
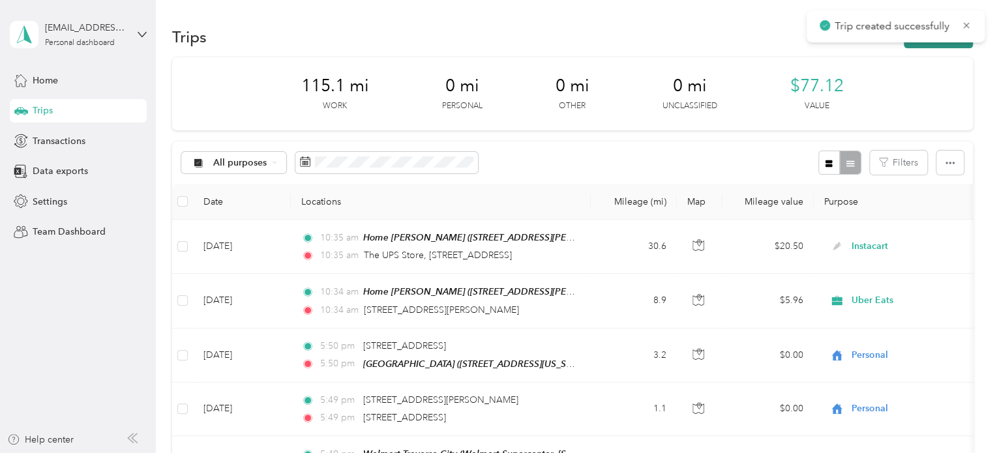
click at [926, 46] on button "New trip" at bounding box center [938, 36] width 69 height 23
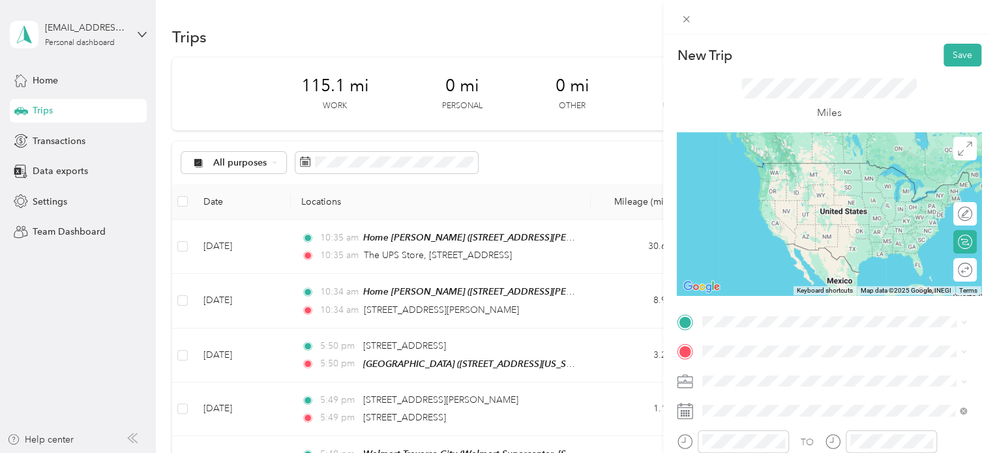
click at [728, 188] on span "3575 North US 31 South, Traverse City, 49684, Traverse City, Michigan, United S…" at bounding box center [792, 182] width 130 height 11
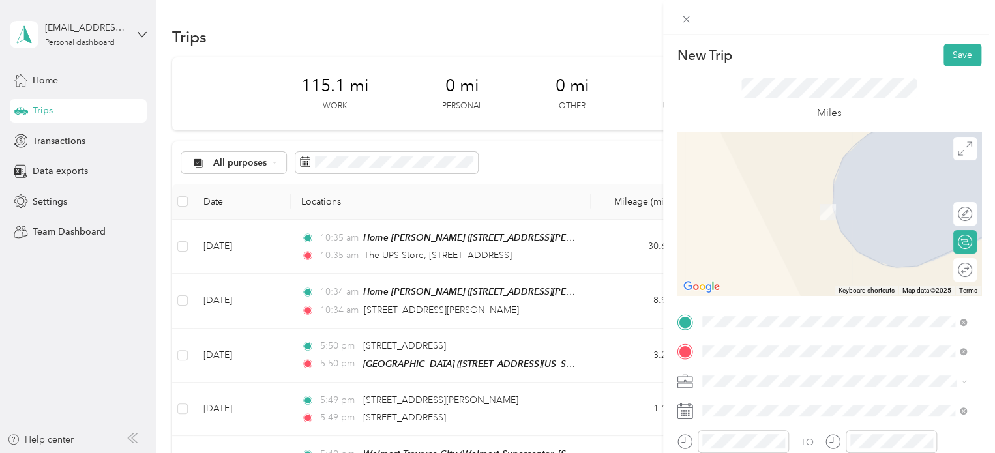
click at [727, 308] on span "3828 North US 31 South Traverse City, Michigan 49684, United States" at bounding box center [792, 303] width 130 height 12
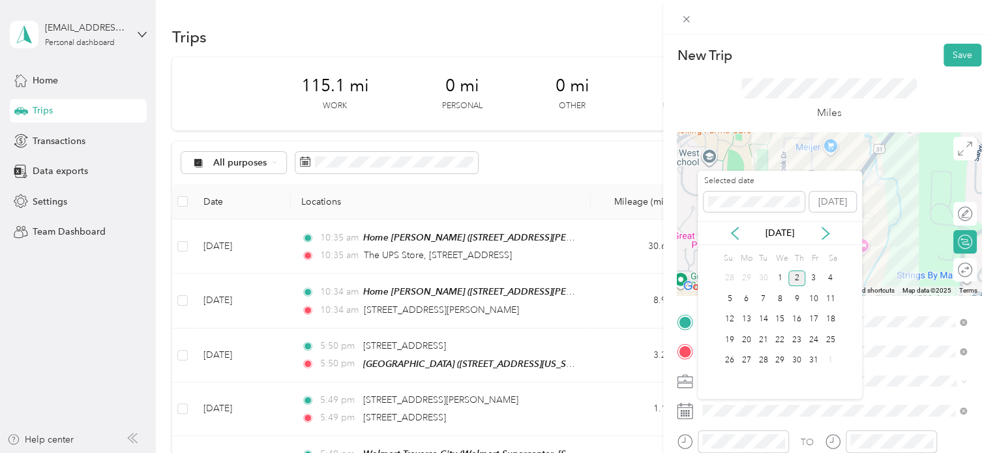
click at [795, 275] on div "2" at bounding box center [796, 279] width 17 height 16
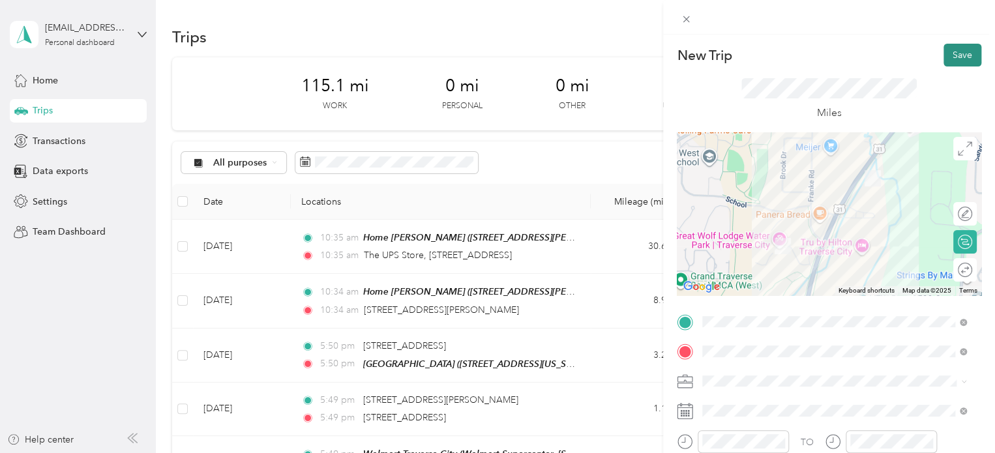
click at [951, 63] on button "Save" at bounding box center [963, 55] width 38 height 23
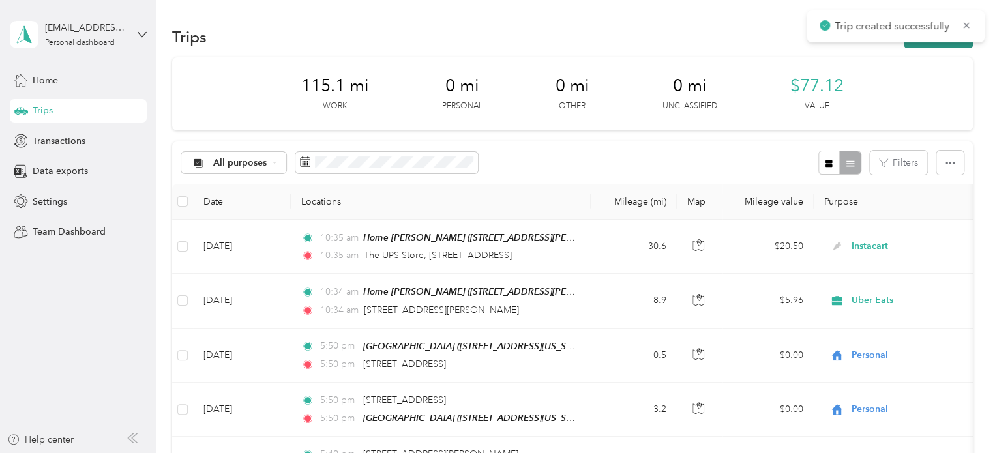
click at [944, 44] on button "New trip" at bounding box center [938, 36] width 69 height 23
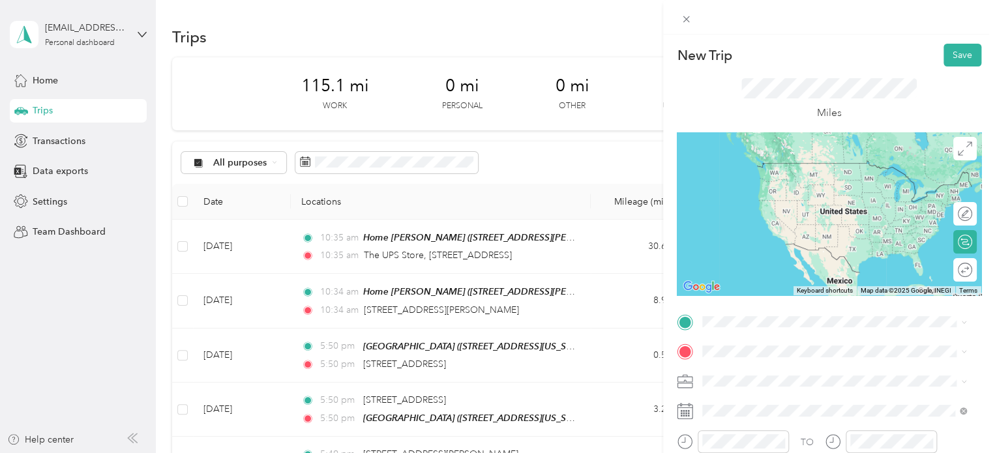
click at [745, 272] on span "3828 North US 31 South Traverse City, Michigan 49684, United States" at bounding box center [792, 266] width 130 height 12
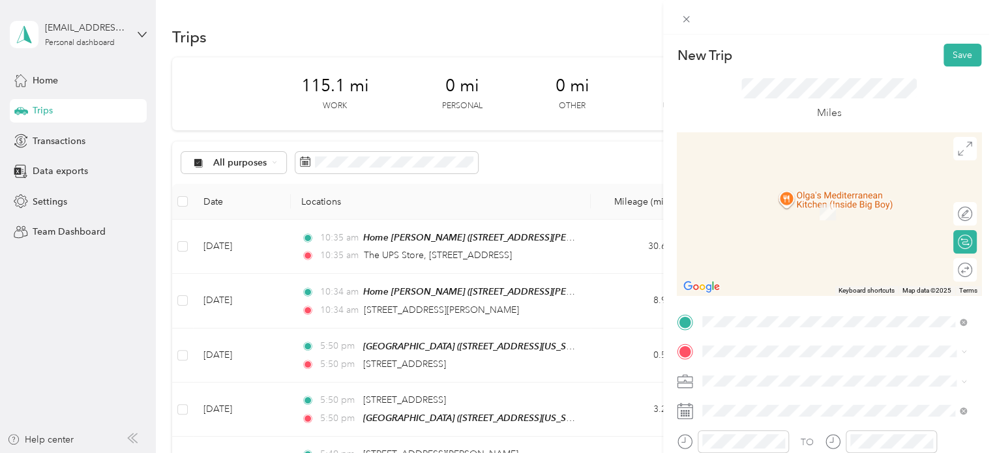
click at [753, 239] on span "4658 Iris Lane Traverse City, Michigan 49685, United States" at bounding box center [828, 236] width 203 height 12
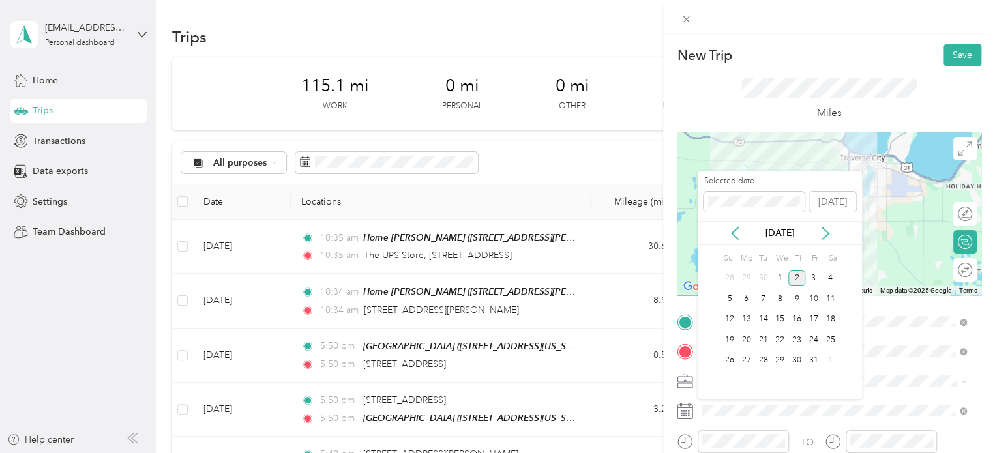
click at [796, 271] on div "2" at bounding box center [796, 279] width 17 height 16
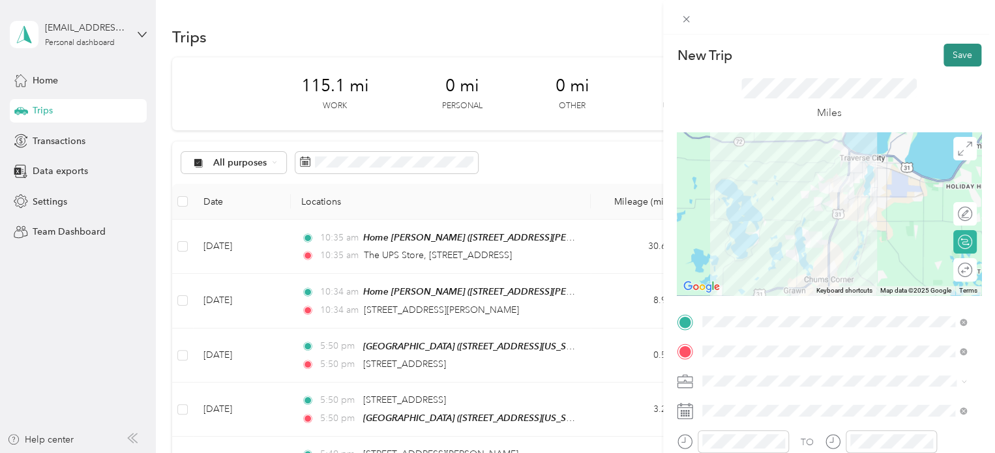
click at [955, 65] on button "Save" at bounding box center [963, 55] width 38 height 23
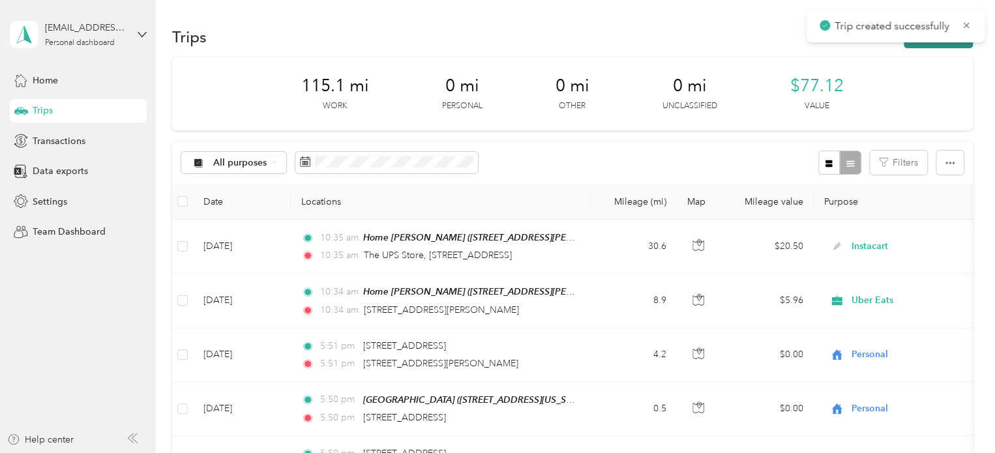
click at [943, 47] on button "New trip" at bounding box center [938, 36] width 69 height 23
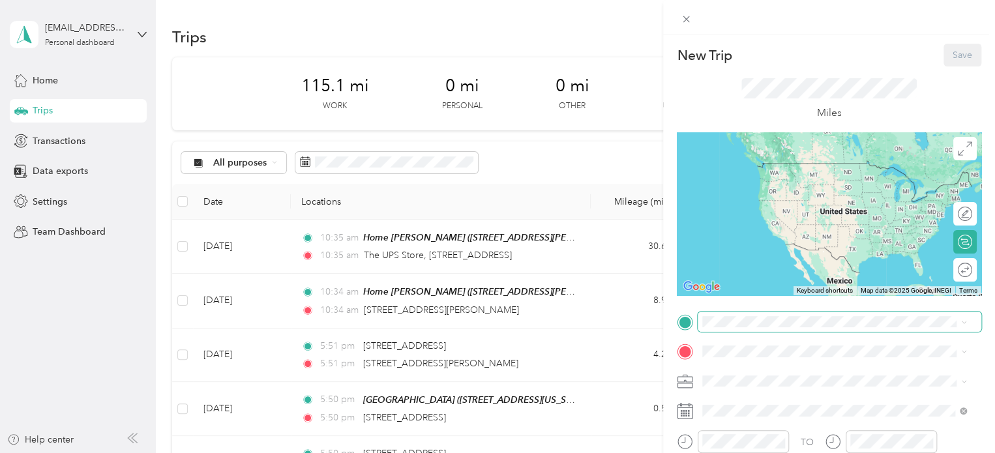
click at [728, 330] on span at bounding box center [840, 322] width 284 height 21
click at [764, 160] on span "4658 Iris Lane Traverse City, Michigan 49685, United States" at bounding box center [828, 156] width 203 height 12
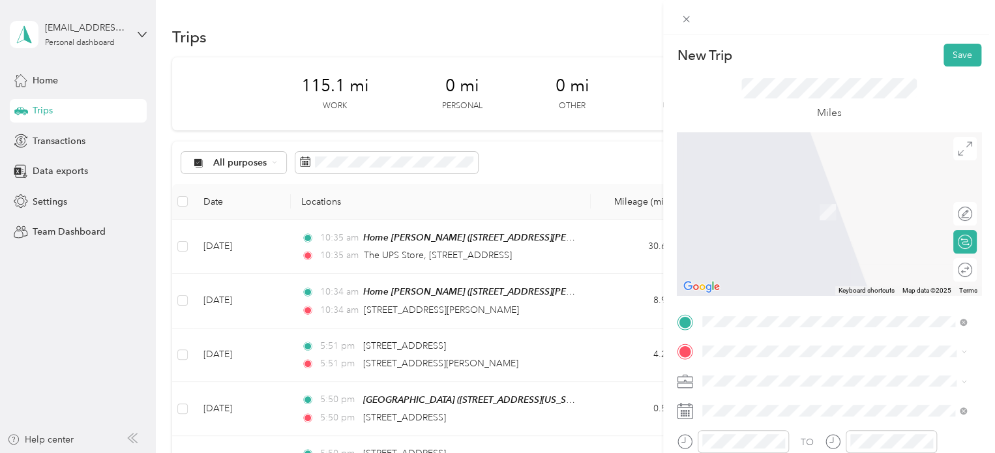
click at [748, 228] on span "Walmart Supercenter, 2640 Crossing Cir, Traverse City, MI 49684, United States …" at bounding box center [832, 222] width 211 height 38
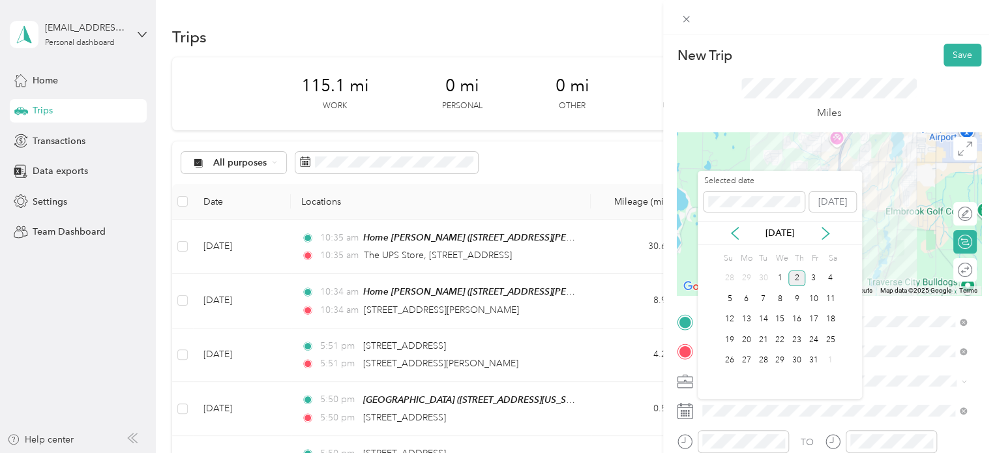
click at [790, 277] on div "2" at bounding box center [796, 279] width 17 height 16
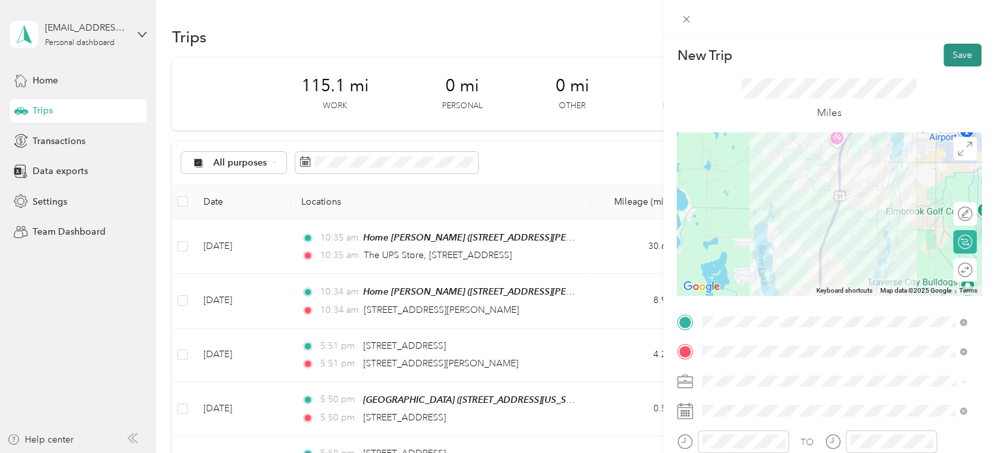
click at [944, 55] on button "Save" at bounding box center [963, 55] width 38 height 23
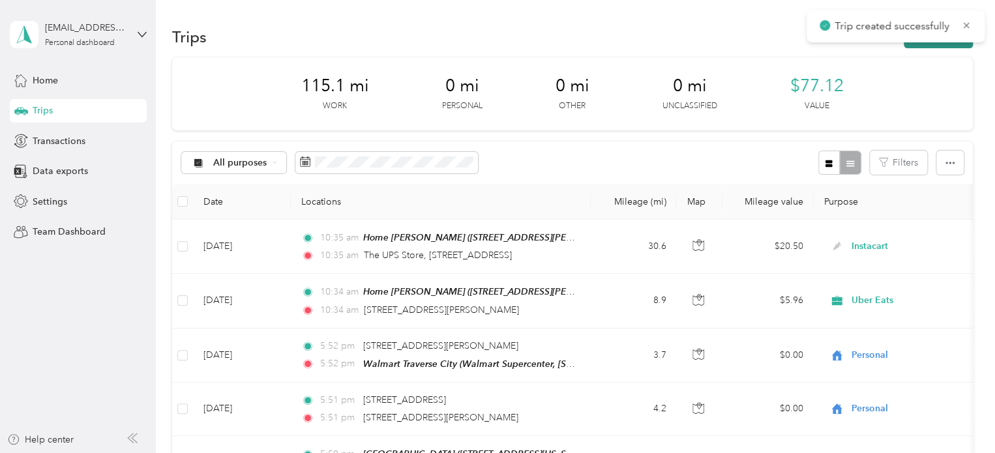
click at [935, 42] on button "New trip" at bounding box center [938, 36] width 69 height 23
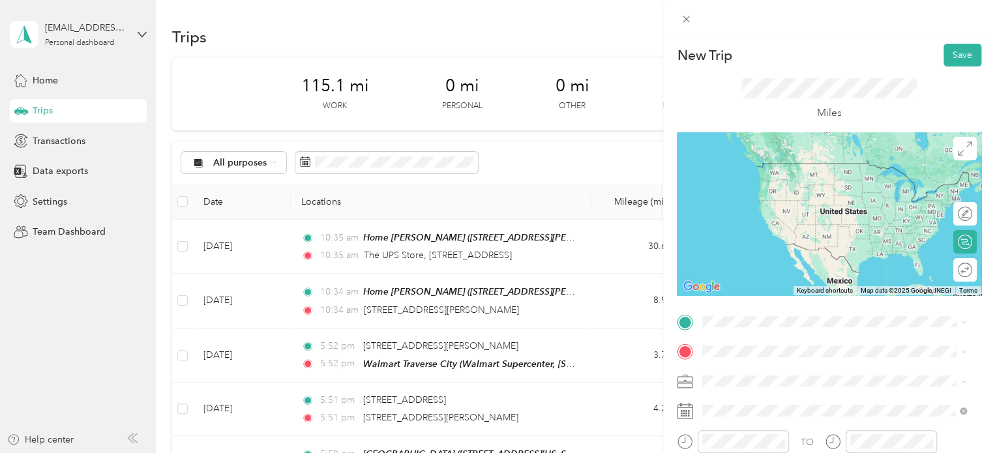
click at [791, 198] on div "Walmart Traverse City Walmart Supercenter, 2640 Crossing Cir, Traverse City, MI…" at bounding box center [844, 187] width 235 height 55
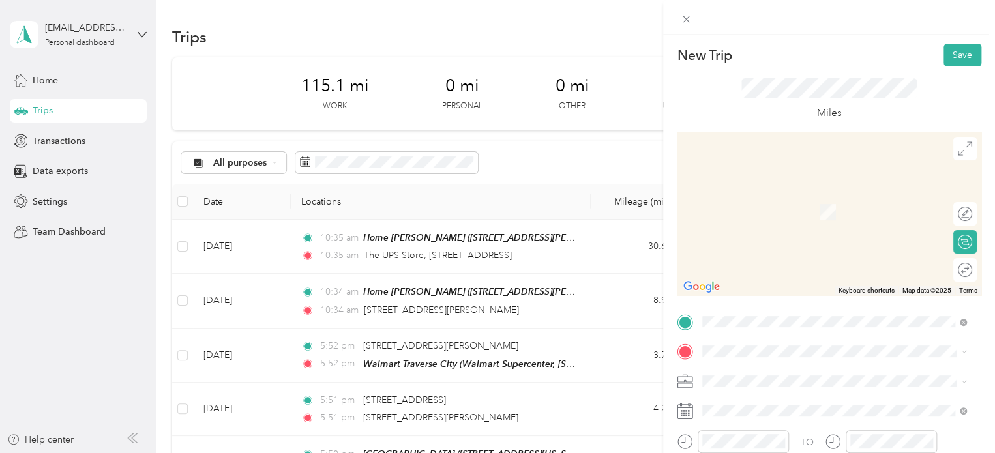
click at [757, 242] on span "3206 Brookside Drive Traverse City, Michigan 49686, United States" at bounding box center [792, 236] width 130 height 12
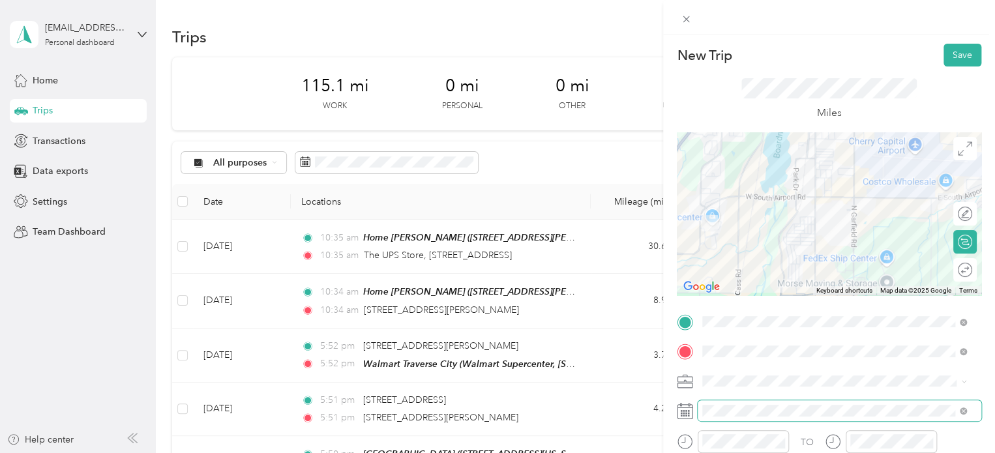
click at [716, 417] on span at bounding box center [840, 410] width 284 height 21
click at [960, 62] on button "Save" at bounding box center [963, 55] width 38 height 23
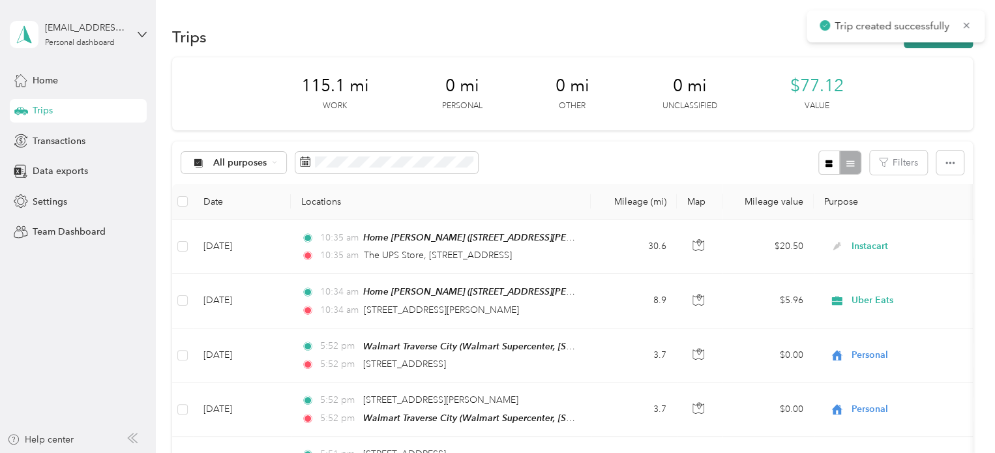
click at [950, 43] on button "New trip" at bounding box center [938, 36] width 69 height 23
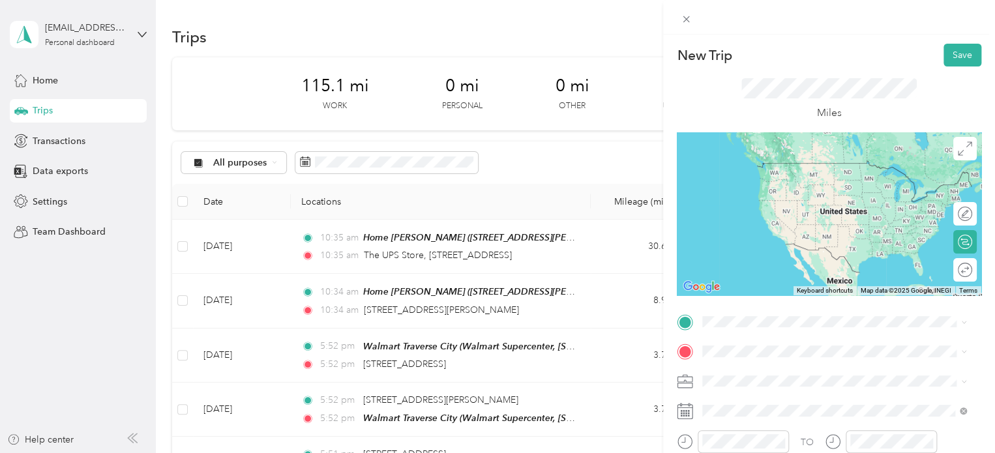
click at [774, 216] on span "3206 Brookside Drive Traverse City, Michigan 49686, United States" at bounding box center [792, 210] width 130 height 12
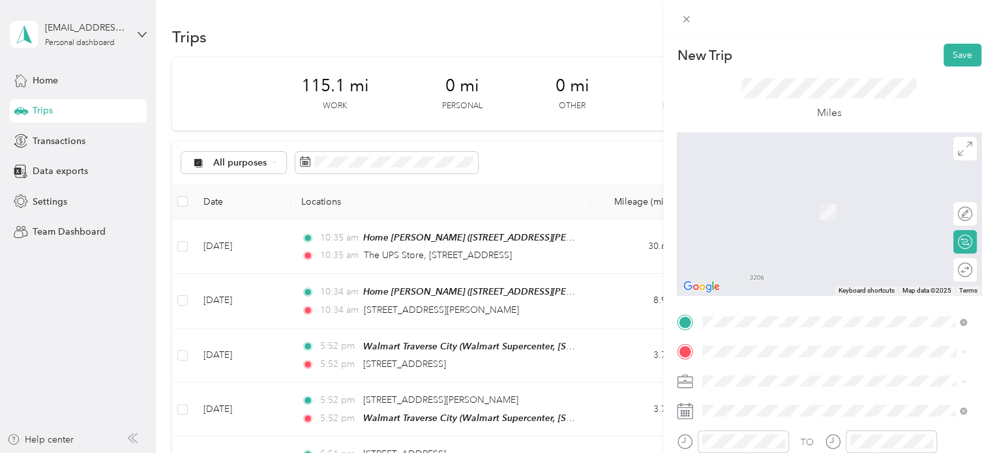
click at [745, 303] on span "3828 North US 31 South Traverse City, Michigan 49684, United States" at bounding box center [792, 298] width 130 height 12
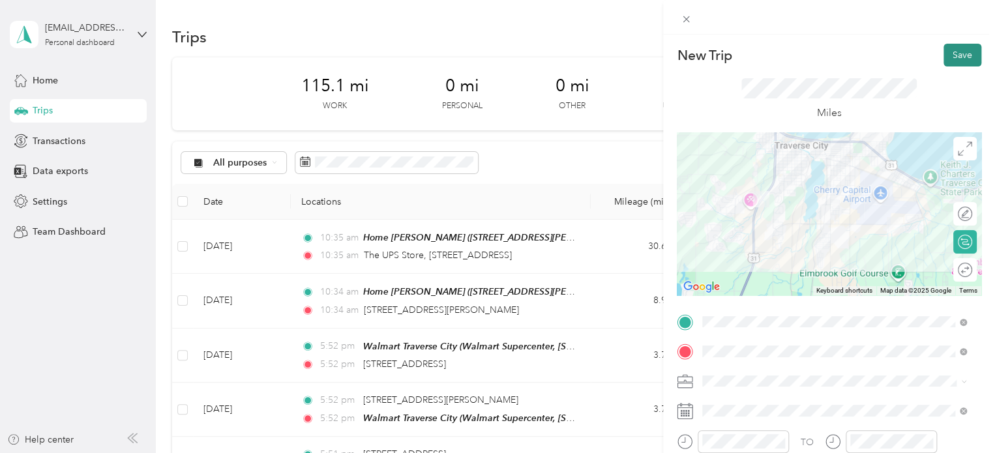
click at [944, 48] on button "Save" at bounding box center [963, 55] width 38 height 23
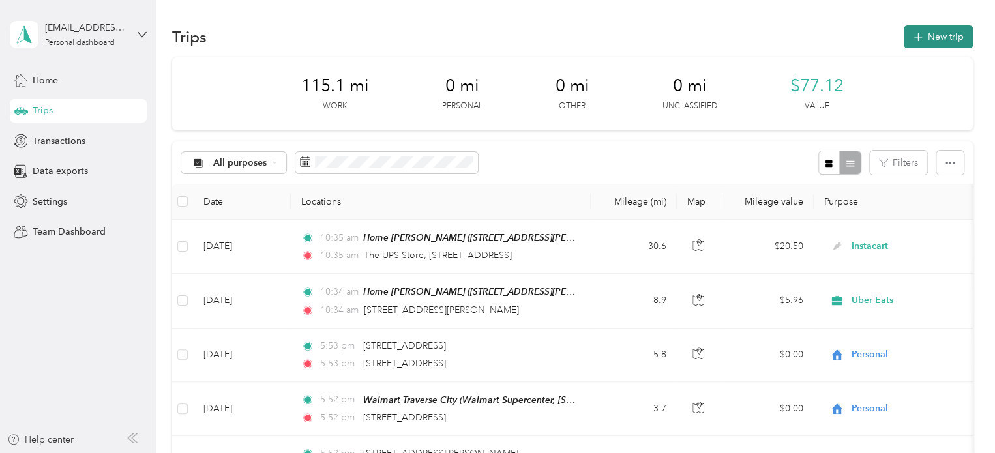
click at [937, 34] on button "New trip" at bounding box center [938, 36] width 69 height 23
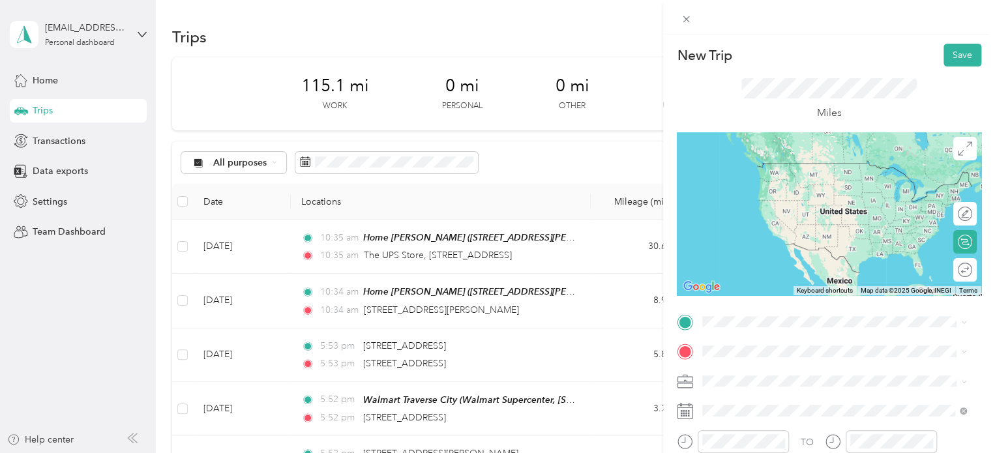
click at [750, 276] on div "3828 North US 31 South Traverse City, Michigan 49684, United States" at bounding box center [834, 267] width 255 height 18
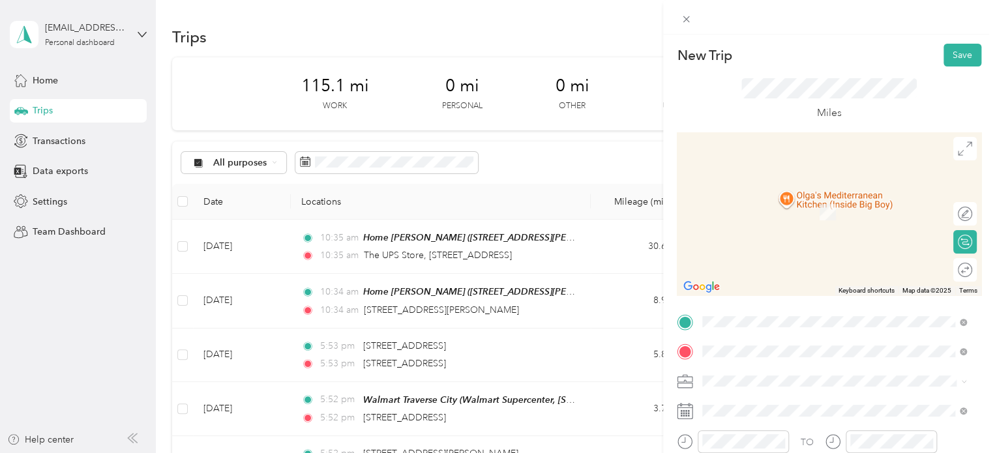
click at [757, 289] on div "5250 West Mobile Trail Traverse City, Michigan 49685, United States" at bounding box center [834, 280] width 255 height 18
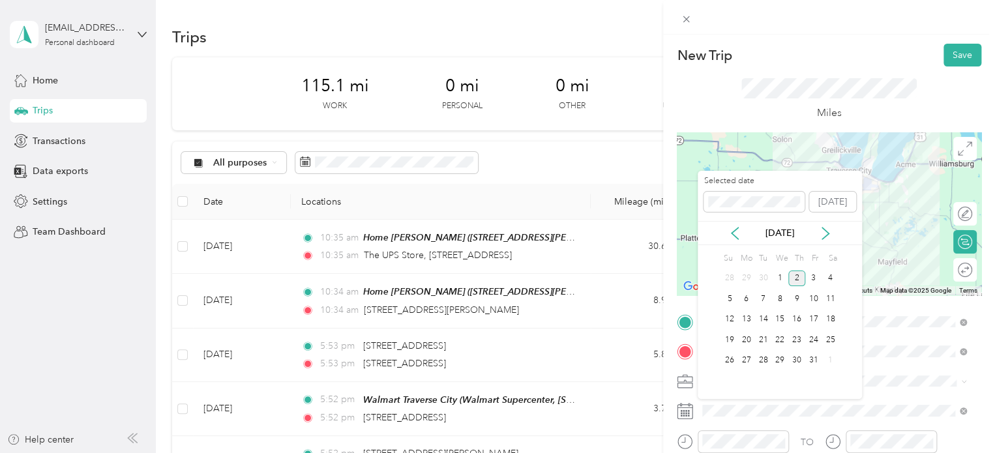
click at [793, 275] on div "2" at bounding box center [796, 279] width 17 height 16
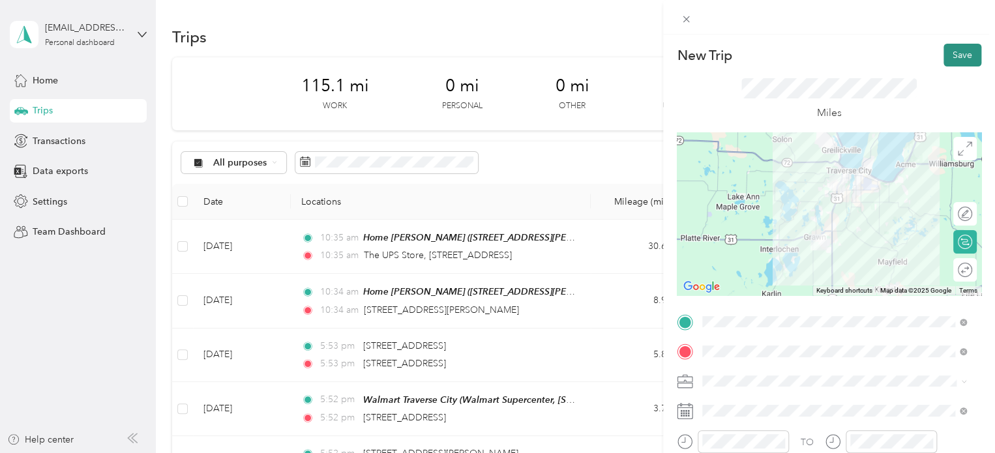
click at [944, 61] on button "Save" at bounding box center [963, 55] width 38 height 23
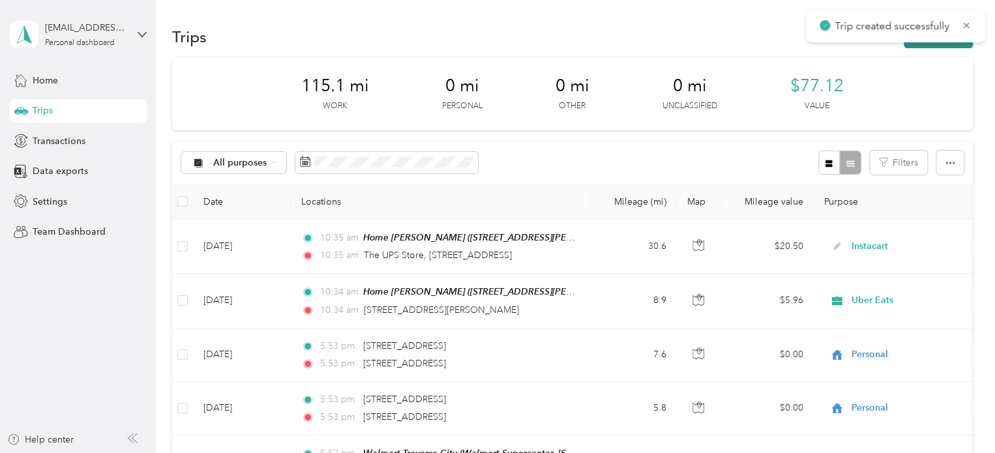
click at [931, 48] on button "New trip" at bounding box center [938, 36] width 69 height 23
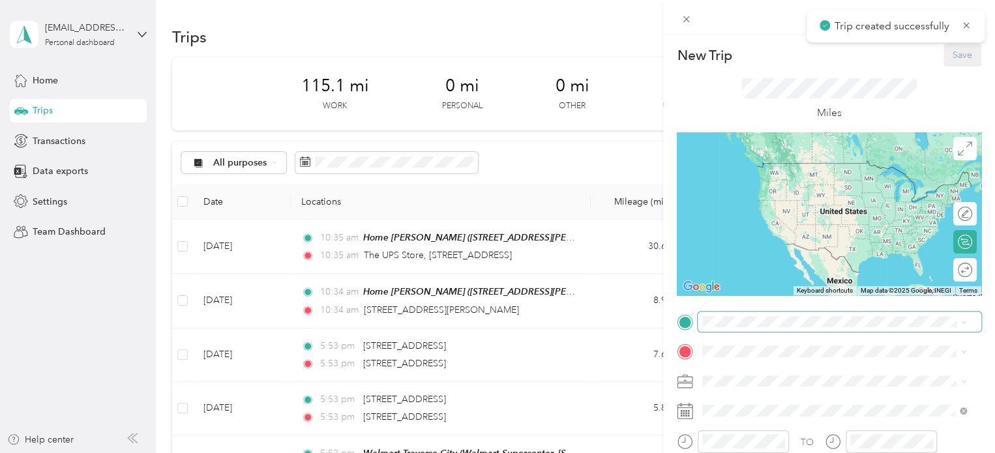
click at [750, 315] on span at bounding box center [840, 322] width 284 height 21
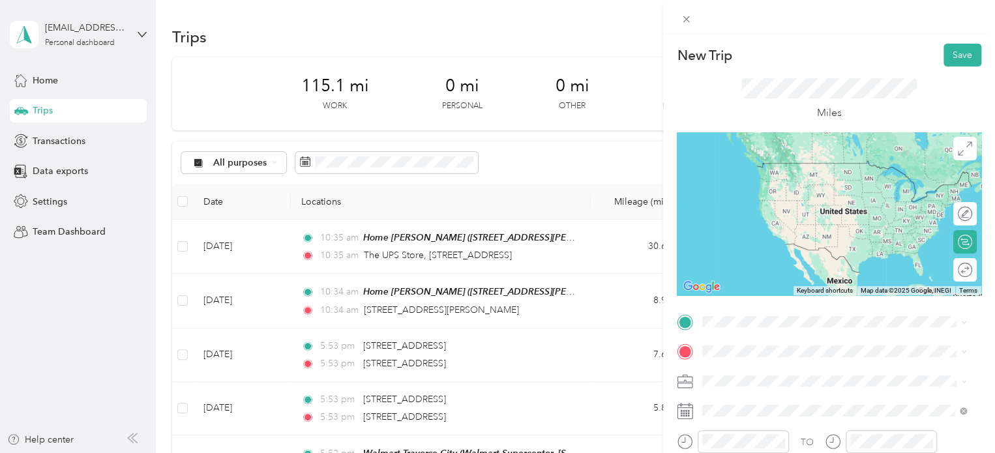
click at [753, 153] on li "5250 West Mobile Trail Traverse City, Michigan 49685, United States" at bounding box center [834, 157] width 273 height 27
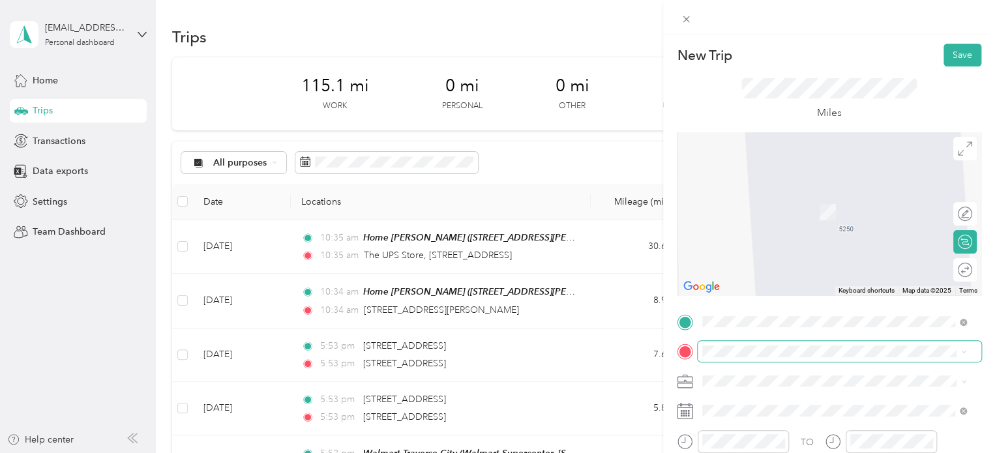
click at [713, 358] on span at bounding box center [840, 351] width 284 height 21
click at [738, 285] on div "Home Lake Ann 19042 Birch View Trail, Lake Ann, MI, United States , 49650, Lake…" at bounding box center [844, 294] width 235 height 55
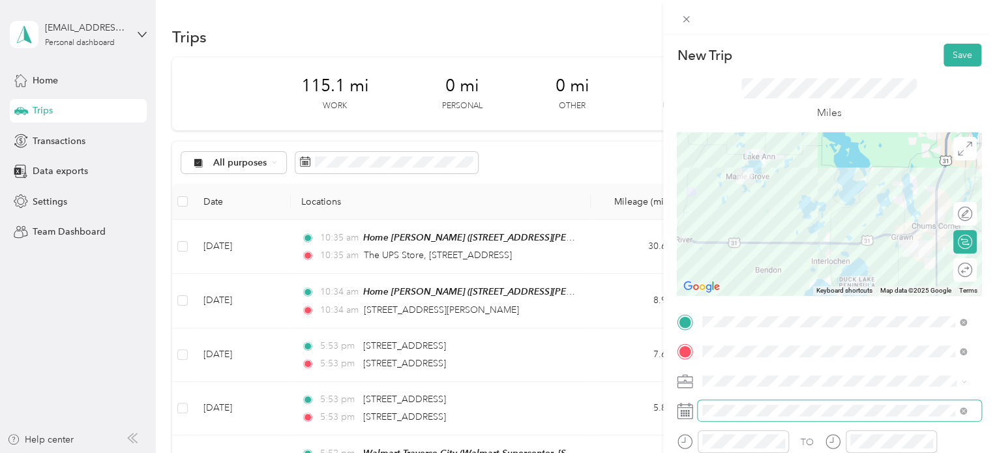
click at [711, 404] on span at bounding box center [840, 410] width 284 height 21
click at [950, 46] on button "Save" at bounding box center [963, 55] width 38 height 23
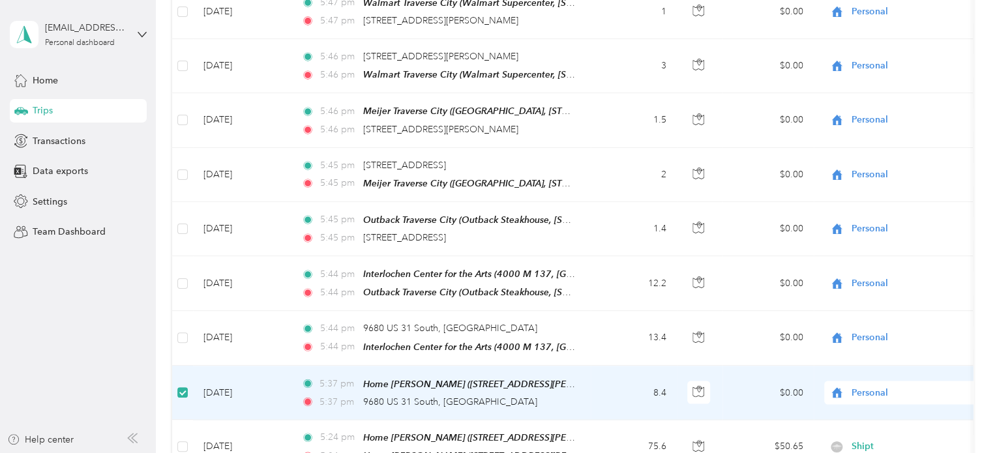
scroll to position [1044, 0]
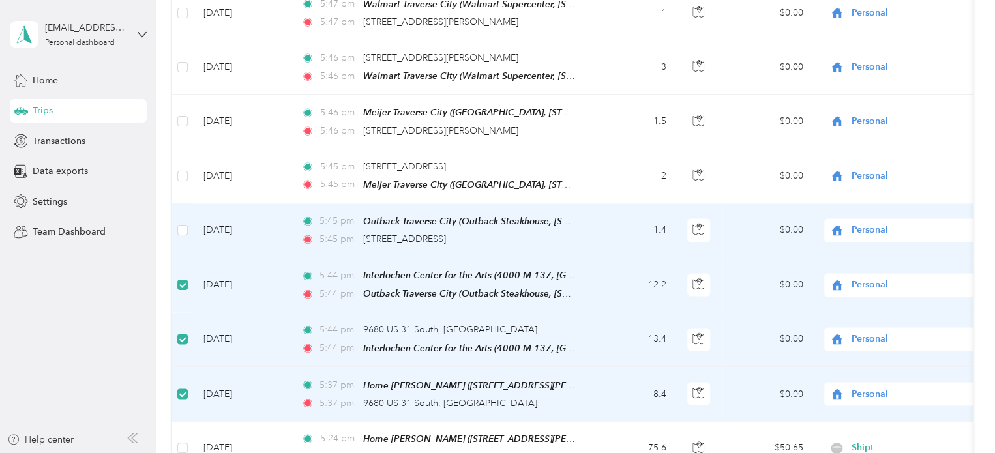
click at [175, 222] on td at bounding box center [182, 230] width 21 height 54
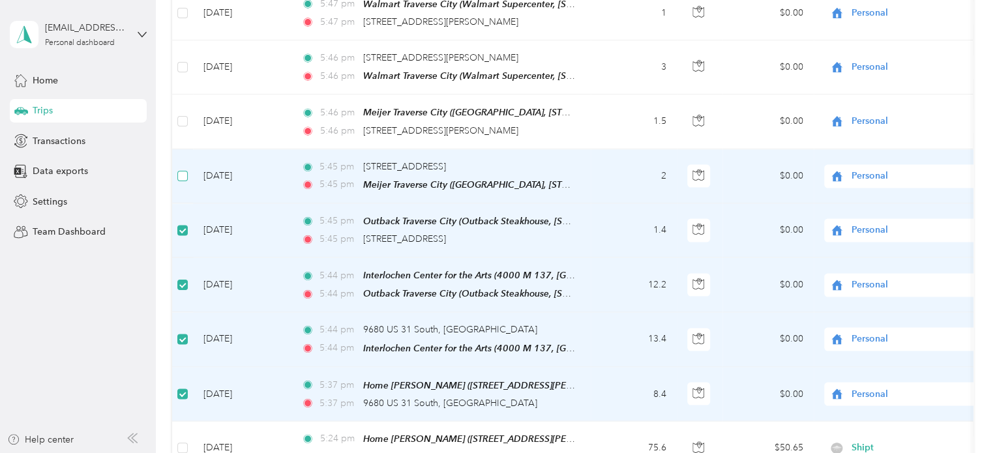
click at [183, 169] on label at bounding box center [182, 176] width 10 height 14
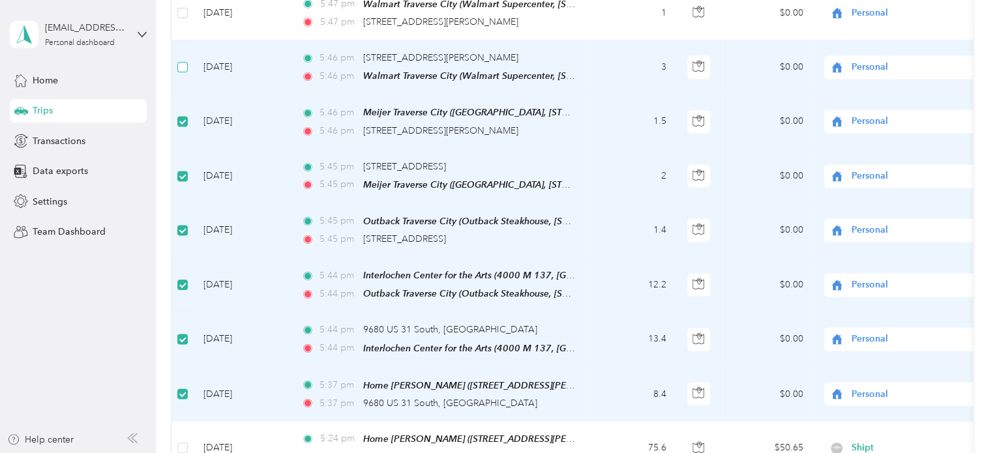
click at [185, 60] on label at bounding box center [182, 67] width 10 height 14
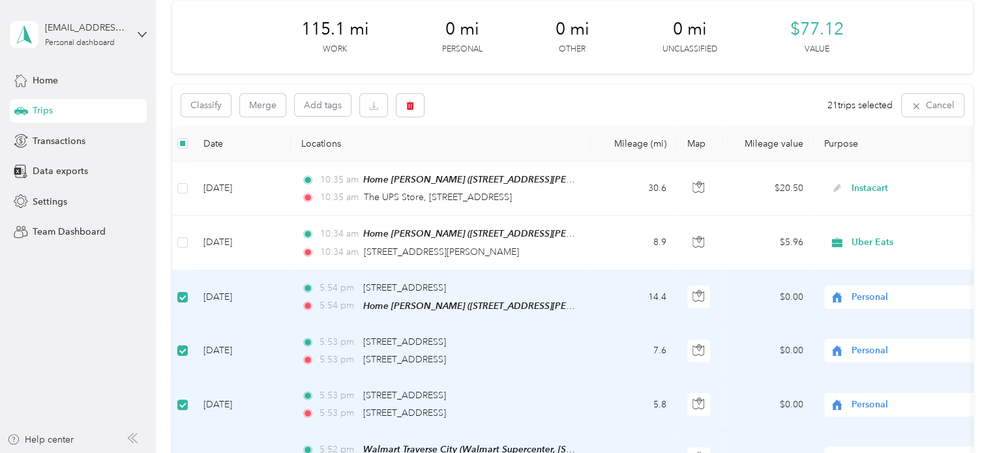
scroll to position [0, 0]
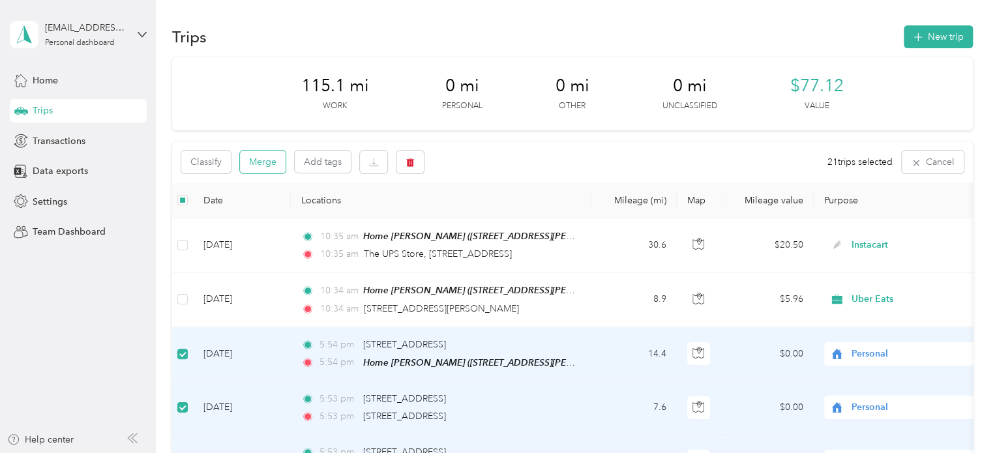
click at [250, 164] on button "Merge" at bounding box center [263, 162] width 46 height 23
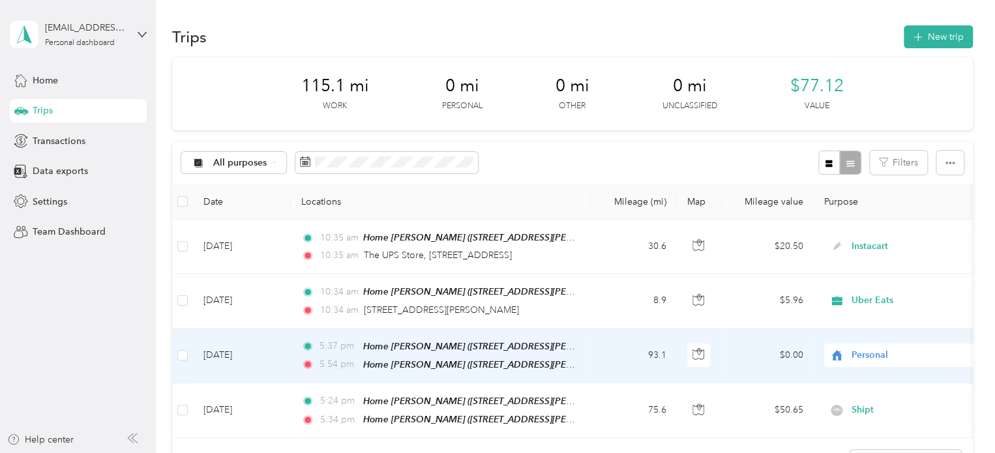
click at [923, 356] on span "Personal" at bounding box center [911, 355] width 119 height 14
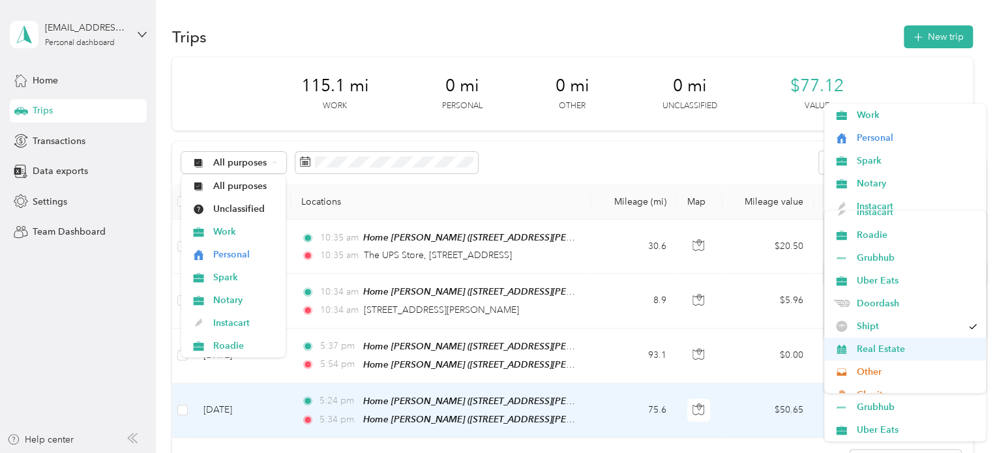
scroll to position [104, 0]
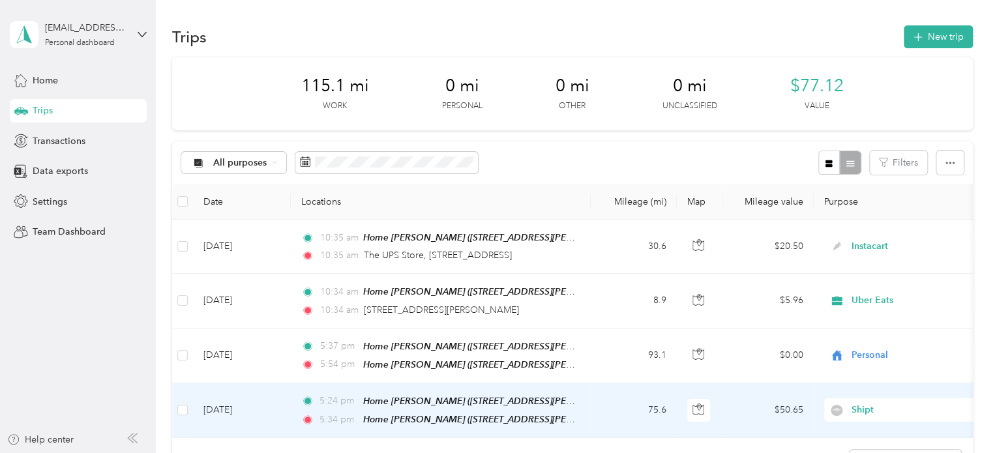
click at [873, 299] on li "Doordash" at bounding box center [905, 300] width 162 height 23
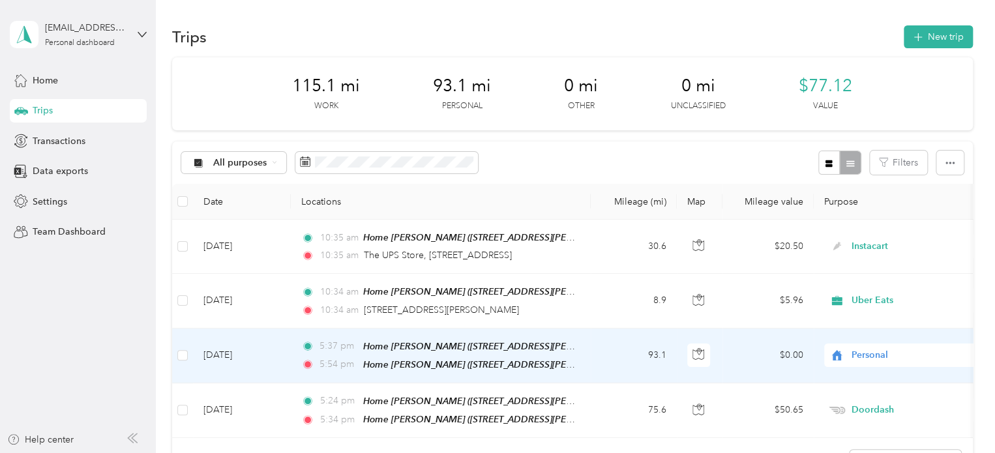
click at [864, 355] on span "Personal" at bounding box center [911, 355] width 119 height 14
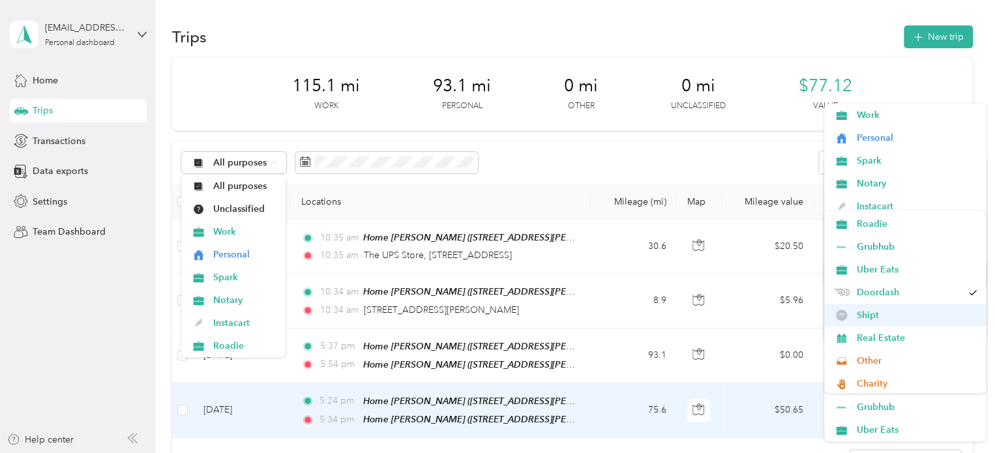
scroll to position [115, 0]
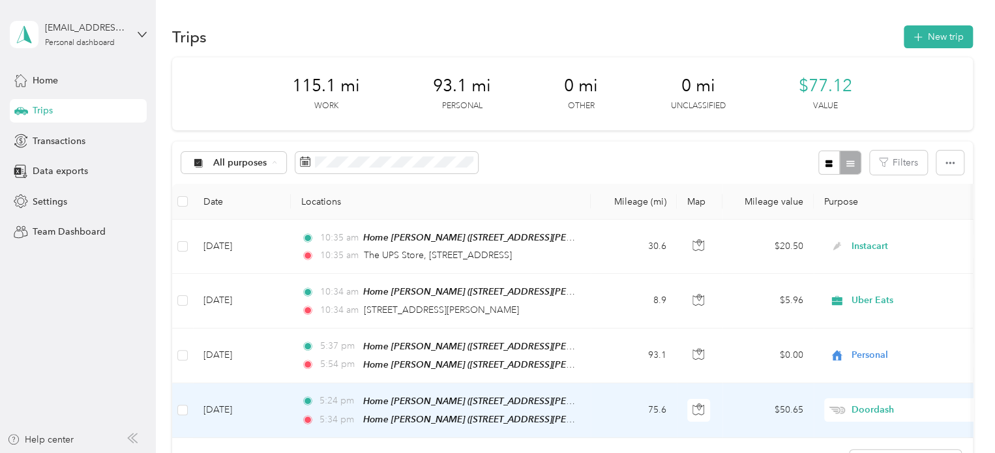
click at [875, 291] on li "Doordash" at bounding box center [905, 289] width 162 height 23
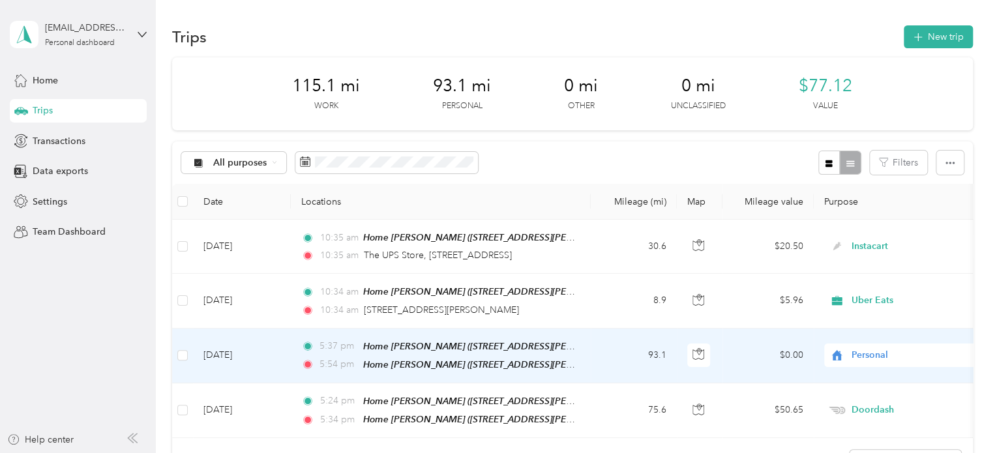
click at [853, 348] on span "Personal" at bounding box center [911, 355] width 119 height 14
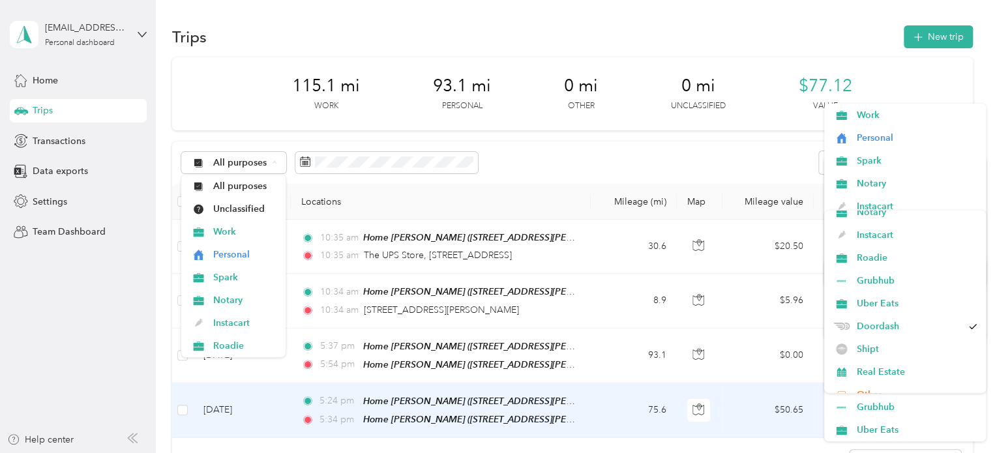
scroll to position [76, 0]
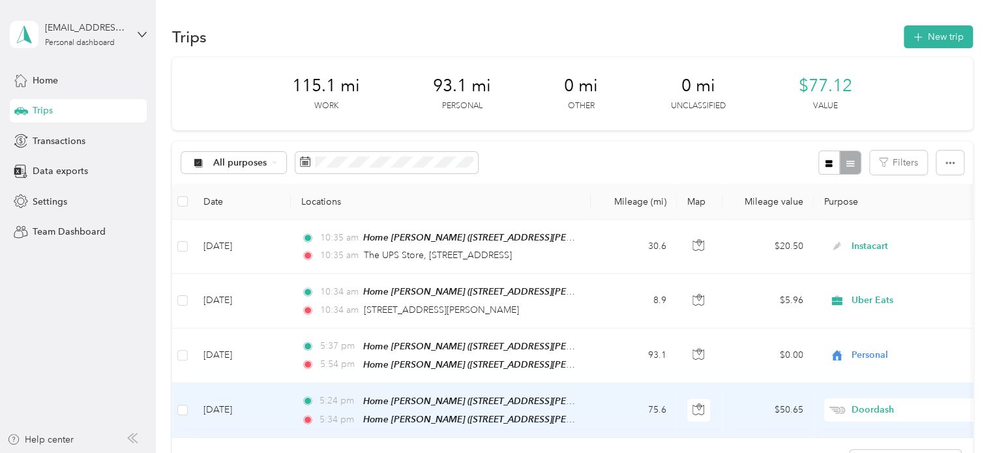
click at [869, 331] on li "Doordash" at bounding box center [905, 321] width 162 height 23
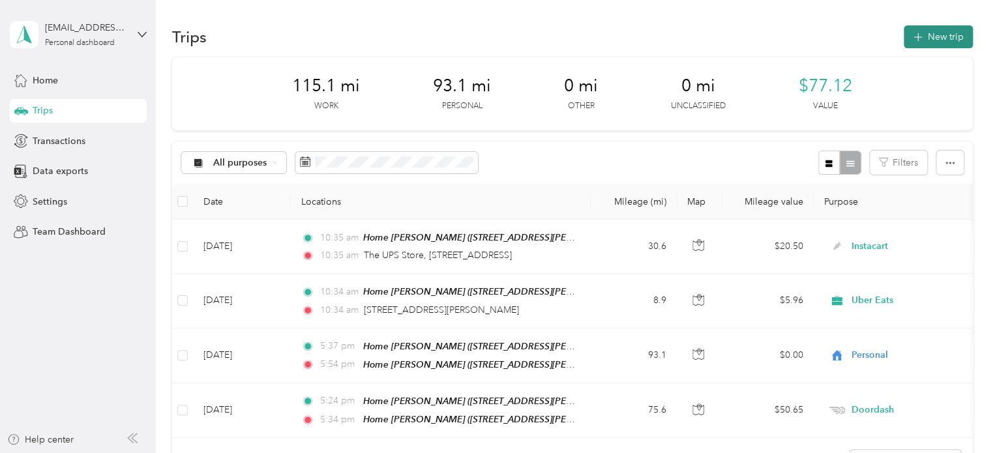
click at [924, 26] on button "New trip" at bounding box center [938, 36] width 69 height 23
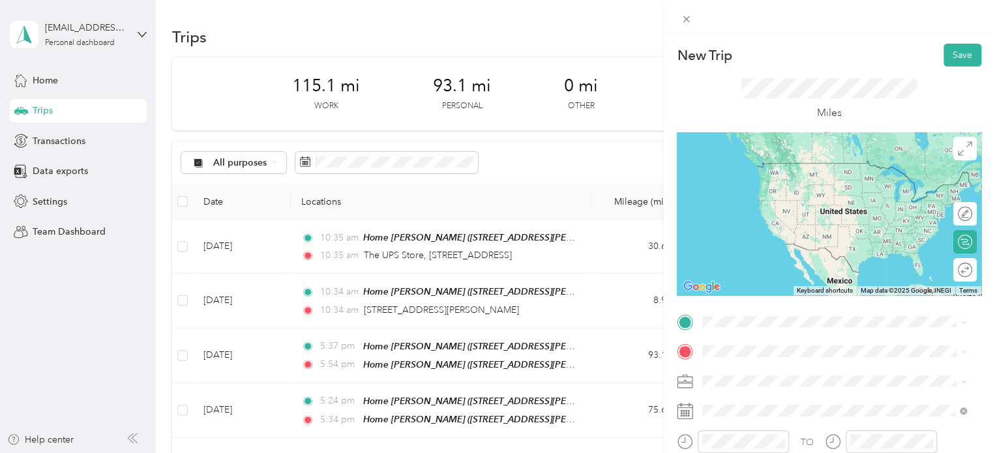
click at [755, 268] on span "19042 Birch View Trail, Lake Ann, MI, United States , 49650, Lake Ann, MI, Unit…" at bounding box center [814, 272] width 174 height 38
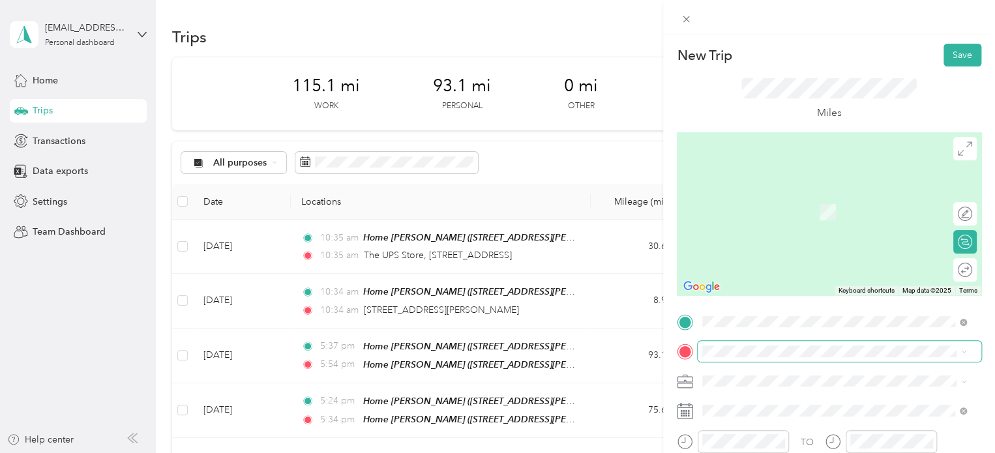
click at [723, 342] on span at bounding box center [840, 351] width 284 height 21
click at [738, 327] on span "3900 North US 31 South, Traverse City, 49684, Traverse City, Michigan, United S…" at bounding box center [792, 321] width 130 height 11
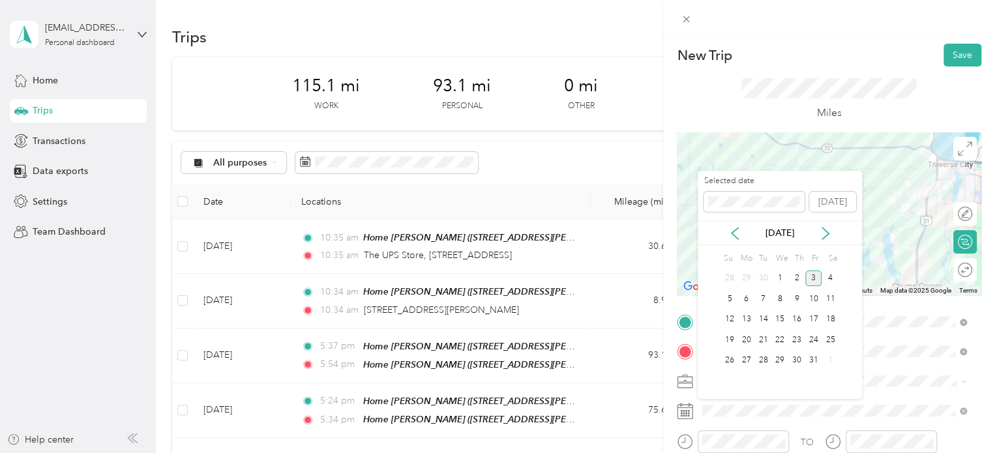
click at [811, 282] on div "3" at bounding box center [813, 279] width 17 height 16
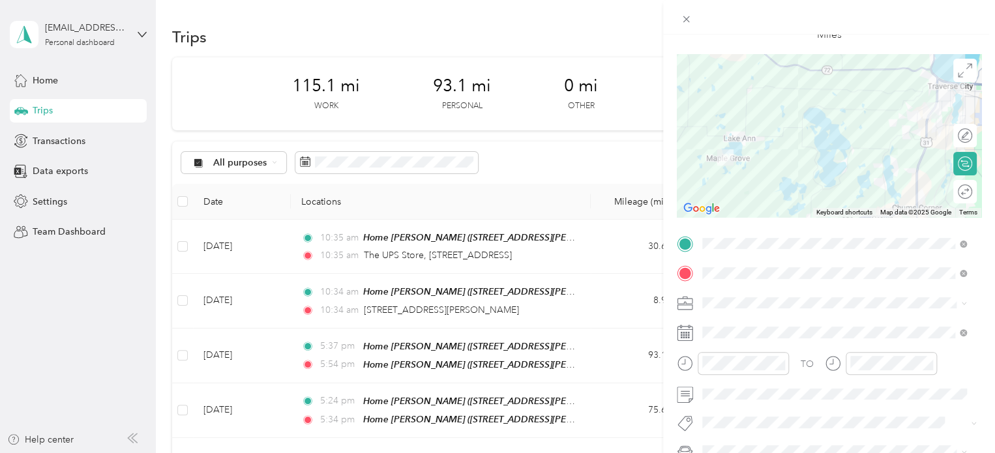
scroll to position [85, 0]
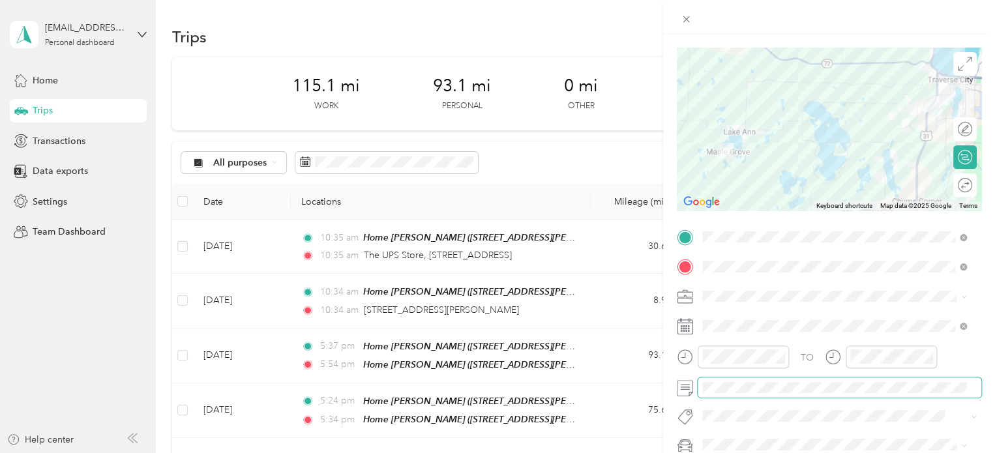
click at [716, 389] on span at bounding box center [840, 388] width 284 height 21
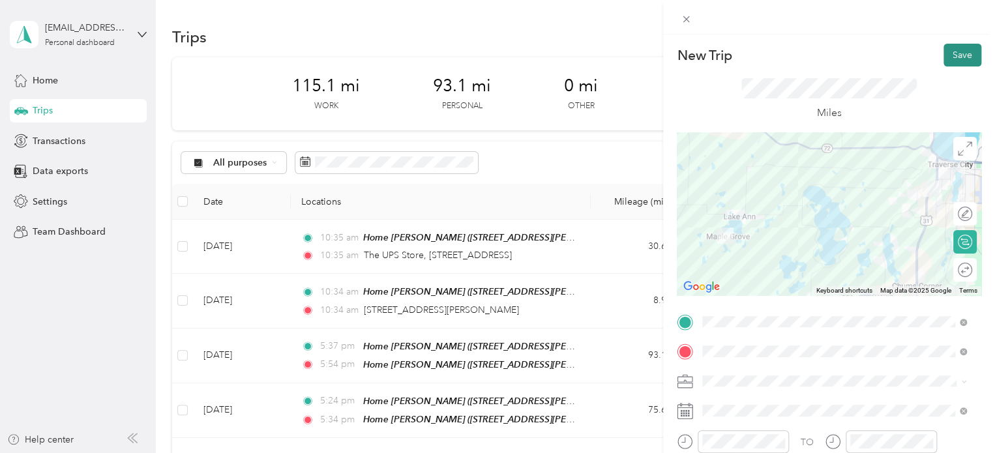
scroll to position [0, 0]
click at [944, 50] on button "Save" at bounding box center [963, 55] width 38 height 23
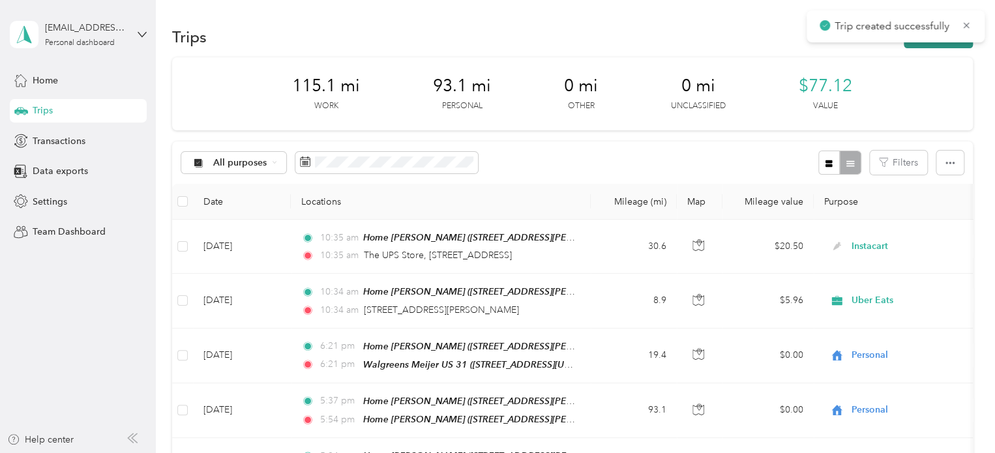
click at [944, 46] on button "New trip" at bounding box center [938, 36] width 69 height 23
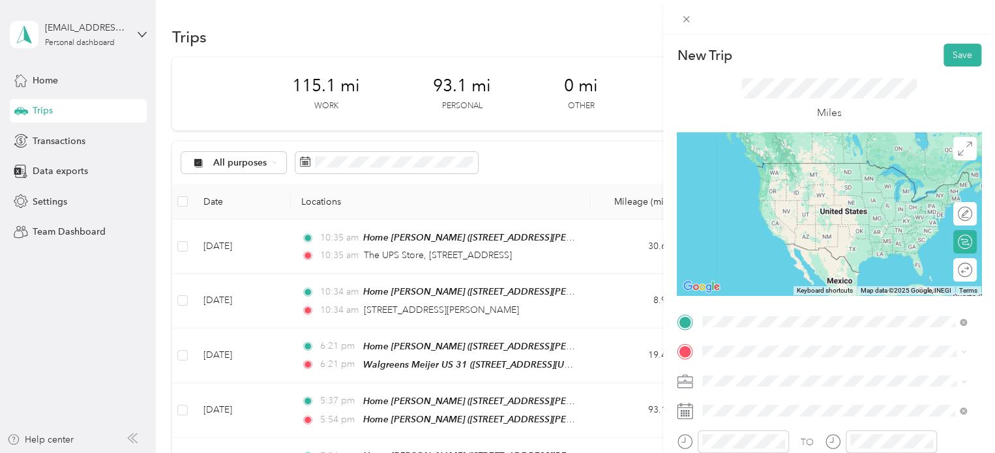
click at [751, 297] on span "3900 North US 31 South, Traverse City, 49684, Traverse City, Michigan, United S…" at bounding box center [792, 291] width 130 height 11
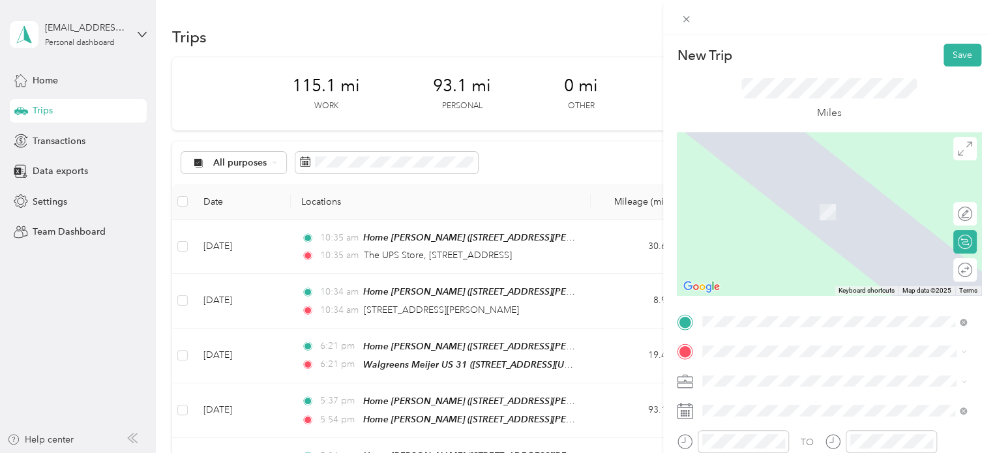
click at [733, 192] on span "202 East Ninth Street Traverse City, Michigan 49684, United States" at bounding box center [792, 187] width 130 height 12
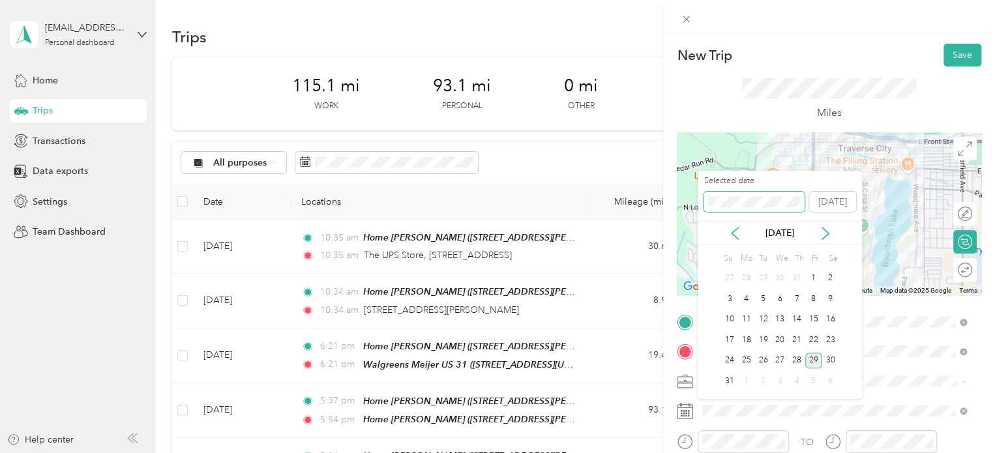
click at [728, 205] on span at bounding box center [754, 202] width 101 height 21
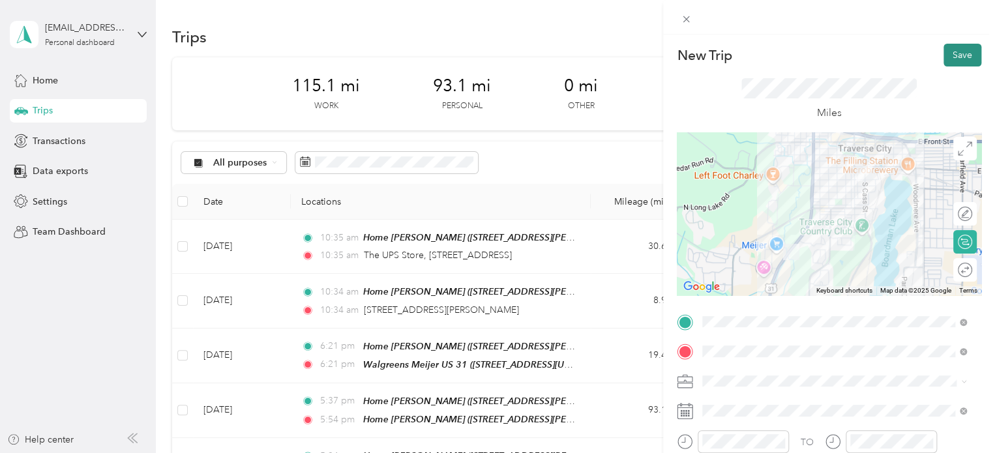
click at [952, 61] on button "Save" at bounding box center [963, 55] width 38 height 23
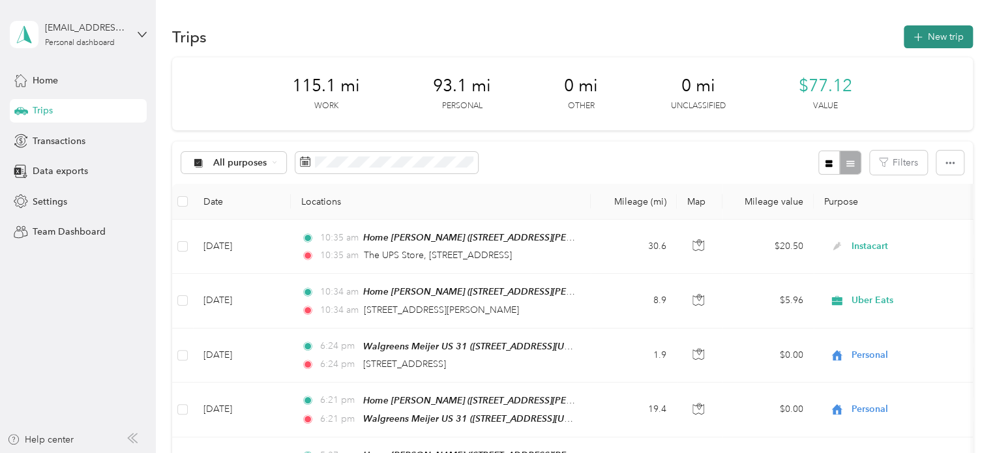
click at [939, 42] on button "New trip" at bounding box center [938, 36] width 69 height 23
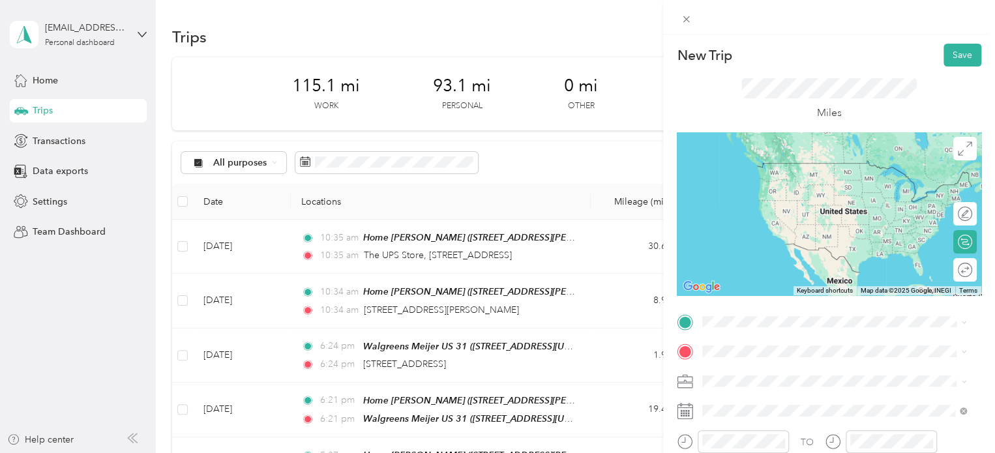
click at [754, 163] on span "202 East Ninth Street Traverse City, Michigan 49684, United States" at bounding box center [792, 157] width 130 height 12
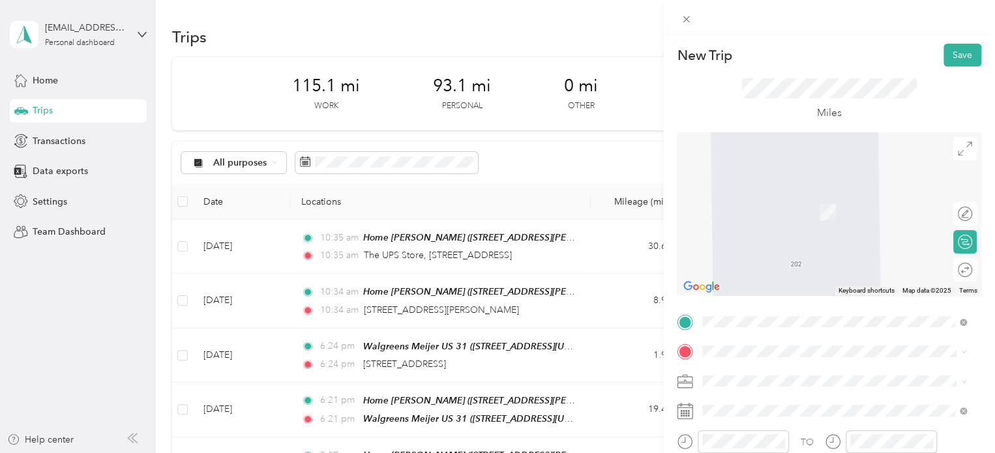
click at [740, 214] on span "Walmart Supercenter, 2640 Crossing Cir, Traverse City, MI 49684, United States …" at bounding box center [832, 219] width 211 height 38
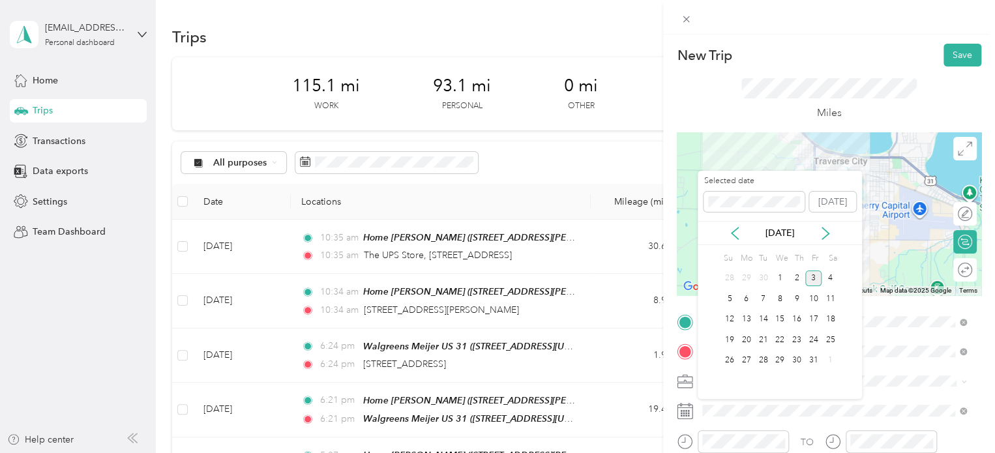
click at [815, 273] on div "3" at bounding box center [813, 279] width 17 height 16
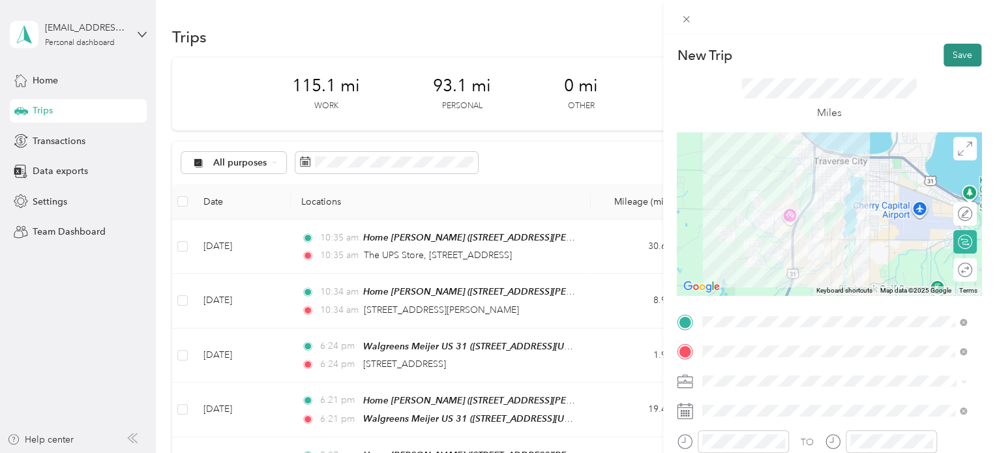
click at [955, 64] on button "Save" at bounding box center [963, 55] width 38 height 23
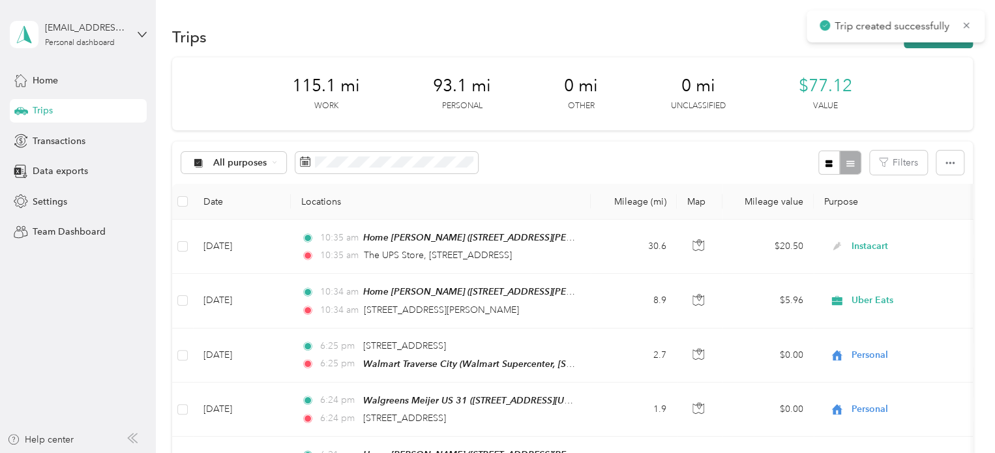
click at [944, 43] on button "New trip" at bounding box center [938, 36] width 69 height 23
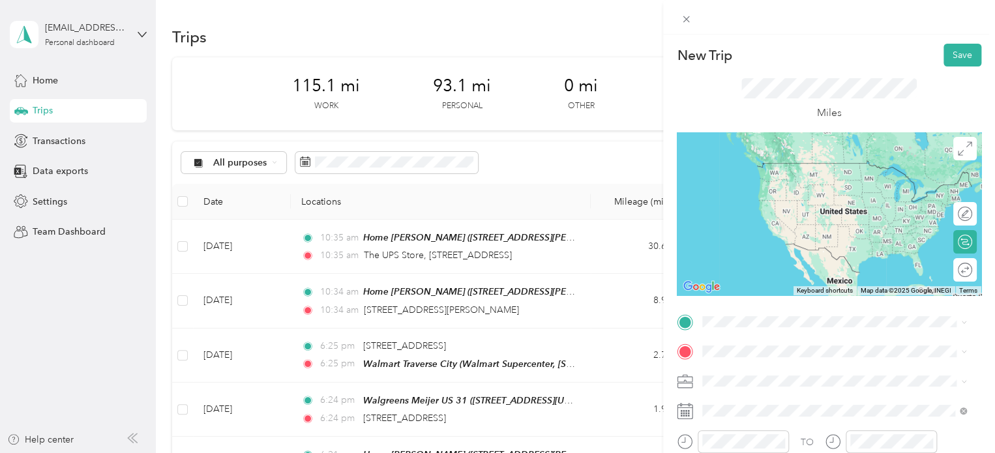
click at [745, 195] on div "Walmart Traverse City Walmart Supercenter, 2640 Crossing Cir, Traverse City, MI…" at bounding box center [844, 184] width 235 height 55
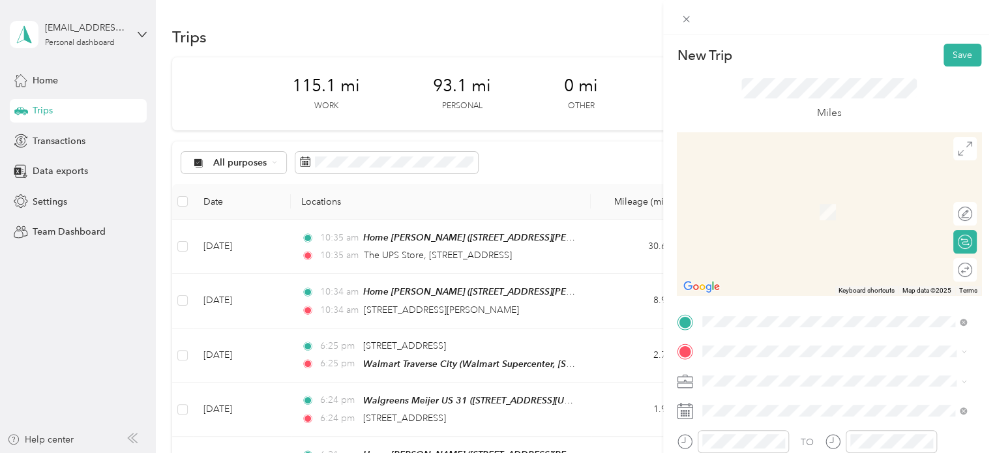
click at [758, 251] on span "601 Fitzhugh Drive Traverse City, Michigan 49684, United States" at bounding box center [828, 245] width 203 height 12
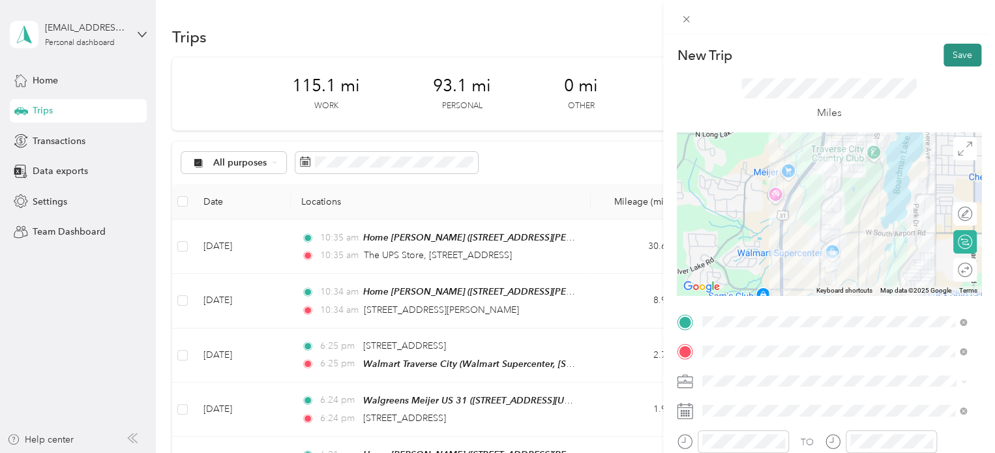
click at [944, 44] on button "Save" at bounding box center [963, 55] width 38 height 23
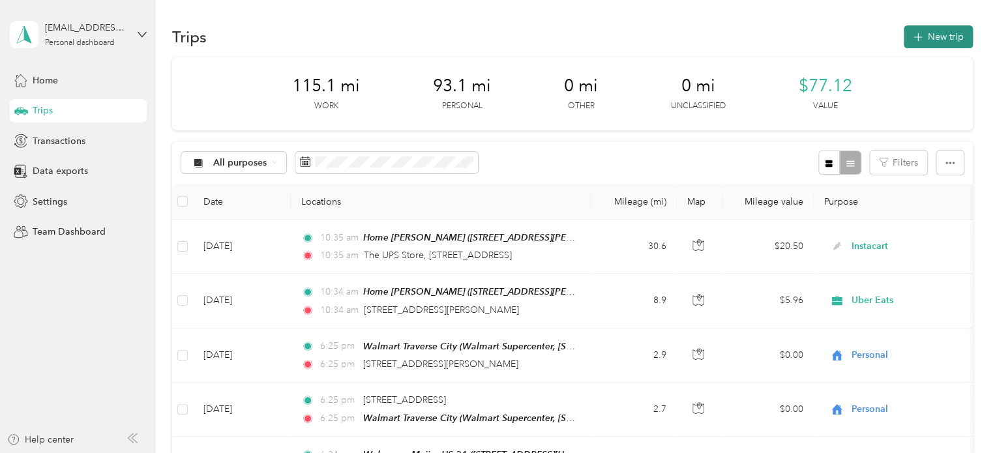
click at [935, 47] on button "New trip" at bounding box center [938, 36] width 69 height 23
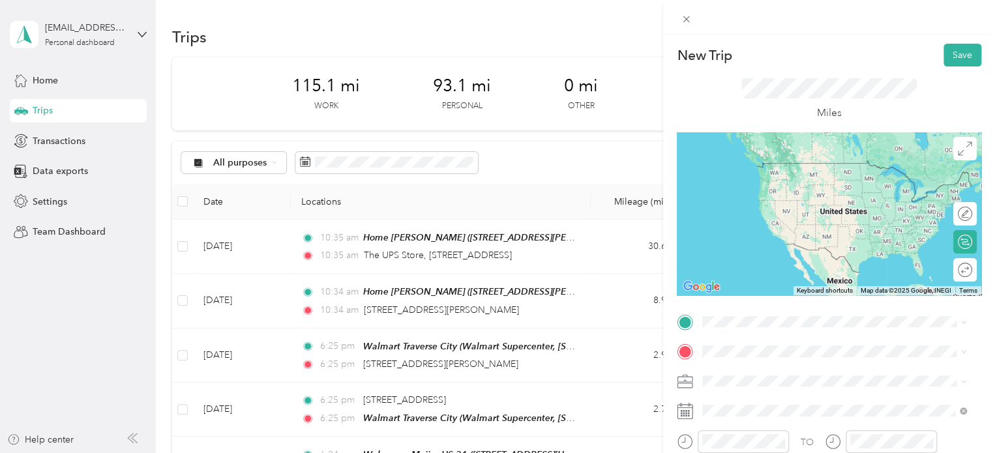
click at [752, 221] on span "601 Fitzhugh Drive Traverse City, Michigan 49684, United States" at bounding box center [828, 215] width 203 height 12
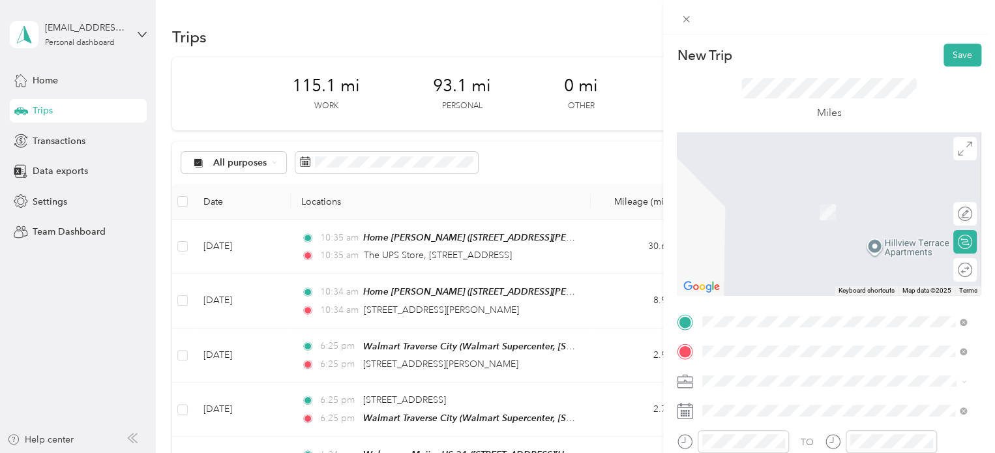
click at [754, 314] on li "Meijer Traverse City Meijer, 3955 US-31 S, Traverse City, MI 49684, United Stat…" at bounding box center [834, 301] width 273 height 68
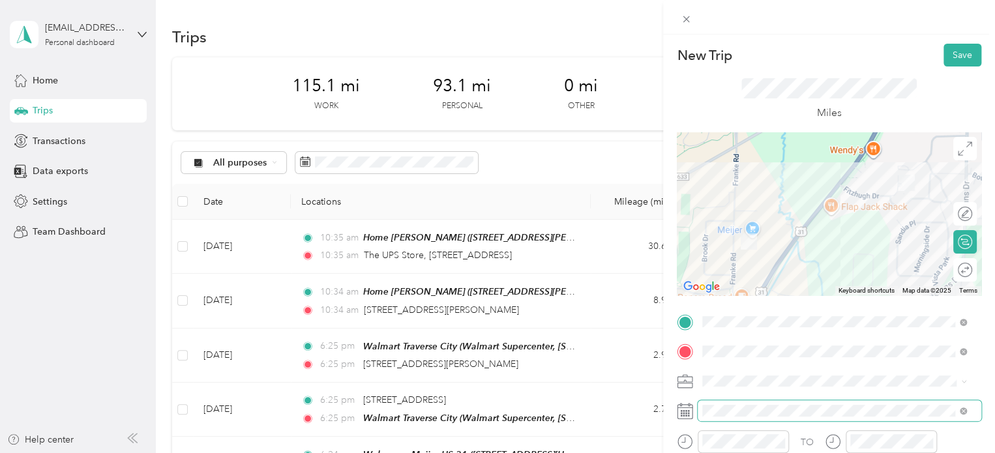
click at [738, 401] on span at bounding box center [840, 410] width 284 height 21
click at [944, 46] on button "Save" at bounding box center [963, 55] width 38 height 23
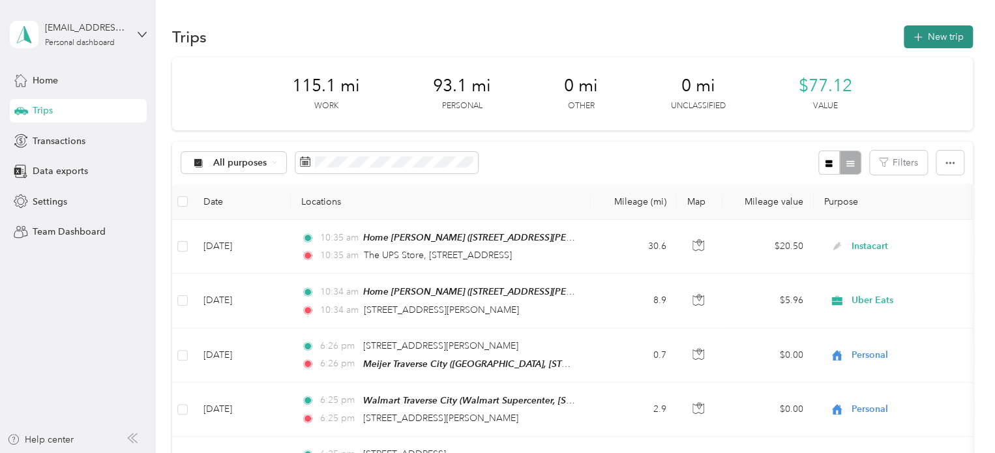
click at [937, 36] on button "New trip" at bounding box center [938, 36] width 69 height 23
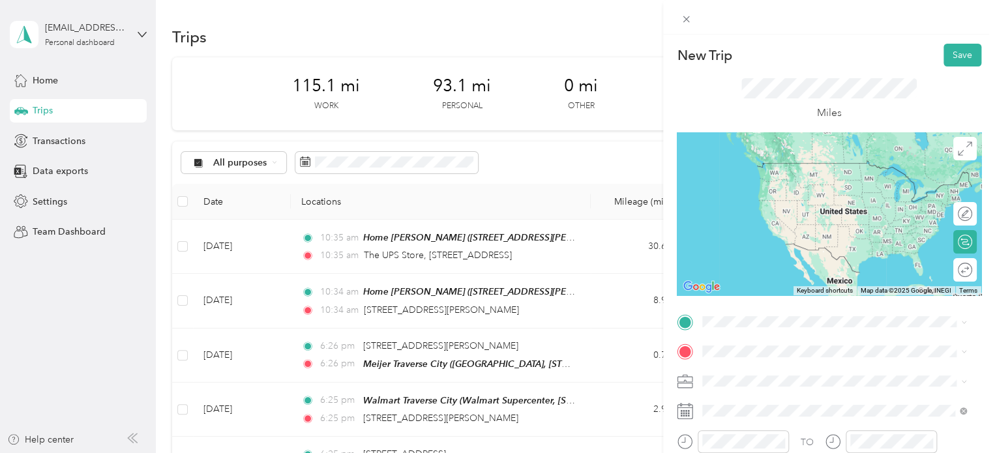
click at [784, 254] on div "Meijer Traverse City Meijer, 3955 US-31 S, Traverse City, MI 49684, United Stat…" at bounding box center [844, 268] width 235 height 55
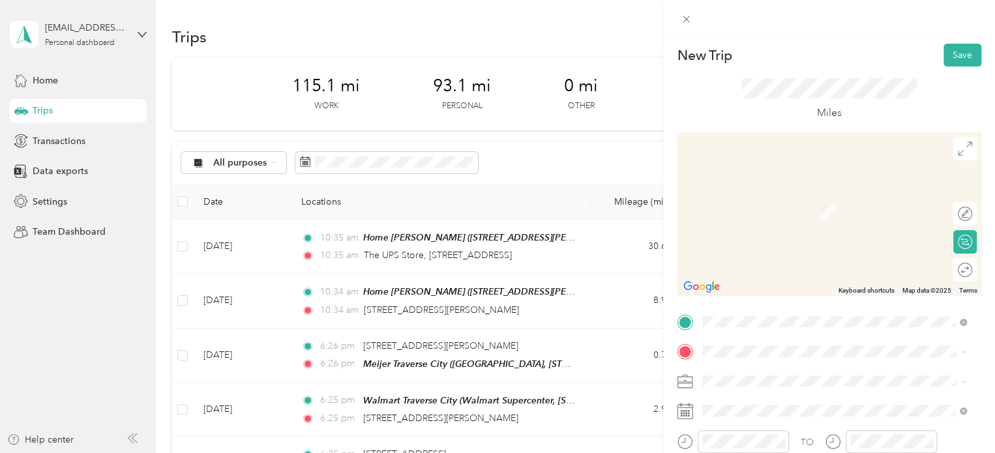
click at [761, 192] on span "4434 West Daisy Lane Traverse City, Michigan 49685, United States" at bounding box center [828, 191] width 203 height 12
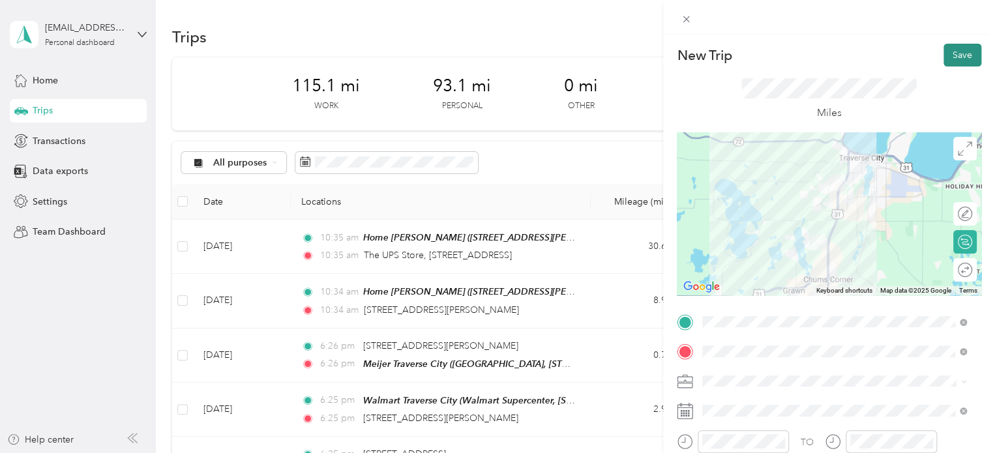
click at [955, 49] on button "Save" at bounding box center [963, 55] width 38 height 23
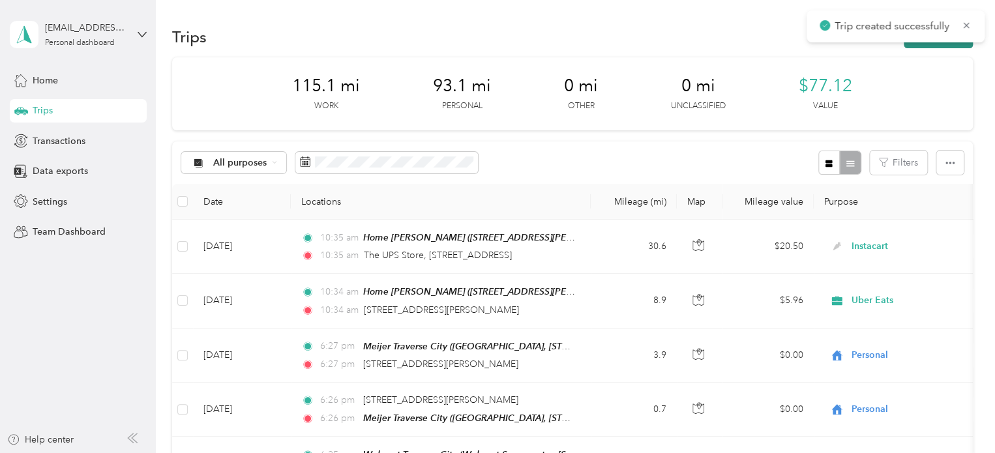
click at [953, 44] on button "New trip" at bounding box center [938, 36] width 69 height 23
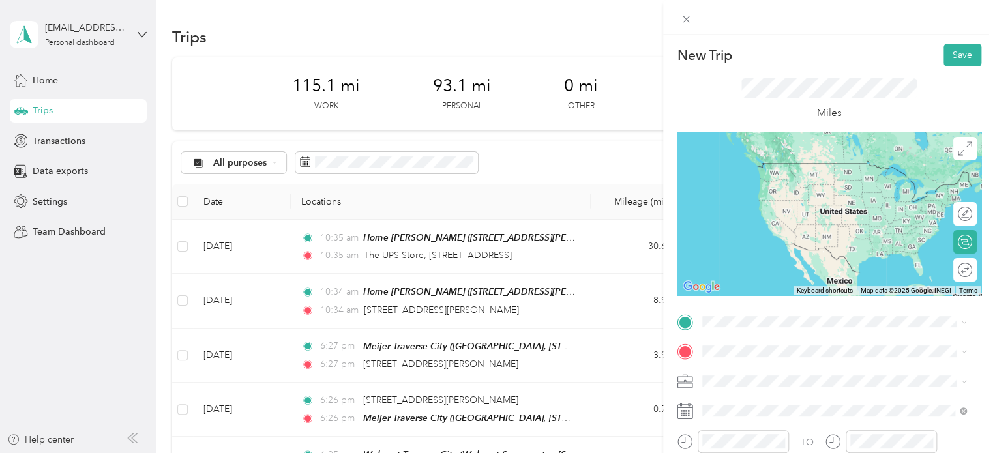
click at [792, 160] on span "4434 West Daisy Lane Traverse City, Michigan 49685, United States" at bounding box center [828, 157] width 203 height 12
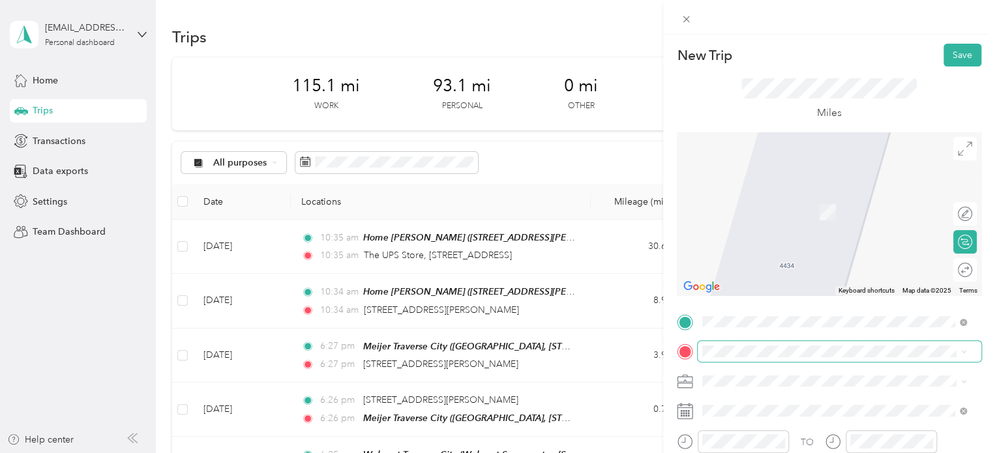
click at [729, 345] on span at bounding box center [840, 351] width 284 height 21
click at [764, 238] on div "Walmart Traverse City Walmart Supercenter, 2640 Crossing Cir, Traverse City, MI…" at bounding box center [844, 212] width 235 height 55
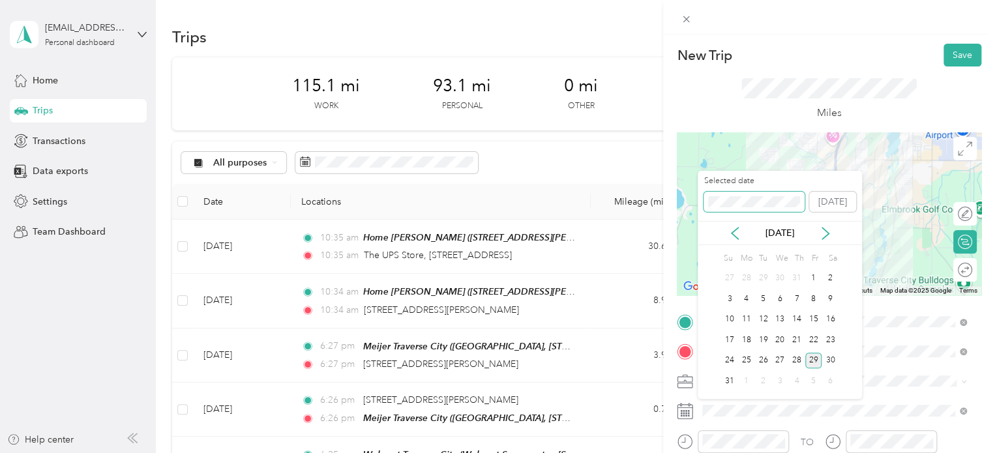
click at [741, 193] on span at bounding box center [754, 202] width 101 height 21
click at [739, 194] on span at bounding box center [754, 202] width 101 height 21
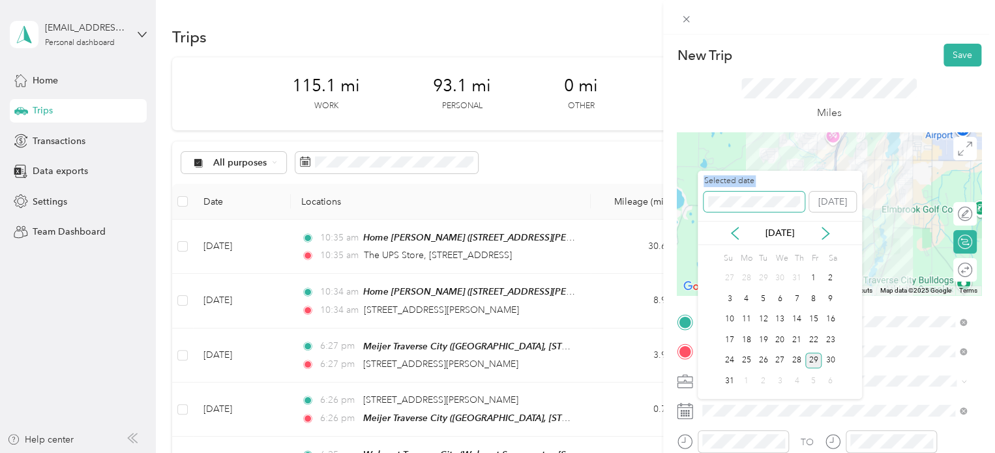
click at [732, 198] on span at bounding box center [754, 202] width 101 height 21
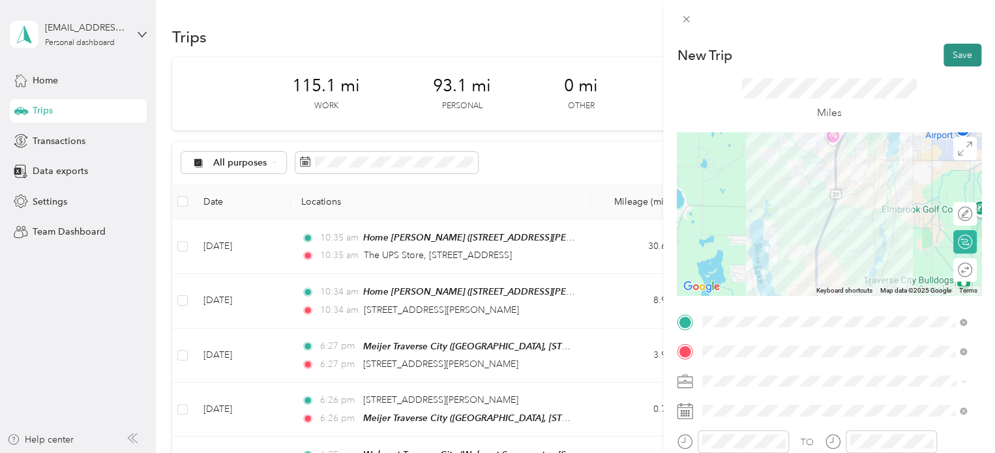
click at [948, 58] on button "Save" at bounding box center [963, 55] width 38 height 23
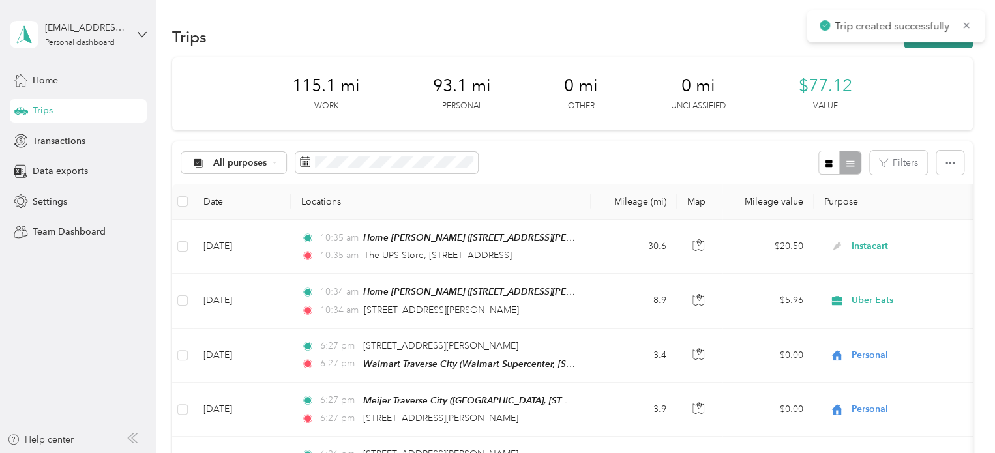
click at [940, 46] on button "New trip" at bounding box center [938, 36] width 69 height 23
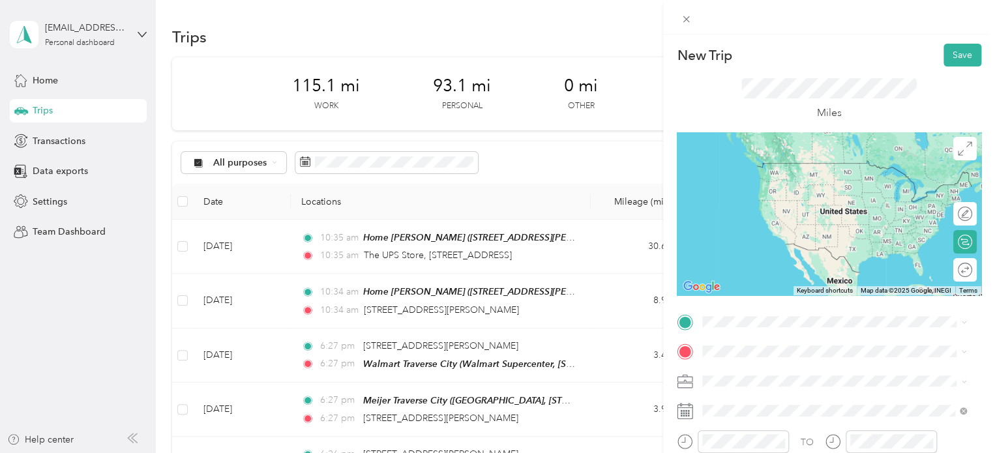
click at [734, 173] on div "Walmart Traverse City Walmart Supercenter, 2640 Crossing Cir, Traverse City, MI…" at bounding box center [844, 182] width 235 height 55
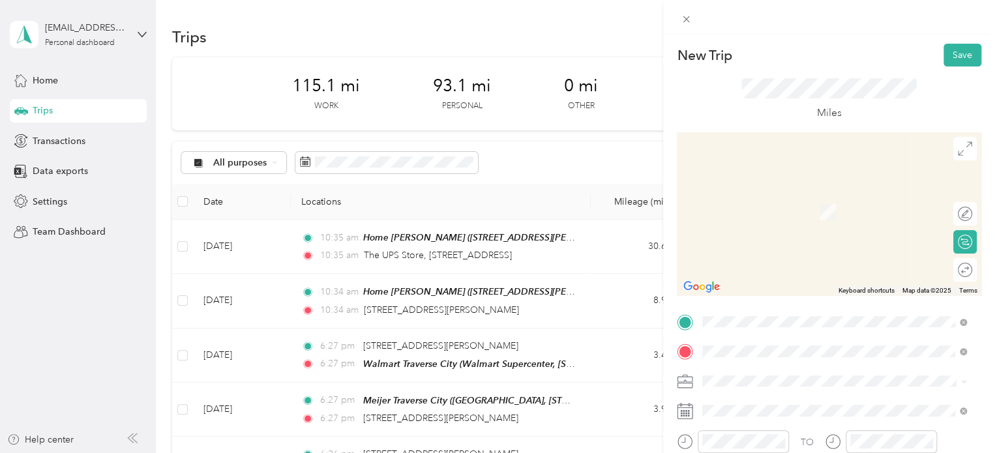
click at [777, 400] on span "1463 Orchard Hill Parkway Traverse City, Michigan 49686, United States" at bounding box center [792, 399] width 130 height 12
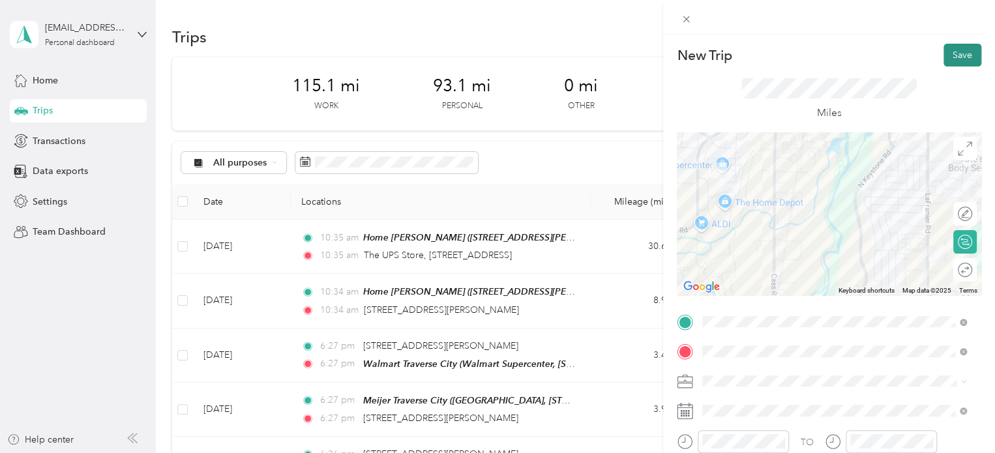
click at [947, 50] on button "Save" at bounding box center [963, 55] width 38 height 23
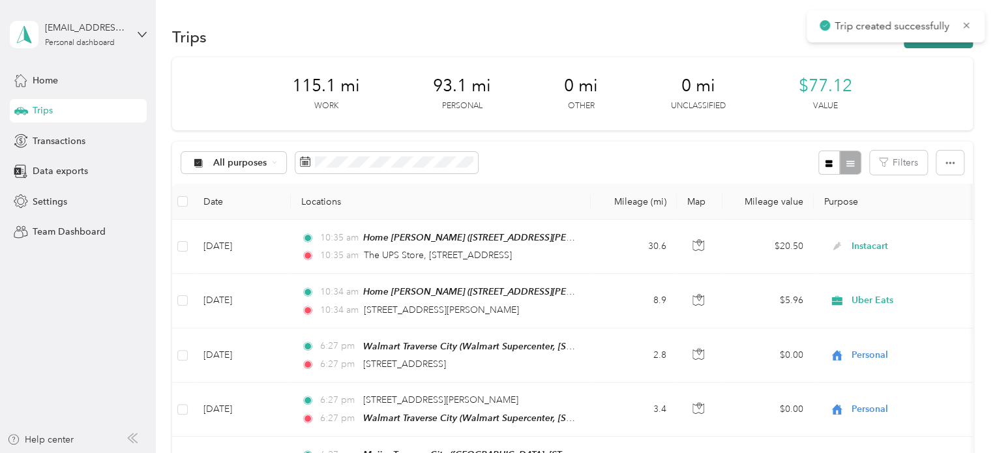
click at [944, 46] on button "New trip" at bounding box center [938, 36] width 69 height 23
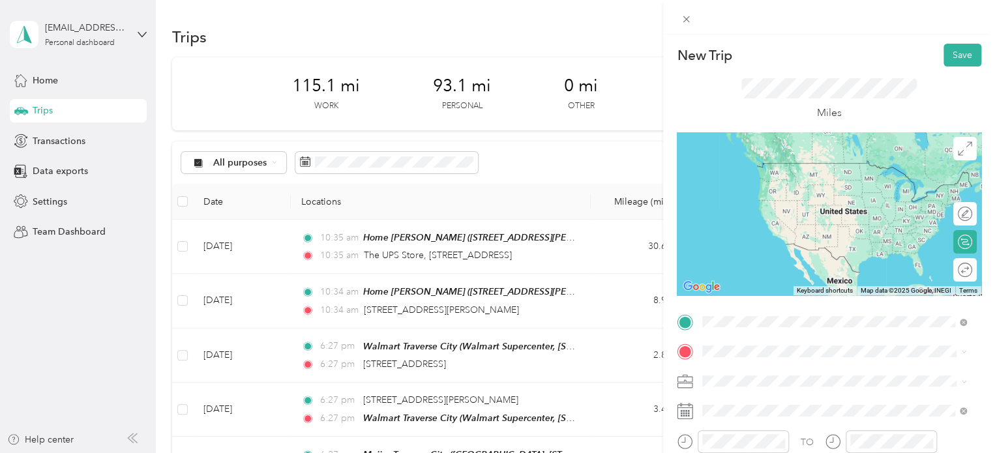
click at [753, 362] on div "1463 Orchard Hill Parkway Traverse City, Michigan 49686, United States" at bounding box center [834, 370] width 255 height 18
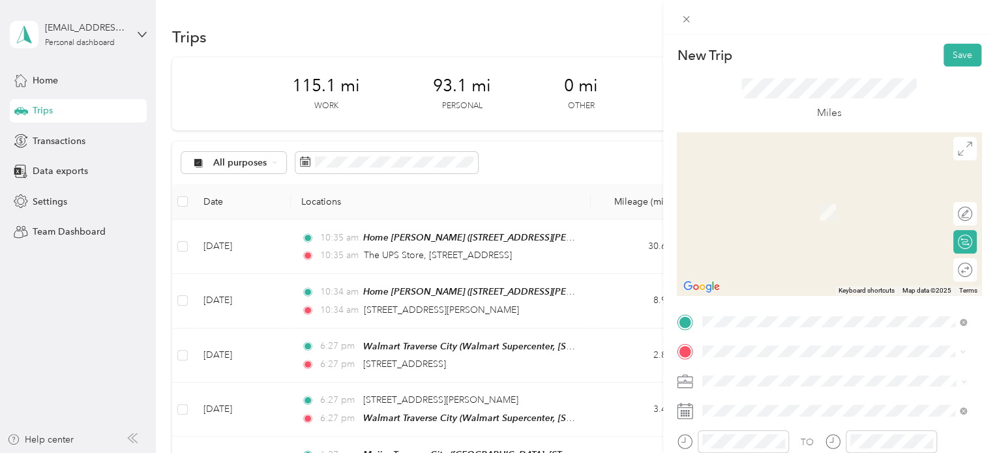
click at [798, 221] on div "Tom's Food Markets 9475 Market Drive, Interlochen, 49643, Interlochen, Michigan…" at bounding box center [834, 205] width 255 height 32
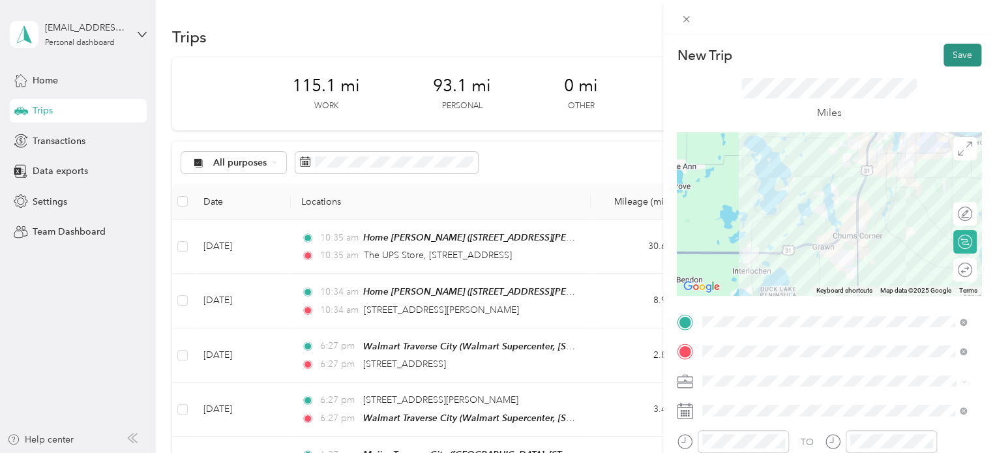
click at [944, 56] on button "Save" at bounding box center [963, 55] width 38 height 23
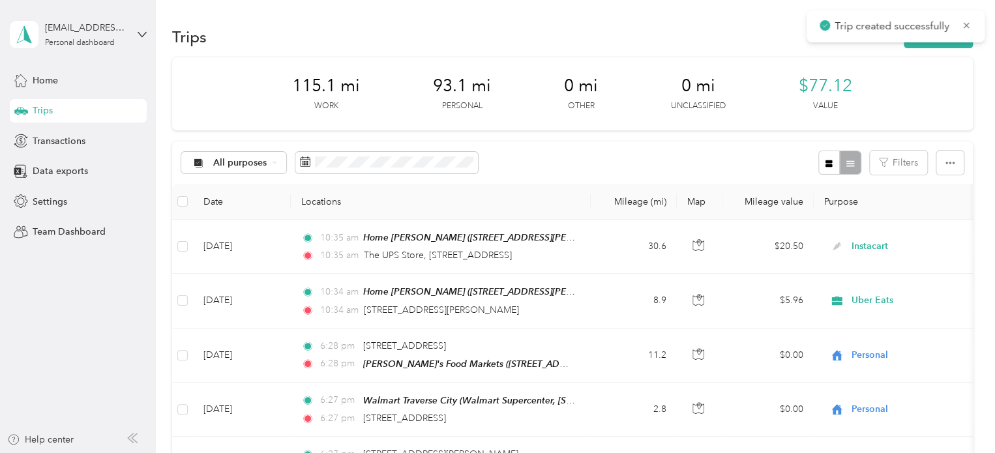
click at [941, 40] on div "Trip created successfully" at bounding box center [896, 26] width 178 height 32
click at [940, 44] on button "New trip" at bounding box center [938, 36] width 69 height 23
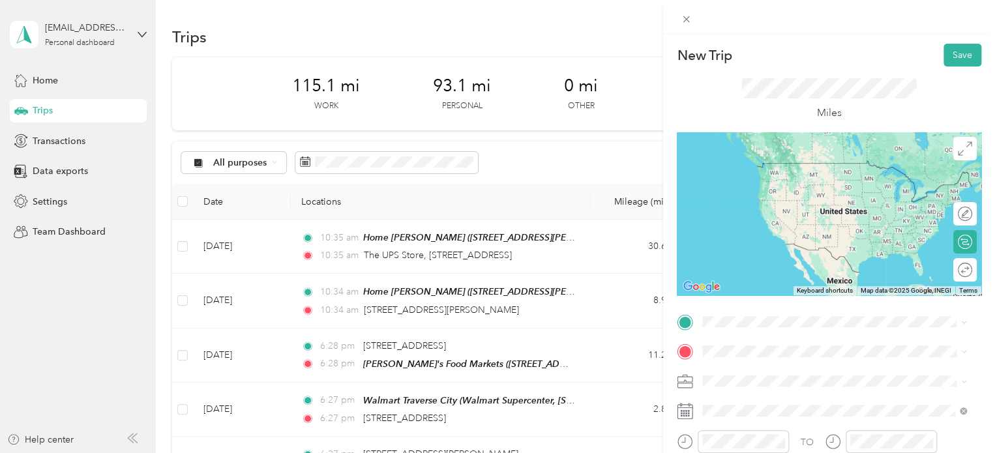
click at [788, 173] on div "Tom's Food Markets 9475 Market Drive, Interlochen, 49643, Interlochen, Michigan…" at bounding box center [799, 175] width 145 height 27
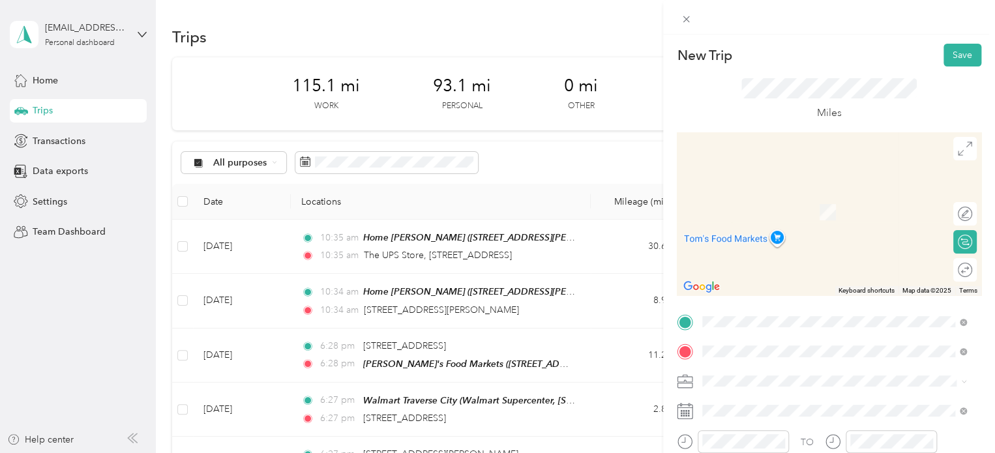
click at [757, 199] on span "3493 Faculty Lane Interlochen, Michigan 49643, United States" at bounding box center [792, 193] width 130 height 12
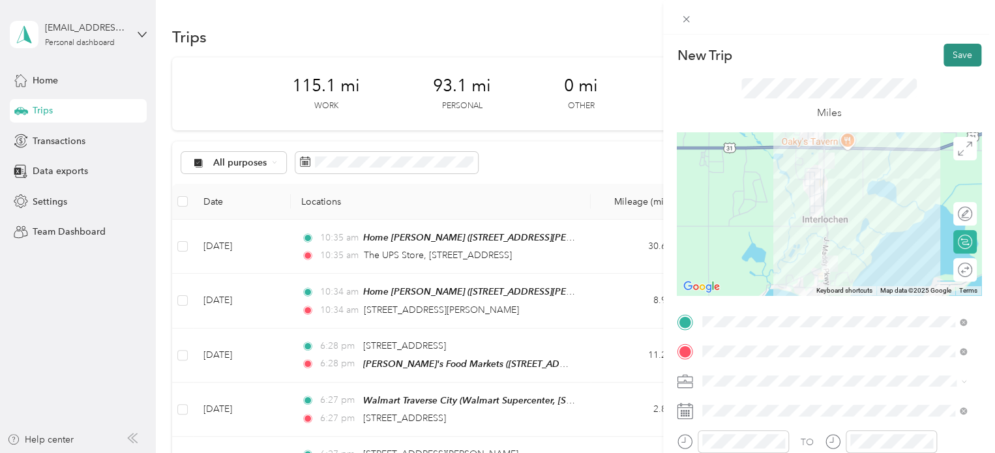
click at [948, 61] on button "Save" at bounding box center [963, 55] width 38 height 23
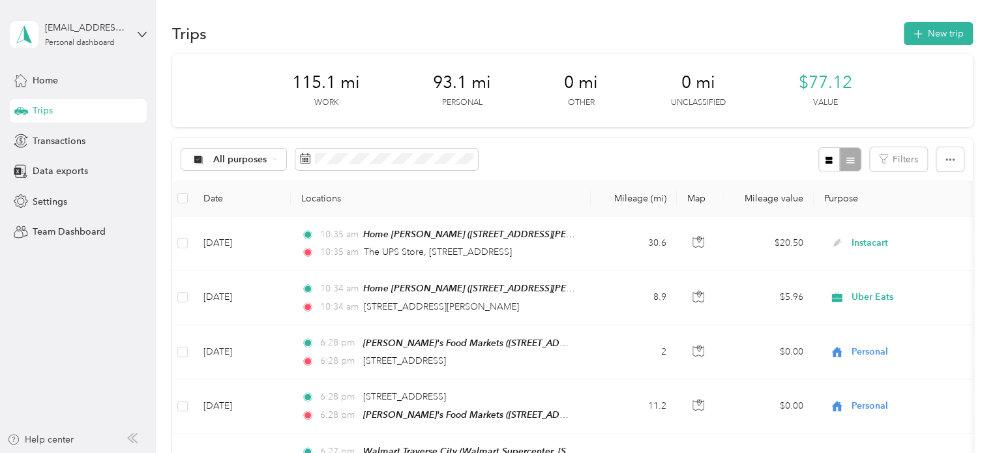
scroll to position [2, 0]
click at [936, 36] on button "New trip" at bounding box center [938, 34] width 69 height 23
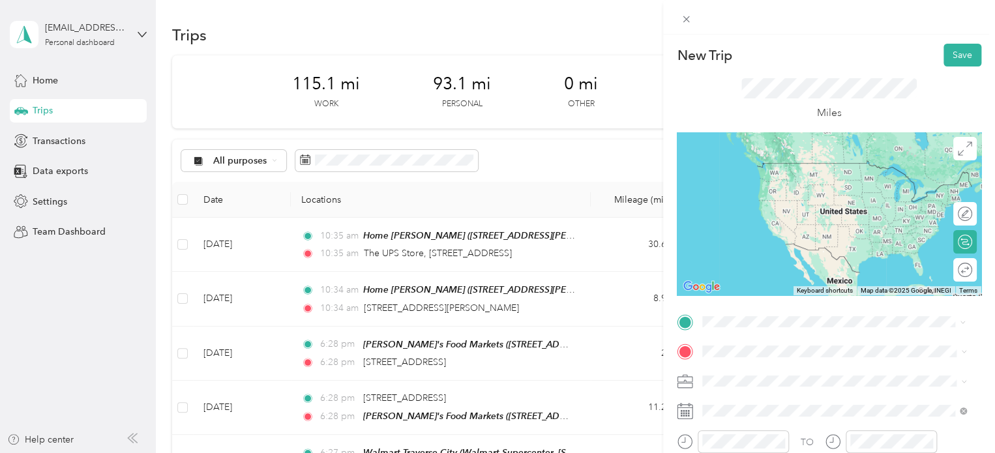
click at [807, 198] on ol "From search results 3493 Faculty Lane Interlochen, Michigan 49643, United State…" at bounding box center [834, 207] width 273 height 130
click at [766, 176] on span "3493 Faculty Lane Interlochen, Michigan 49643, United States" at bounding box center [792, 170] width 130 height 12
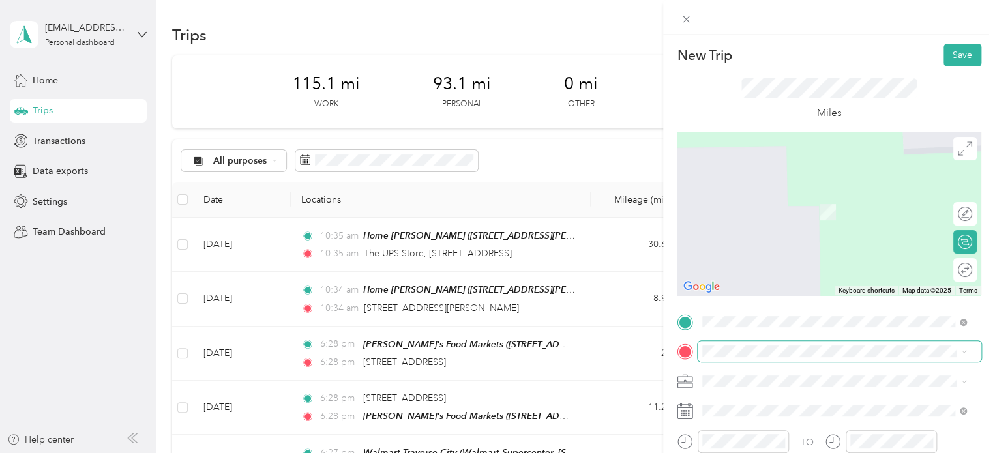
click at [712, 341] on span at bounding box center [840, 351] width 284 height 21
click at [779, 308] on div "Home Lake Ann 19042 Birch View Trail, Lake Ann, MI, United States , 49650, Lake…" at bounding box center [834, 300] width 255 height 59
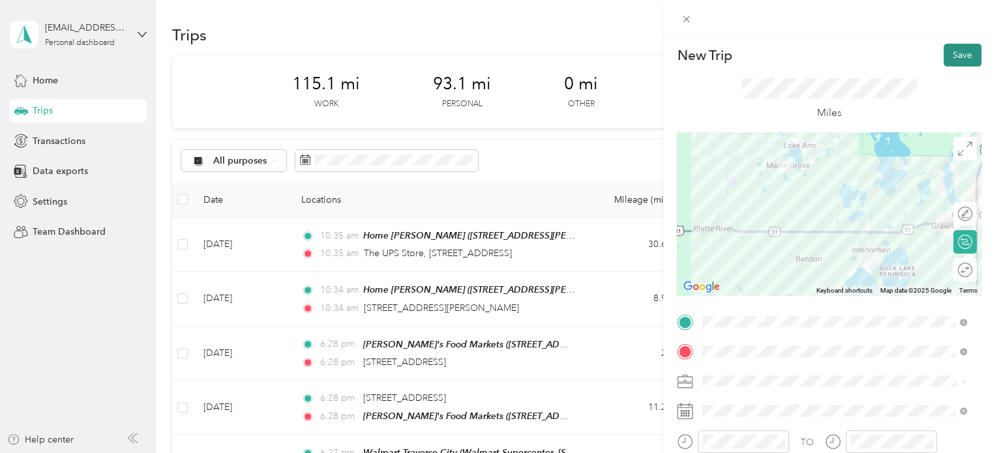
click at [947, 46] on button "Save" at bounding box center [963, 55] width 38 height 23
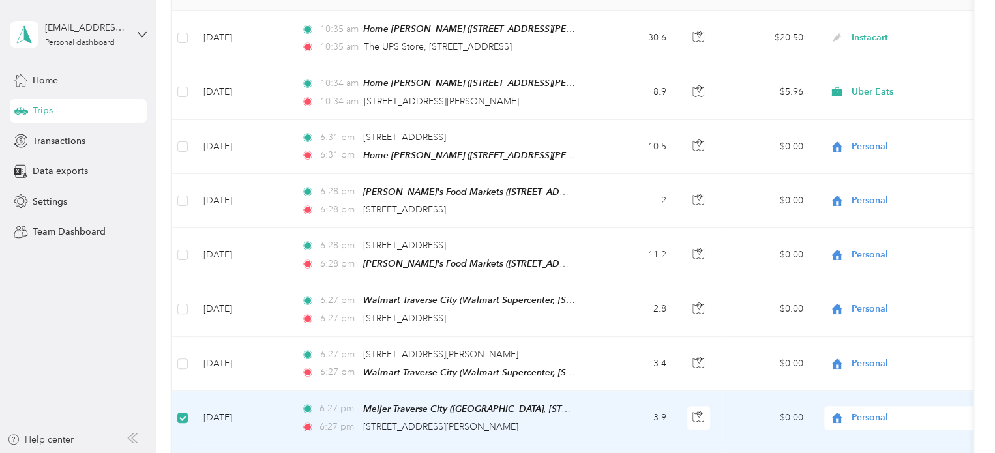
scroll to position [204, 0]
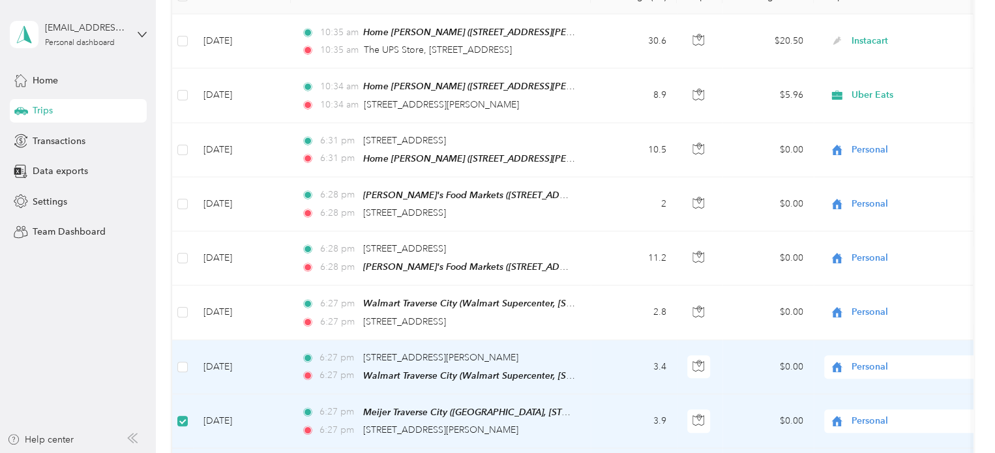
click at [175, 363] on td at bounding box center [182, 367] width 21 height 54
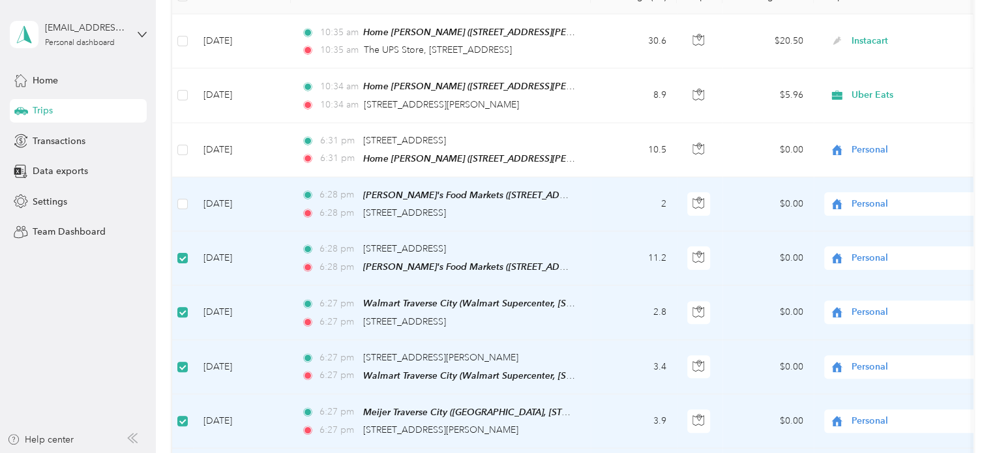
click at [183, 211] on td at bounding box center [182, 204] width 21 height 54
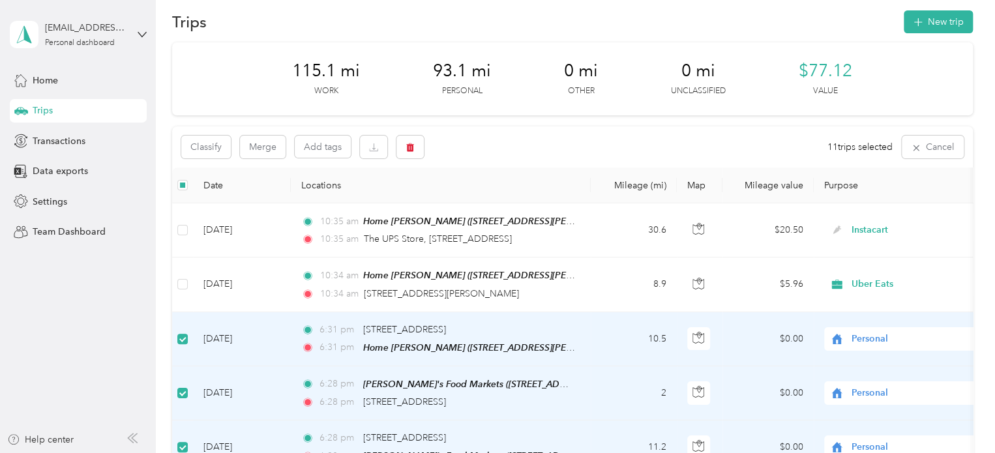
scroll to position [0, 0]
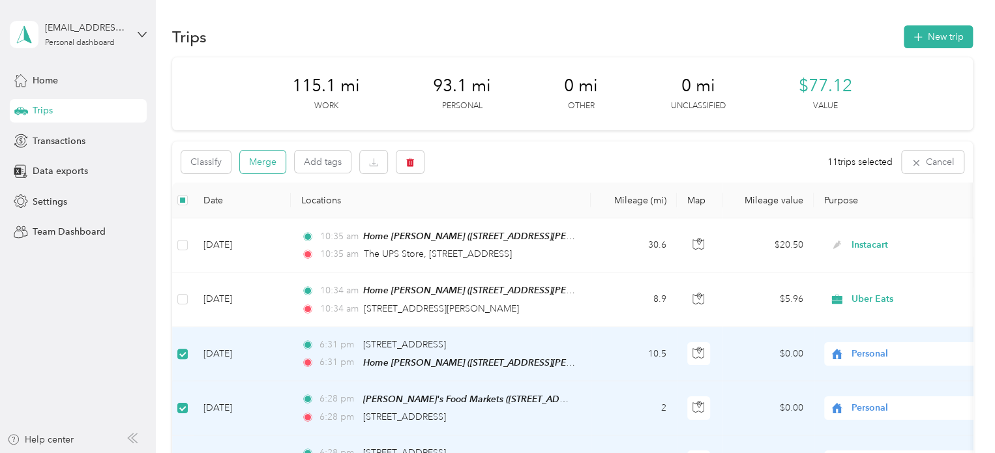
click at [269, 160] on button "Merge" at bounding box center [263, 162] width 46 height 23
